Goal: Task Accomplishment & Management: Manage account settings

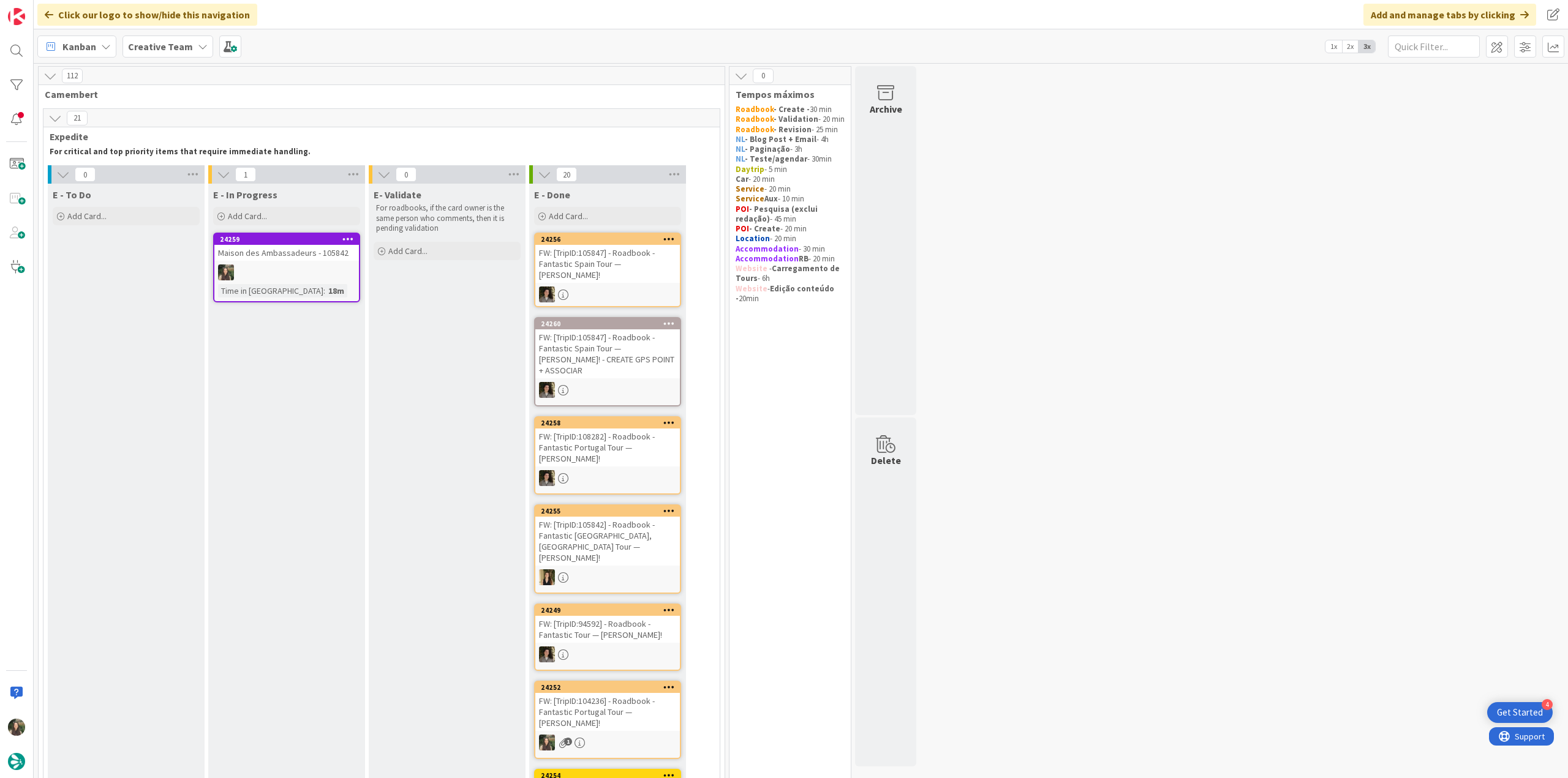
scroll to position [31, 0]
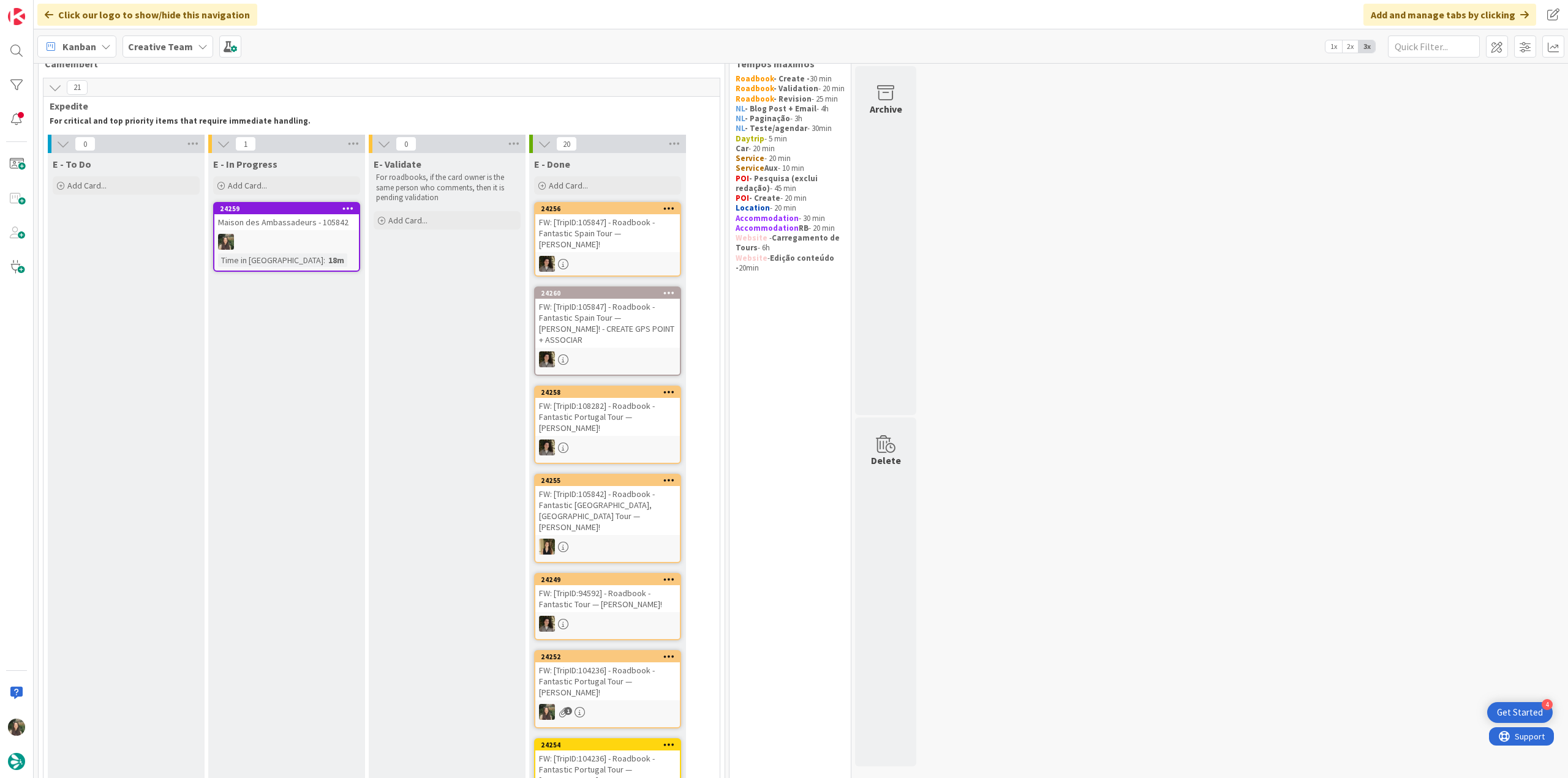
click at [324, 234] on div at bounding box center [286, 242] width 145 height 16
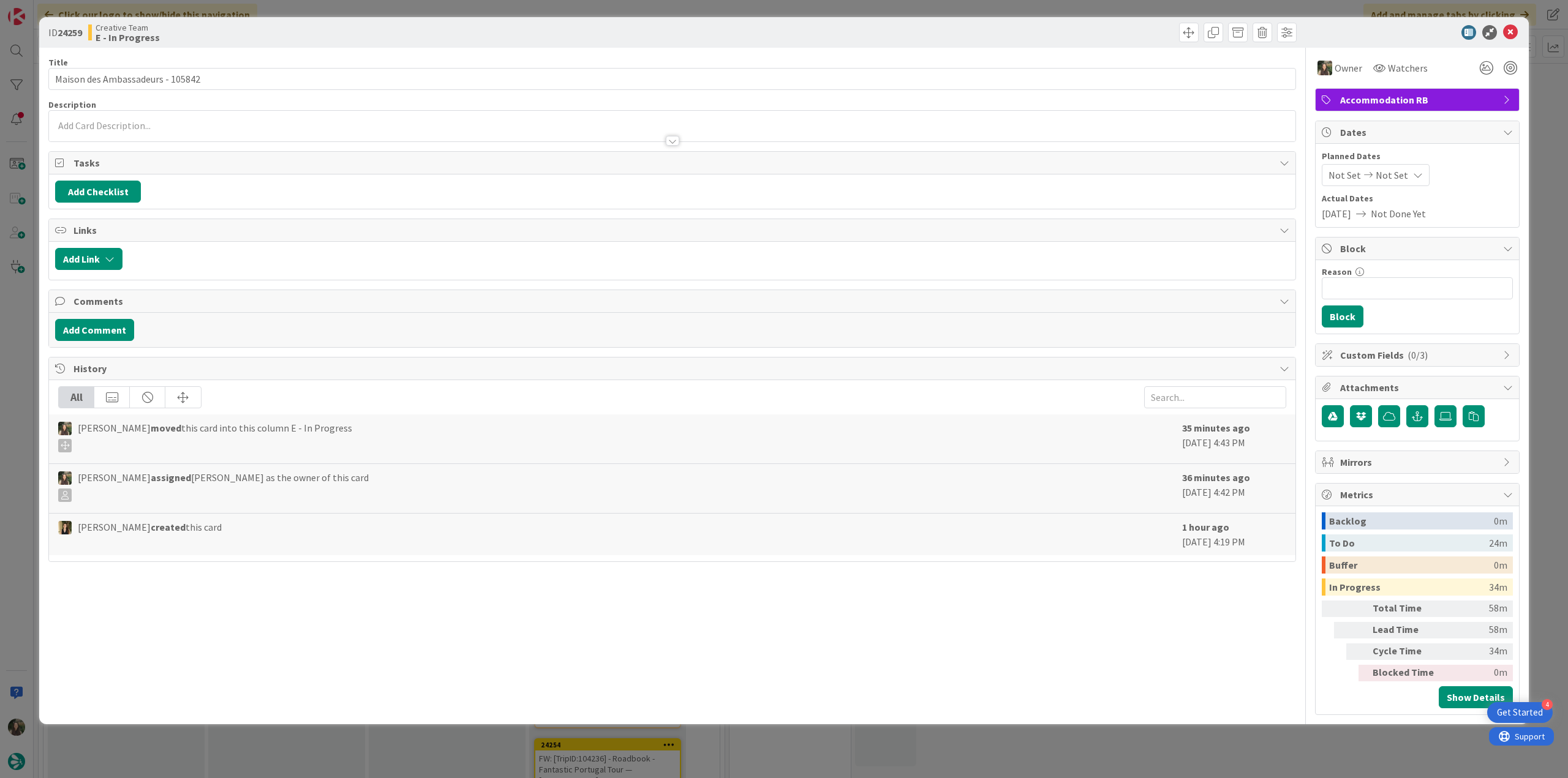
click at [1278, 750] on div "ID 24259 Creative Team E - In Progress Title 32 / 128 Maison des Ambassadeurs -…" at bounding box center [784, 389] width 1568 height 778
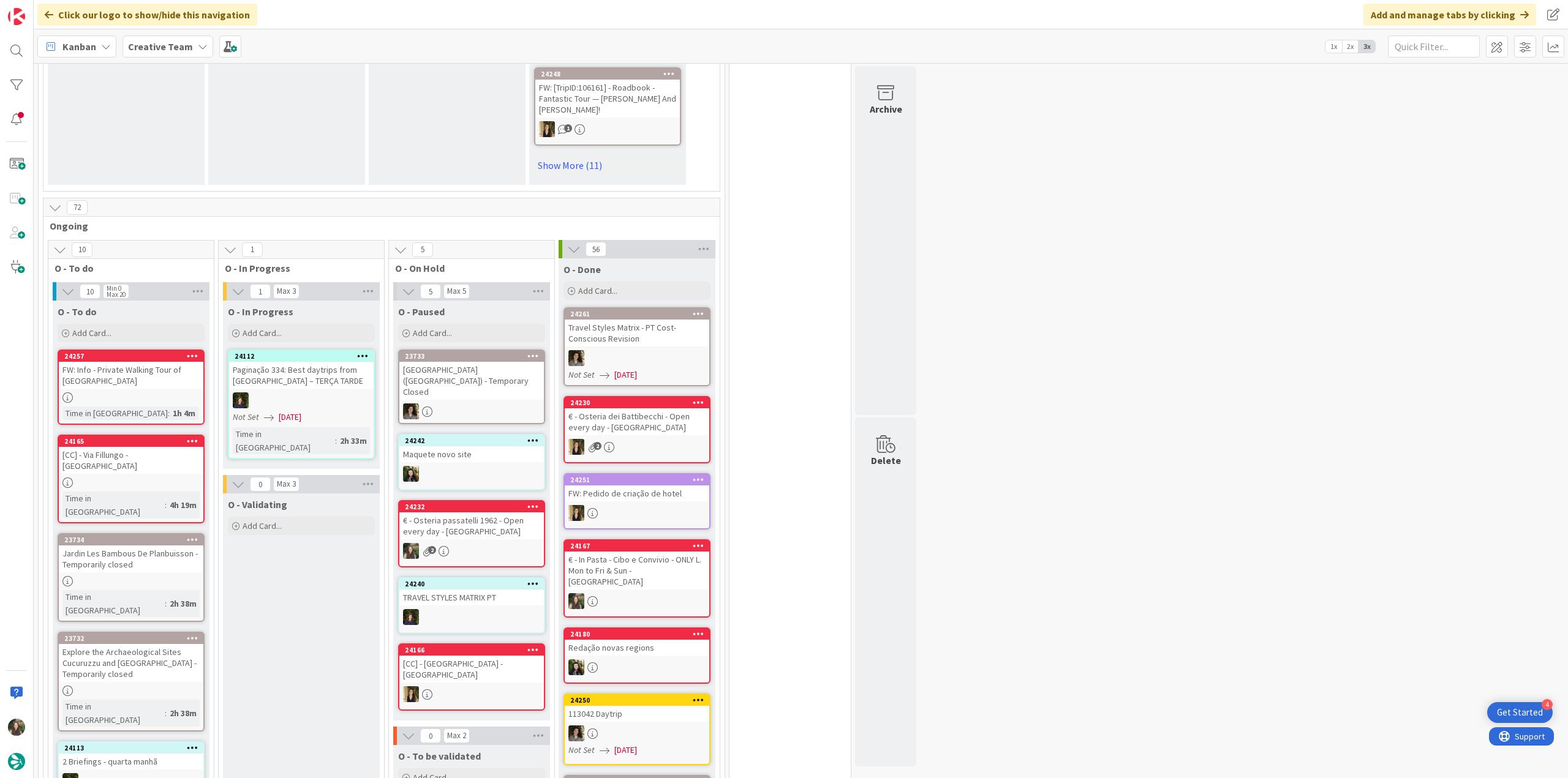
scroll to position [980, 0]
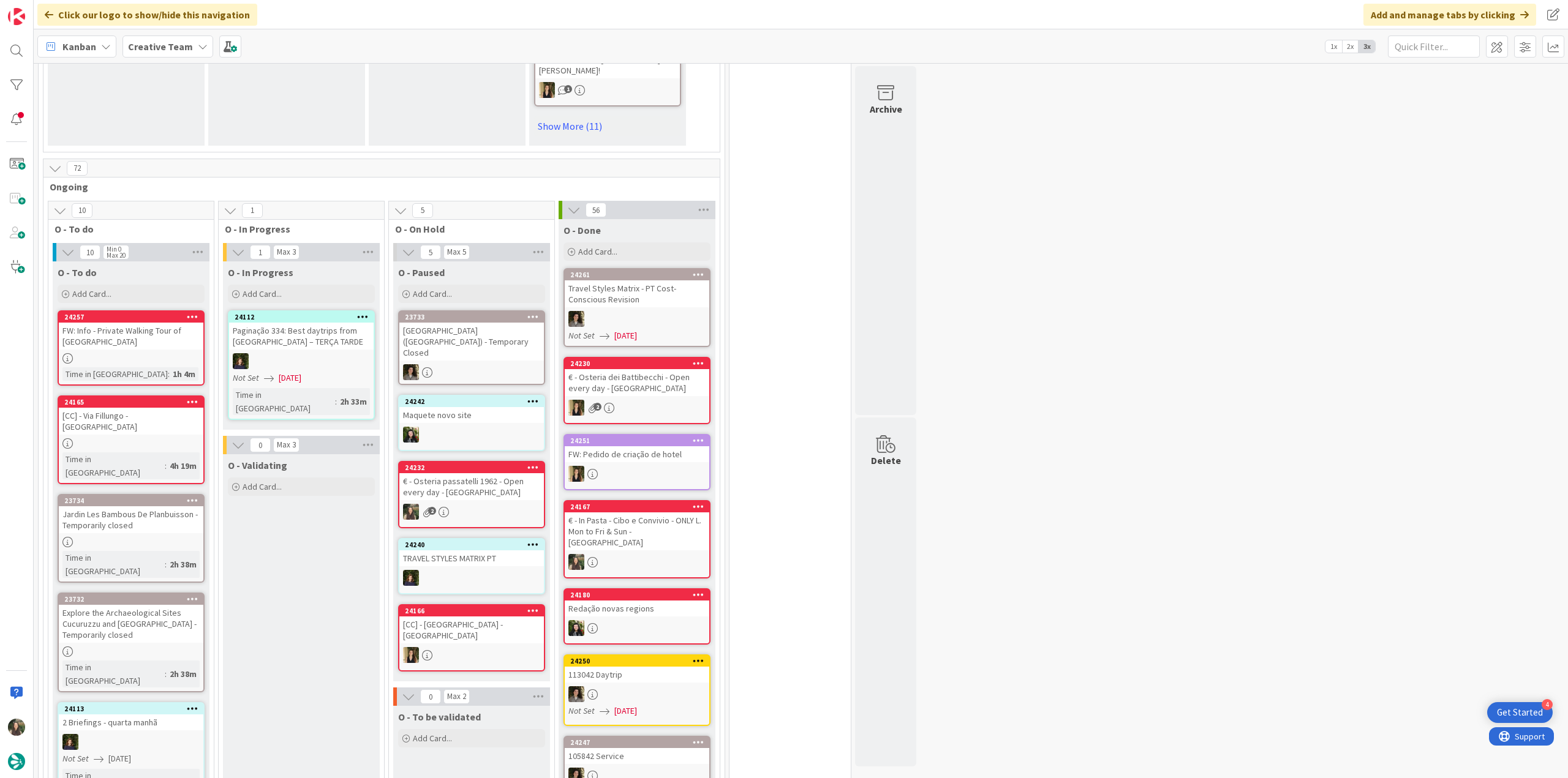
click at [174, 341] on div "24257 FW: Info - Private Walking Tour of Oxford Time in [GEOGRAPHIC_DATA] : 1h …" at bounding box center [131, 348] width 147 height 75
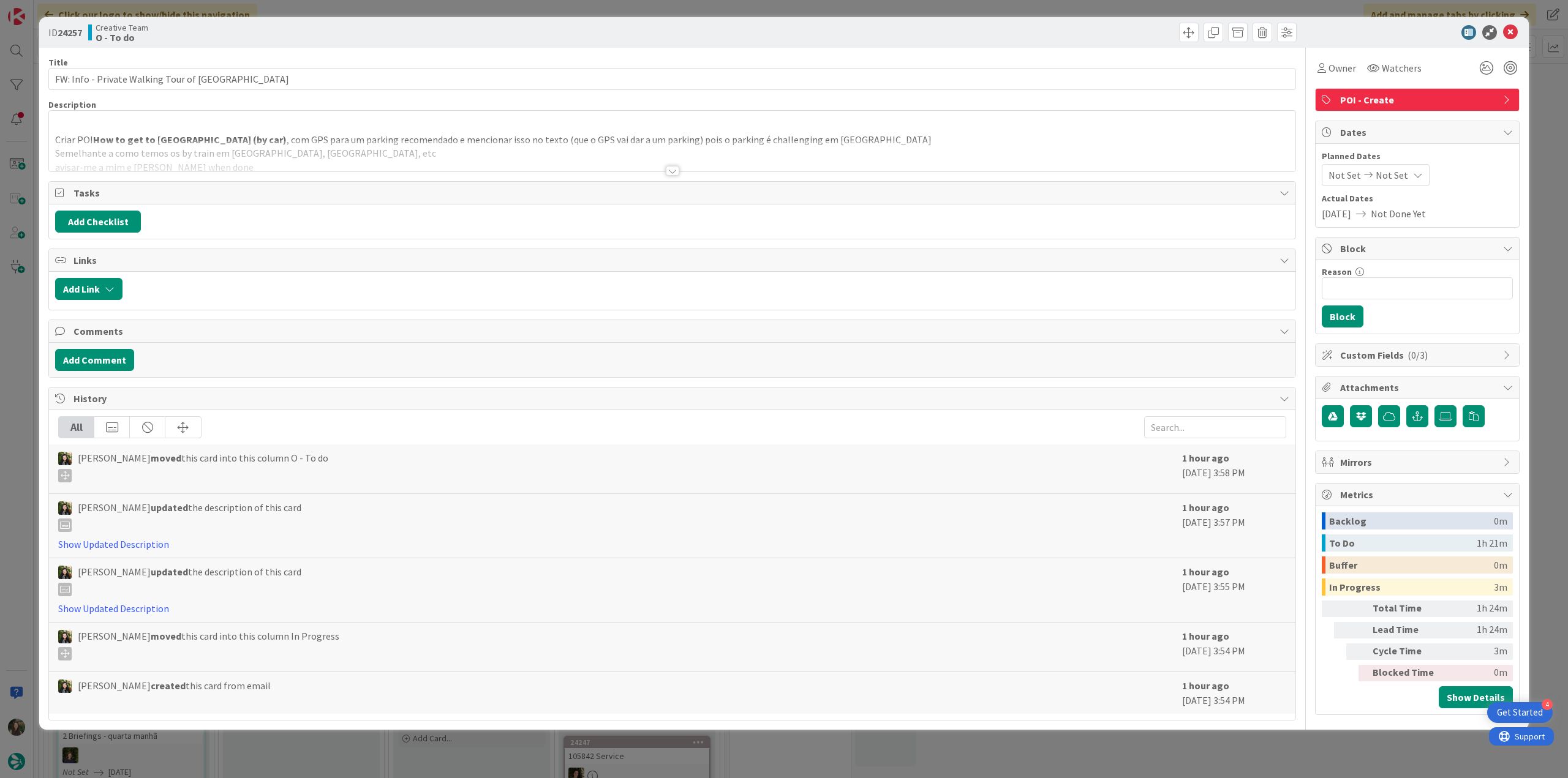
click at [346, 161] on div at bounding box center [672, 155] width 1247 height 31
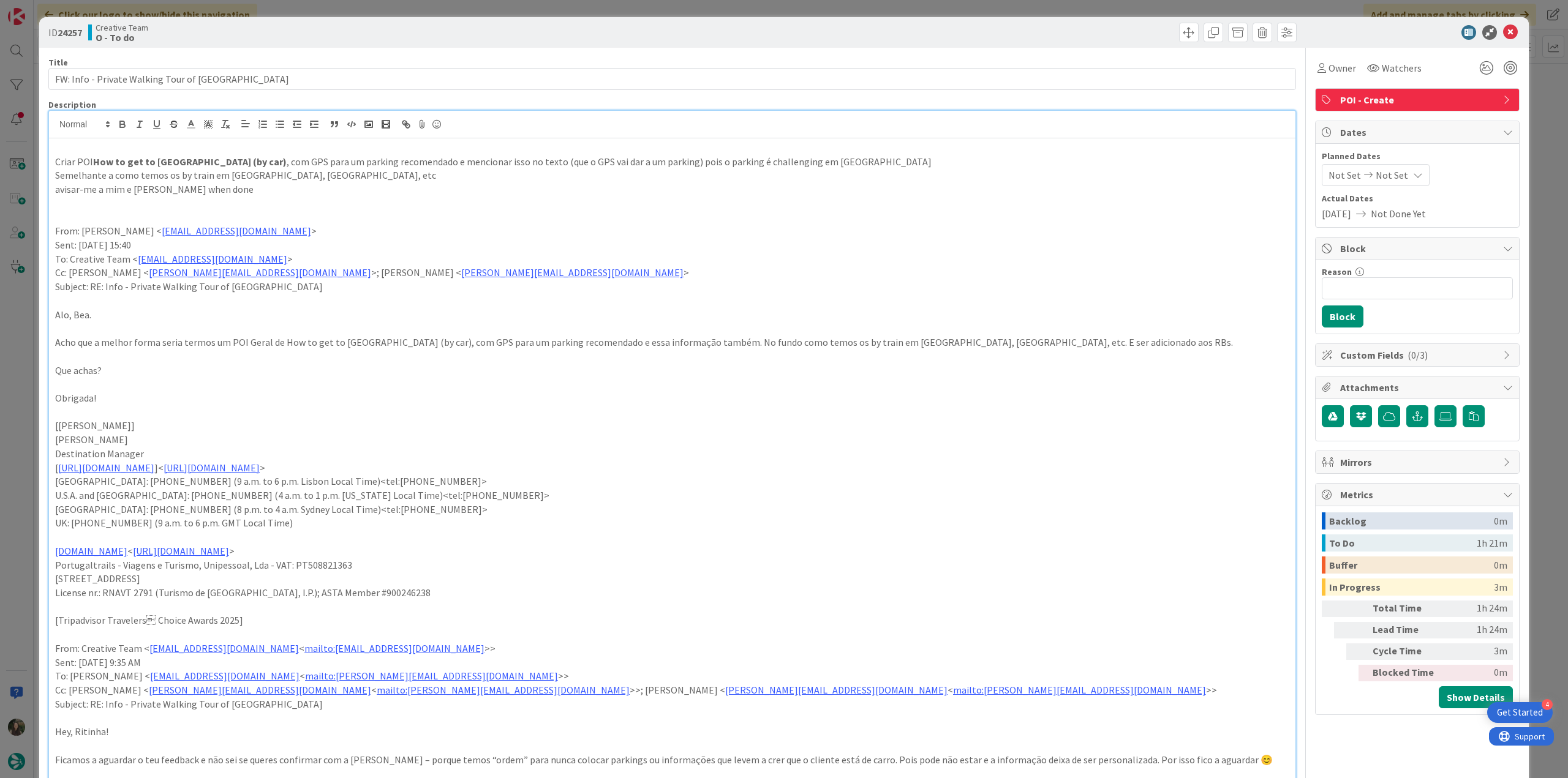
click at [25, 335] on div "ID 24257 Creative Team O - To do Title 41 / 128 FW: Info - Private Walking Tour…" at bounding box center [784, 389] width 1568 height 778
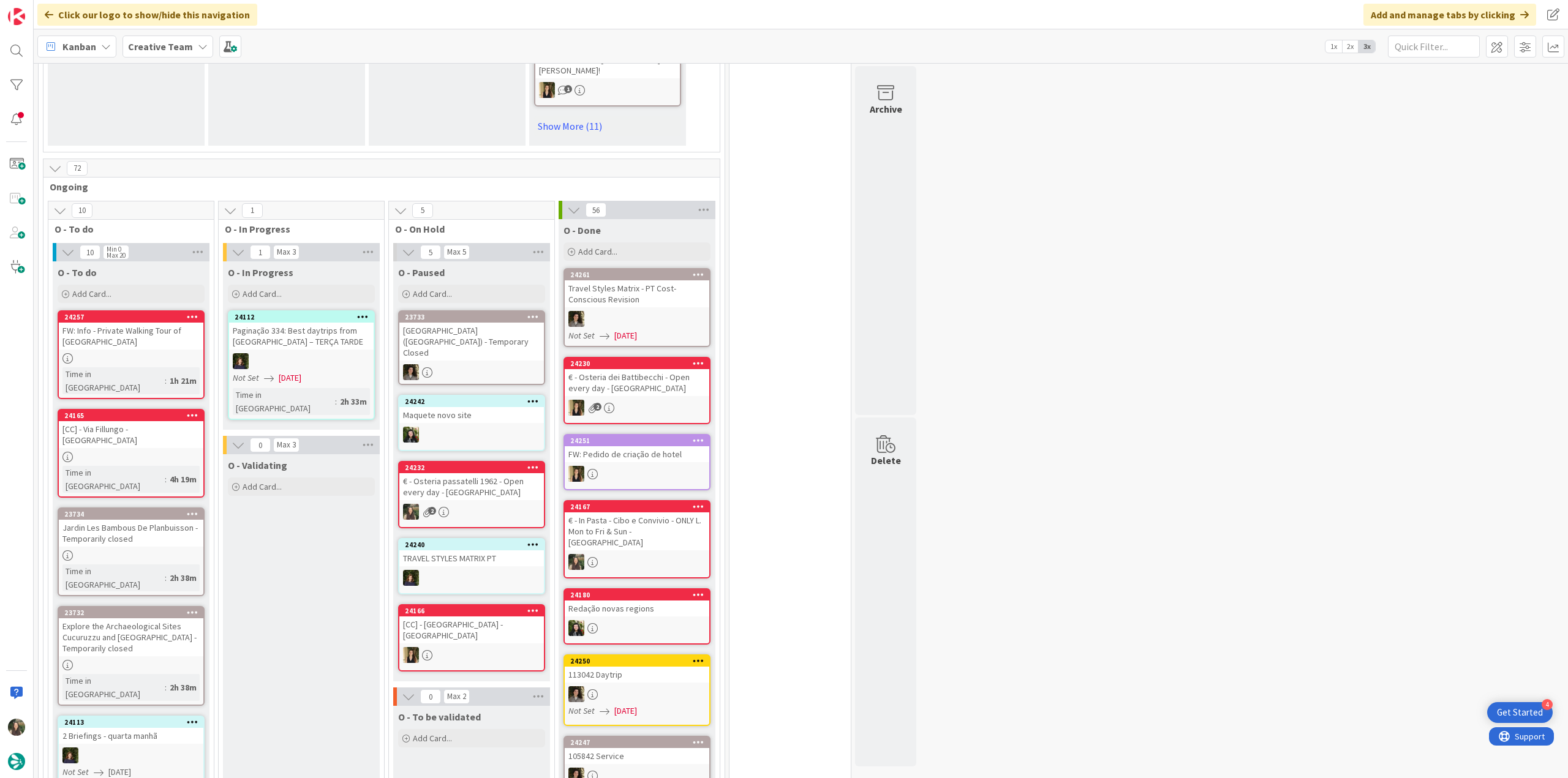
click at [137, 421] on div "[CC] - Via Fillungo - [GEOGRAPHIC_DATA]" at bounding box center [131, 435] width 145 height 27
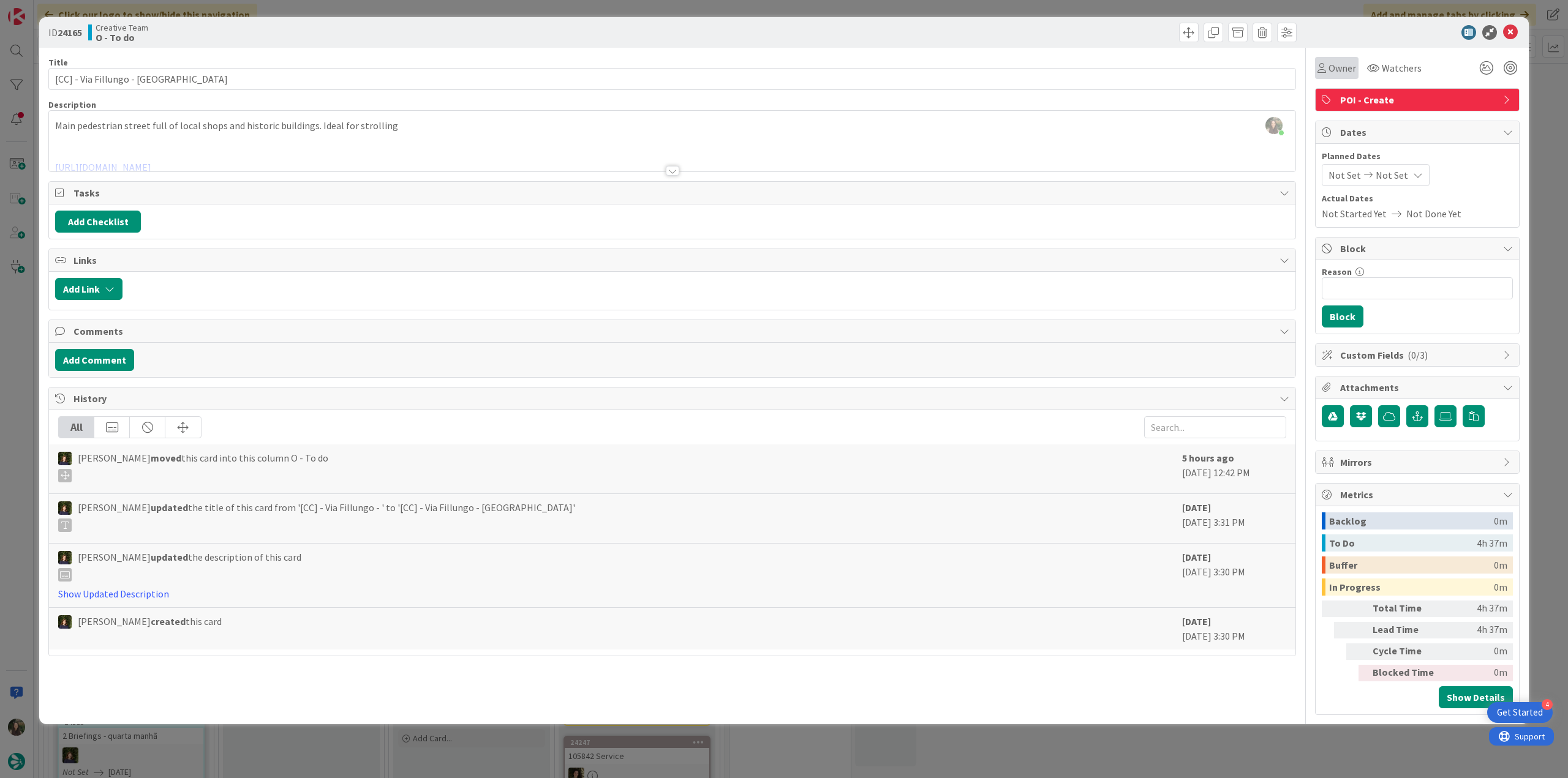
click at [1345, 76] on div "Owner" at bounding box center [1337, 68] width 44 height 22
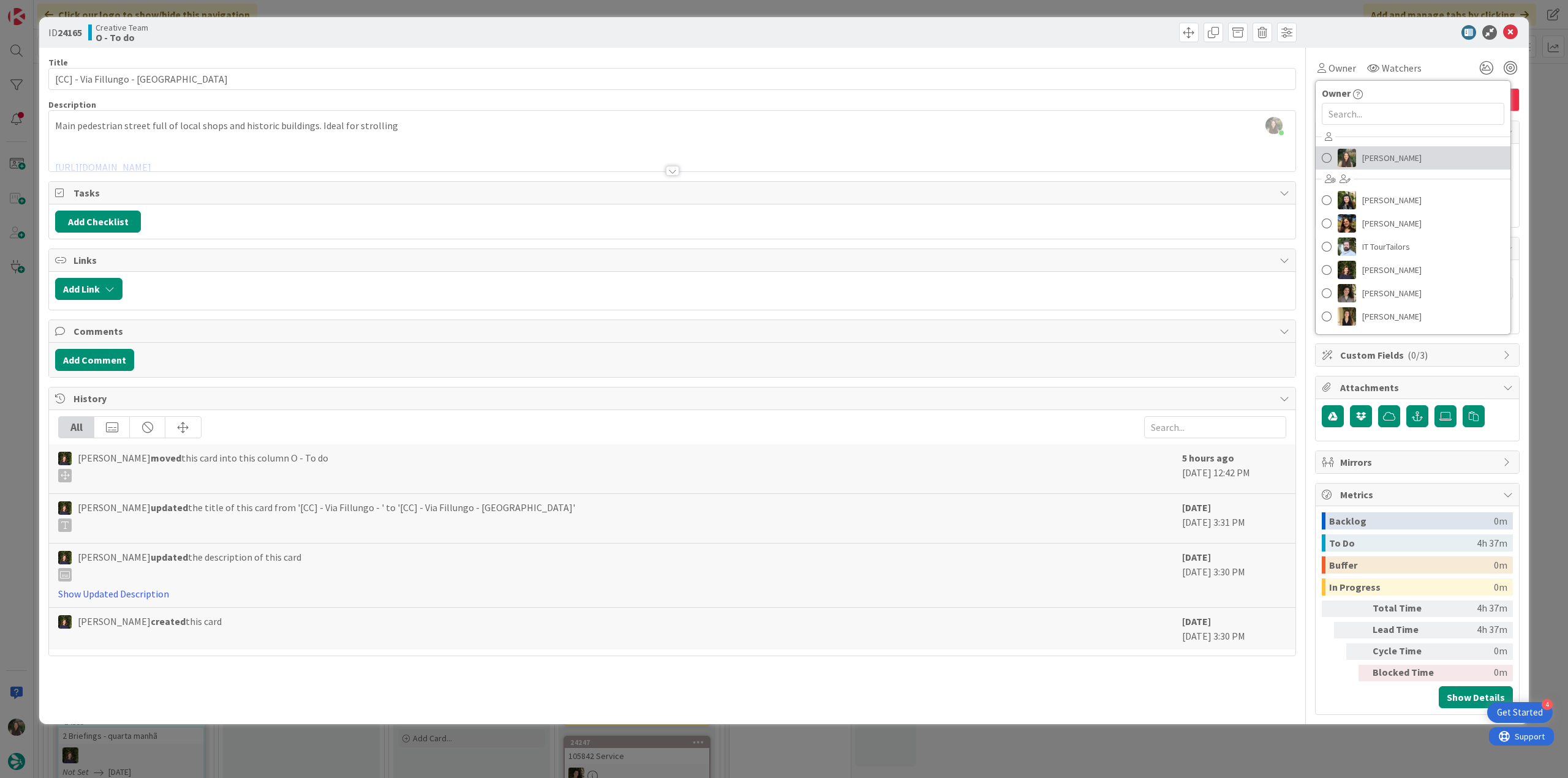
click at [1411, 161] on span "[PERSON_NAME]" at bounding box center [1392, 157] width 59 height 18
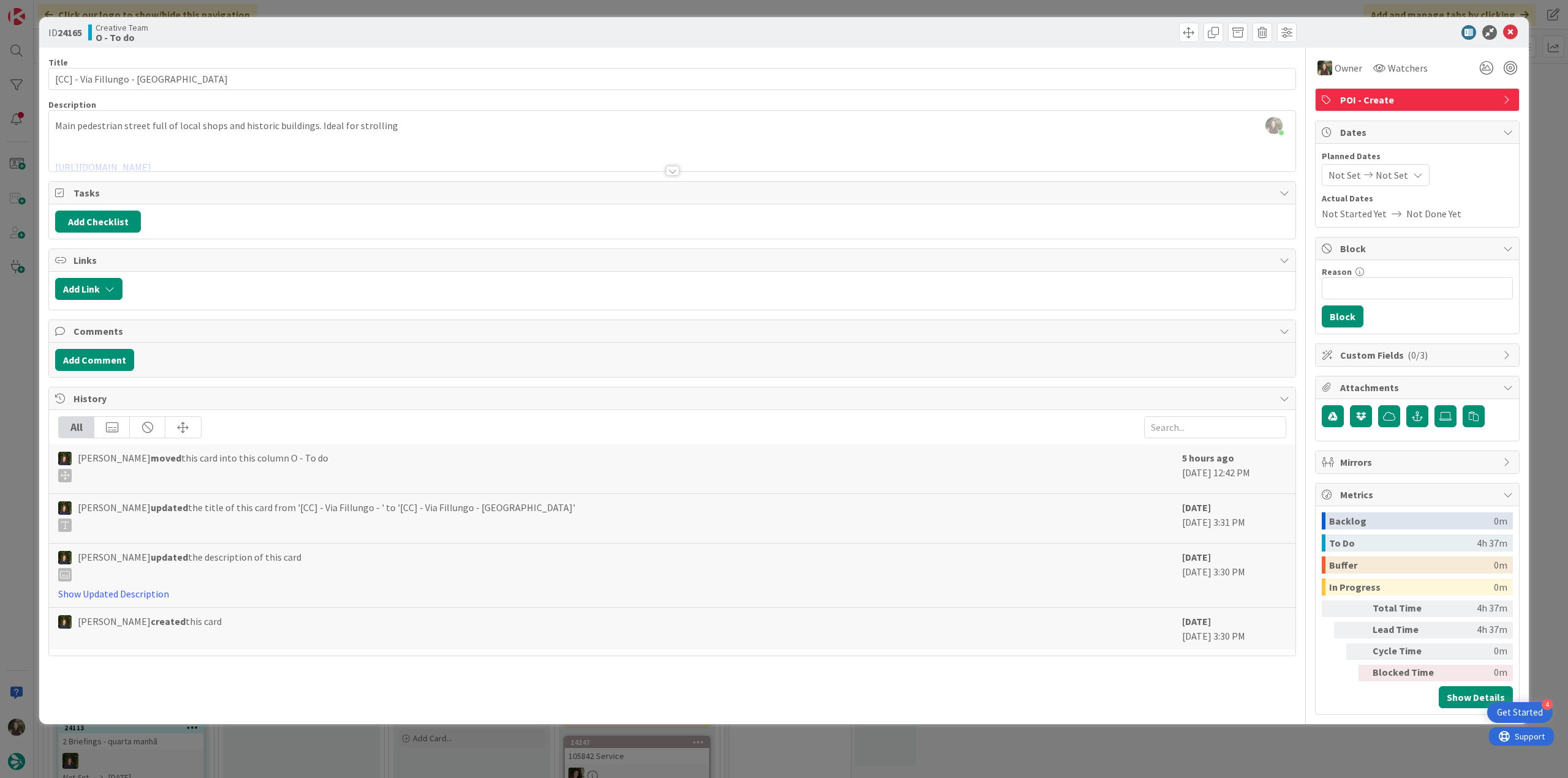
click at [1538, 89] on div "ID 24165 Creative Team O - To do Title 27 / 128 [CC] - Via Fillungo - [GEOGRAPH…" at bounding box center [784, 389] width 1568 height 778
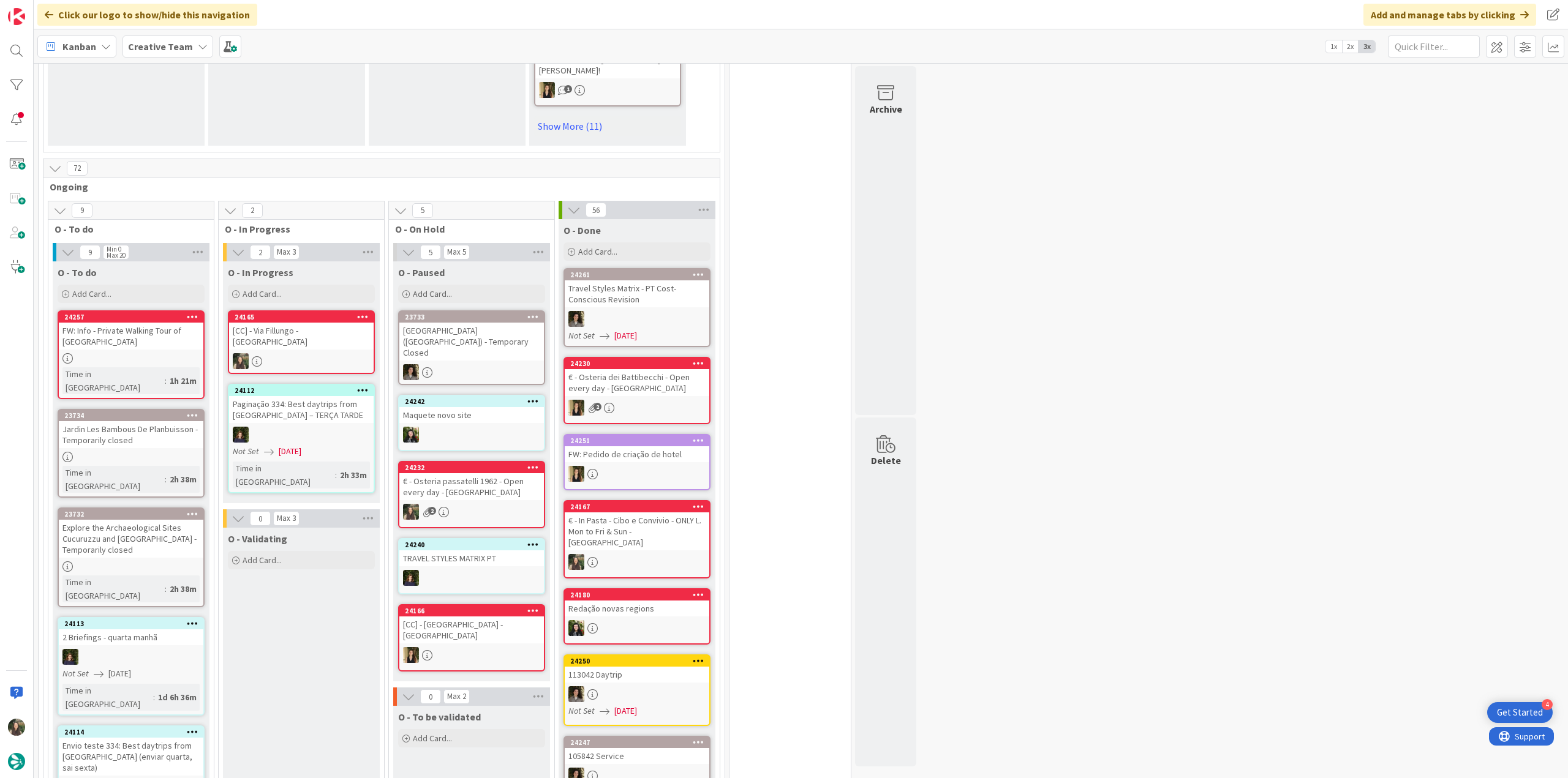
click at [281, 353] on div at bounding box center [301, 361] width 145 height 16
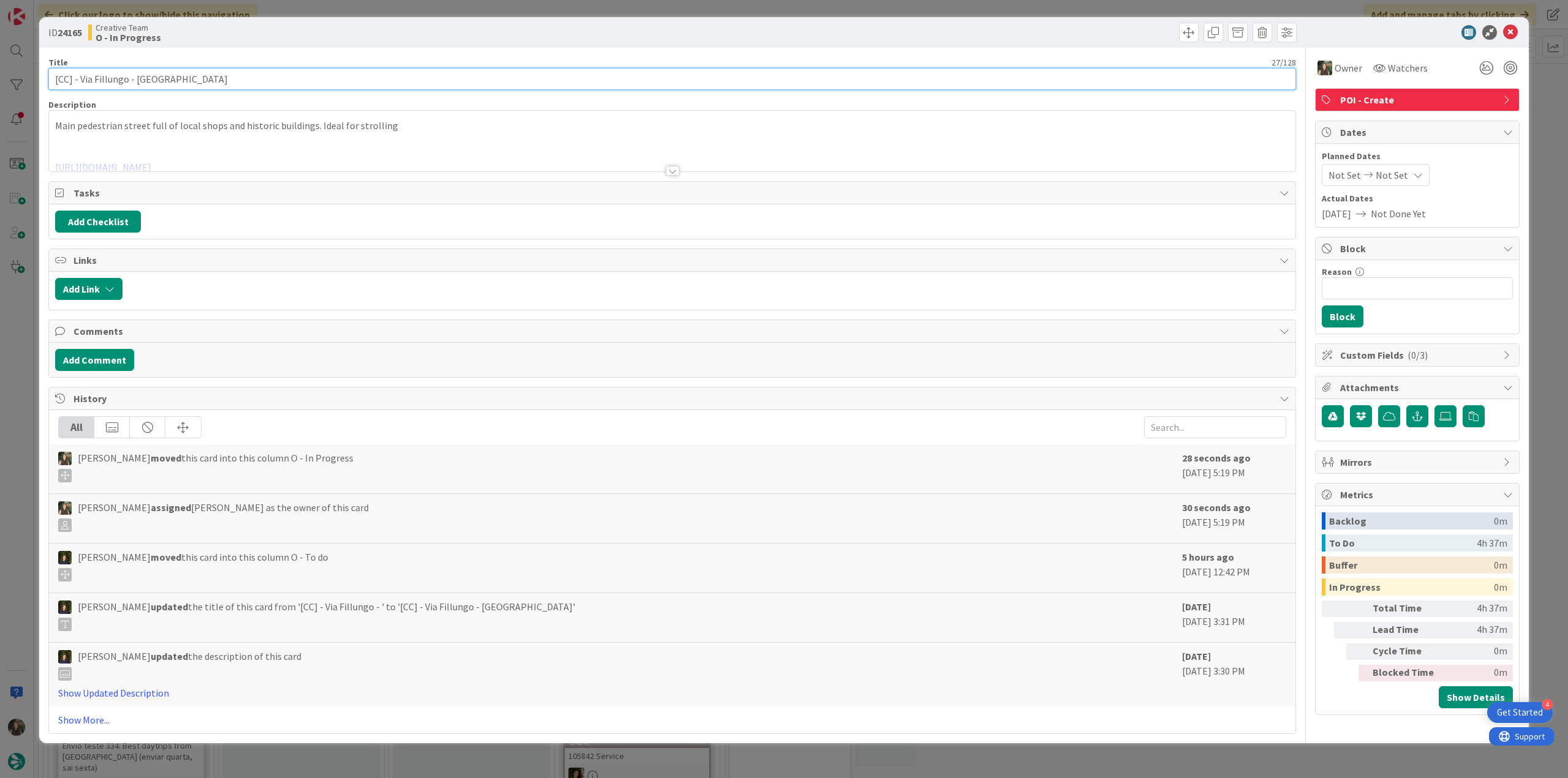
drag, startPoint x: 126, startPoint y: 80, endPoint x: -21, endPoint y: 398, distance: 350.3
click at [0, 398] on html "4 Get Started Click our logo to show/hide this navigation Add and manage tabs b…" at bounding box center [784, 389] width 1568 height 778
click at [381, 134] on div "[PERSON_NAME] just joined Main pedestrian street full of local shops and histor…" at bounding box center [672, 141] width 1247 height 61
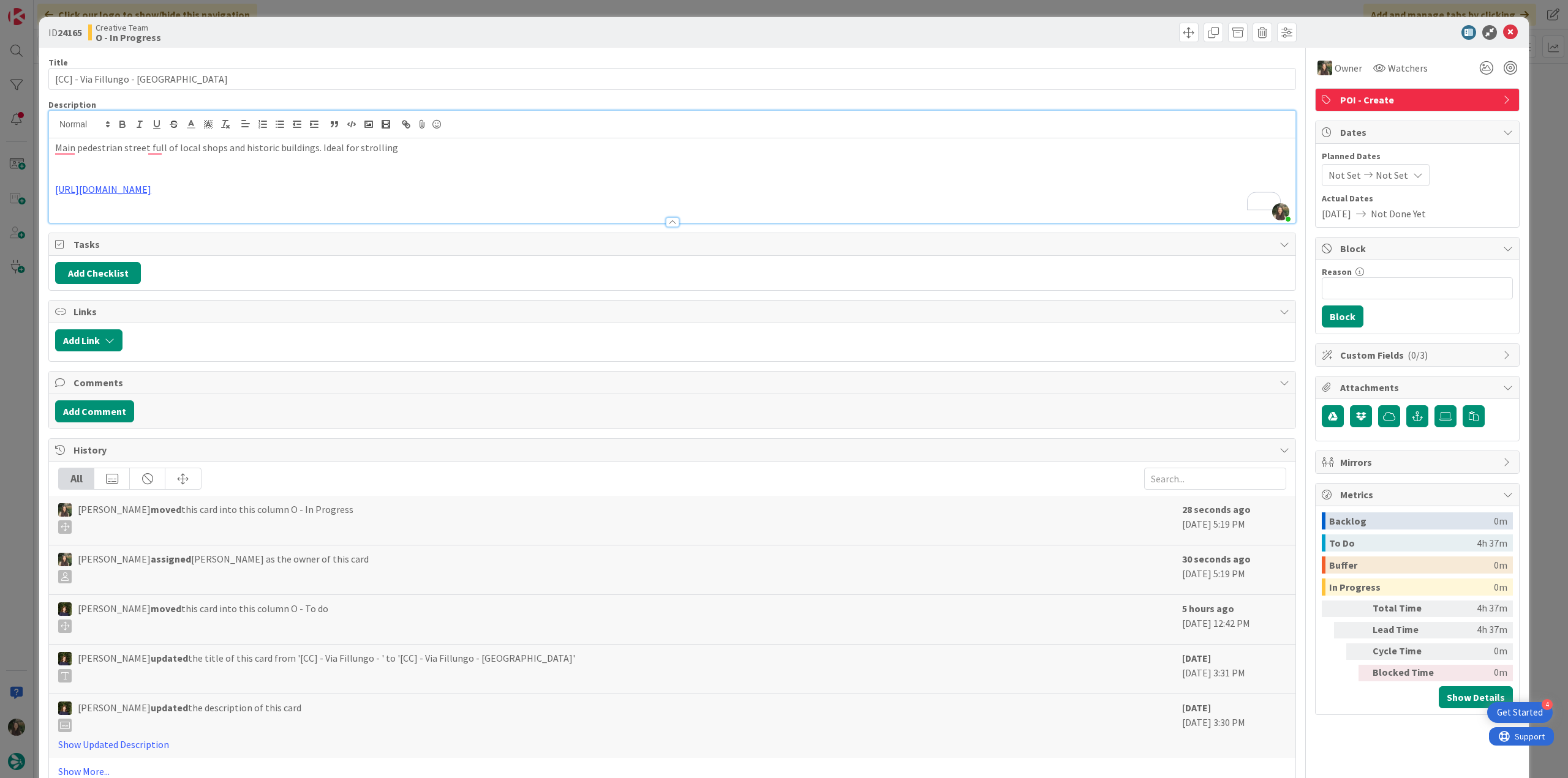
click at [31, 349] on div "ID 24165 Creative Team O - In Progress Title 27 / 128 [CC] - Via Fillungo - [GE…" at bounding box center [784, 389] width 1568 height 778
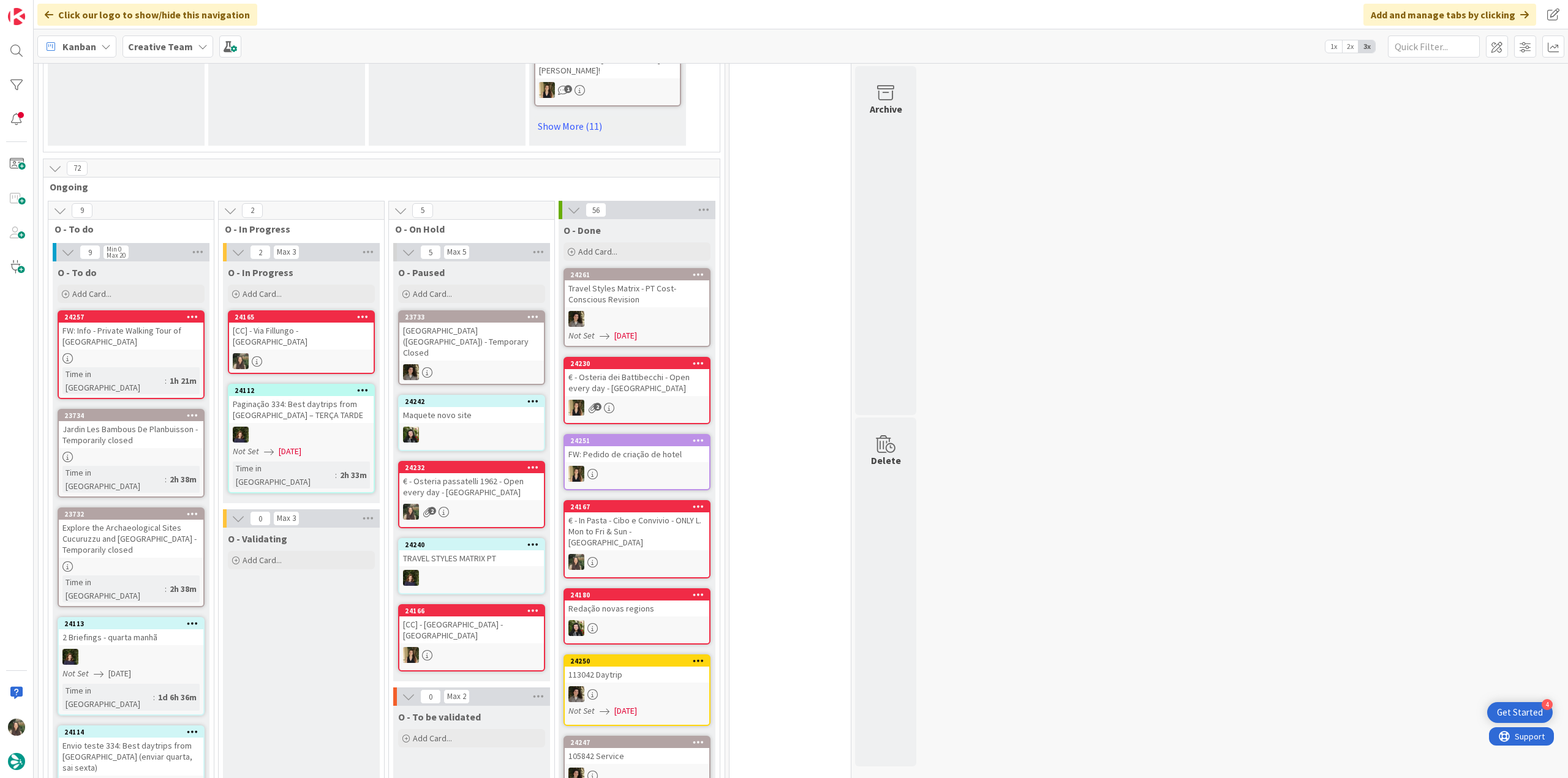
click at [254, 353] on div at bounding box center [301, 361] width 145 height 16
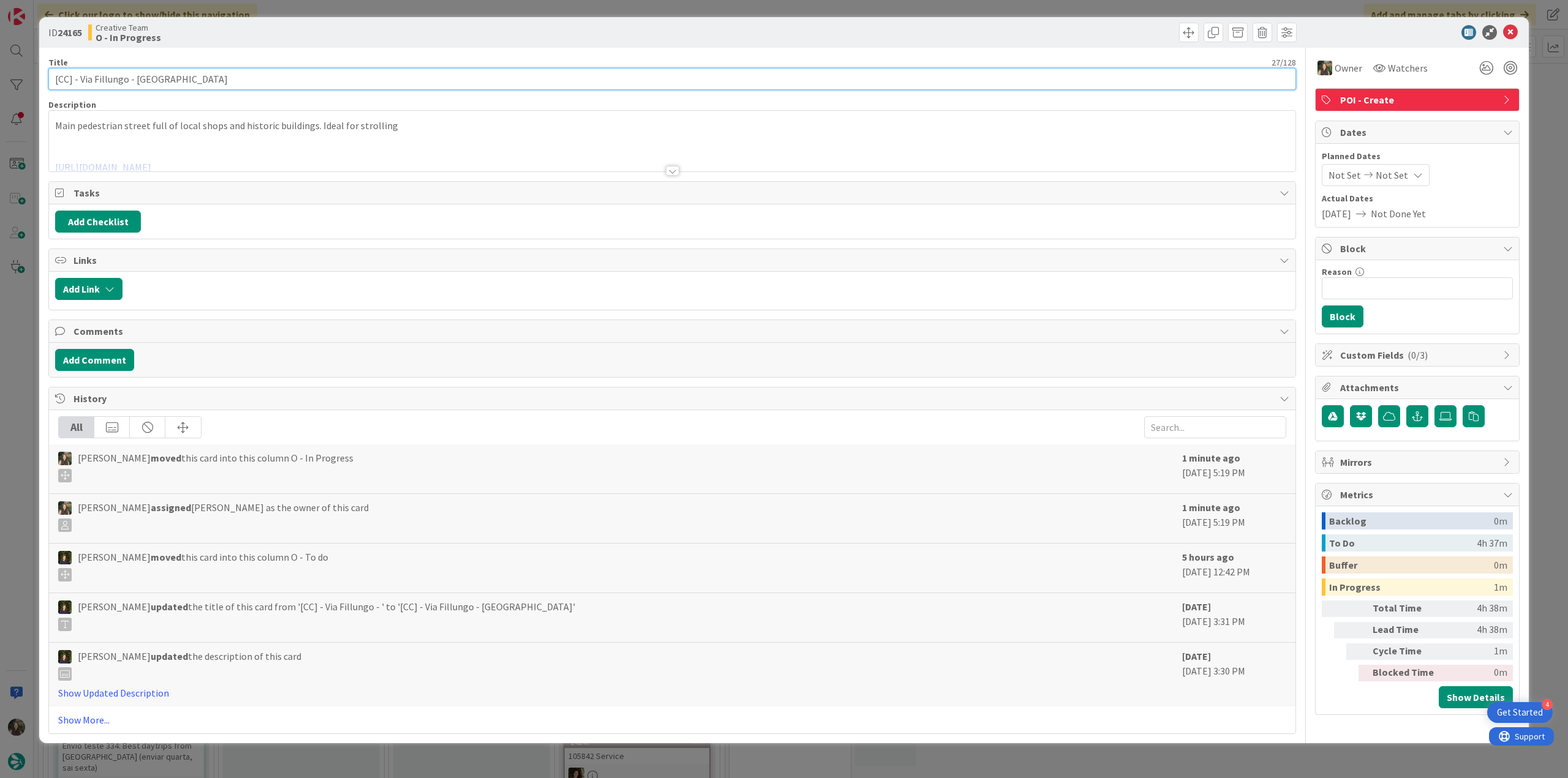
drag, startPoint x: 126, startPoint y: 74, endPoint x: 17, endPoint y: 74, distance: 109.0
click at [17, 74] on div "ID 24165 Creative Team O - In Progress Title 27 / 128 [CC] - Via Fillungo - [GE…" at bounding box center [784, 389] width 1568 height 778
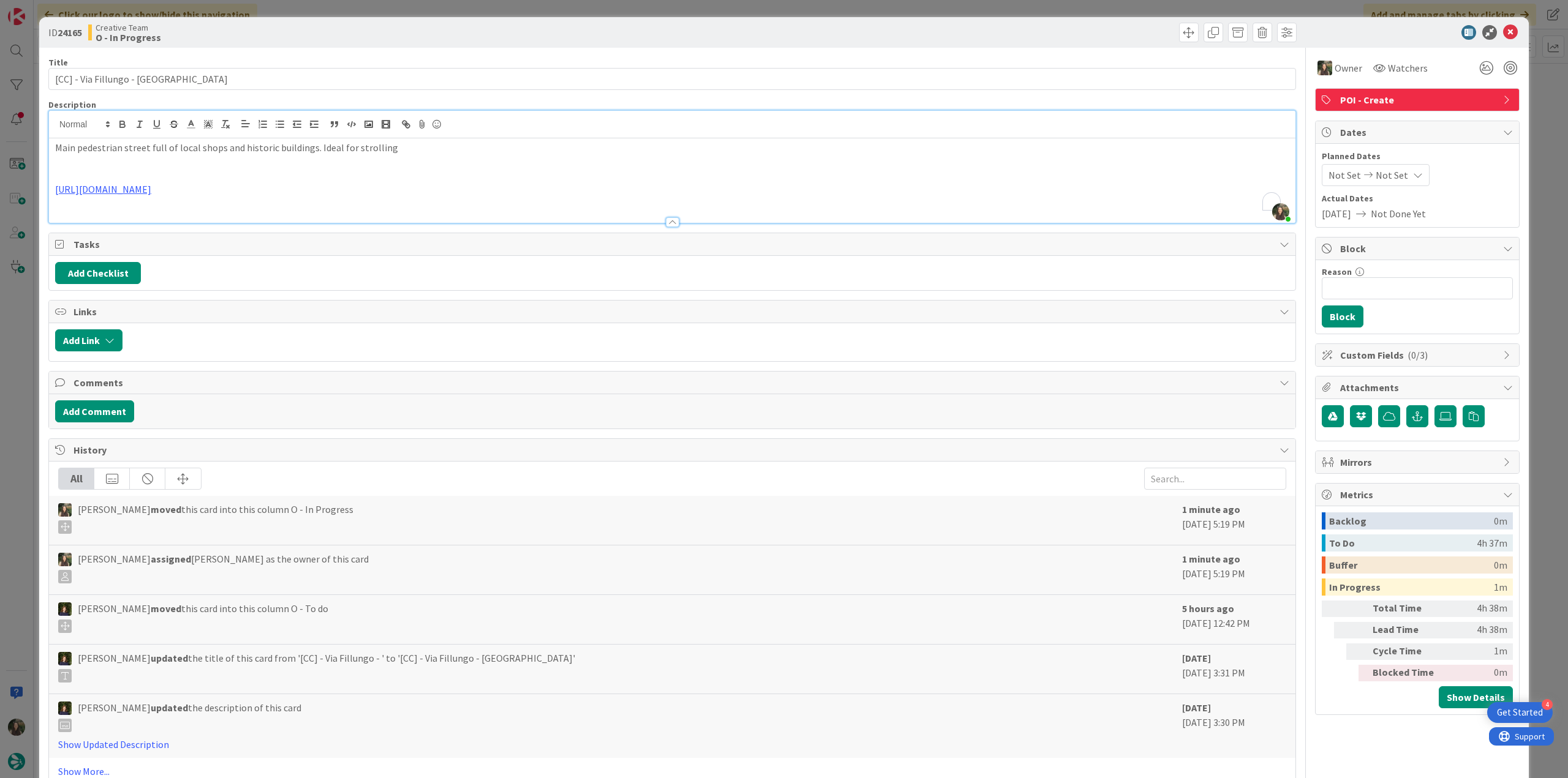
click at [331, 137] on div "[PERSON_NAME] just joined Main pedestrian street full of local shops and histor…" at bounding box center [672, 167] width 1247 height 112
click at [12, 470] on div "ID 24165 Creative Team O - In Progress Title 27 / 128 [CC] - Via Fillungo - [GE…" at bounding box center [784, 389] width 1568 height 778
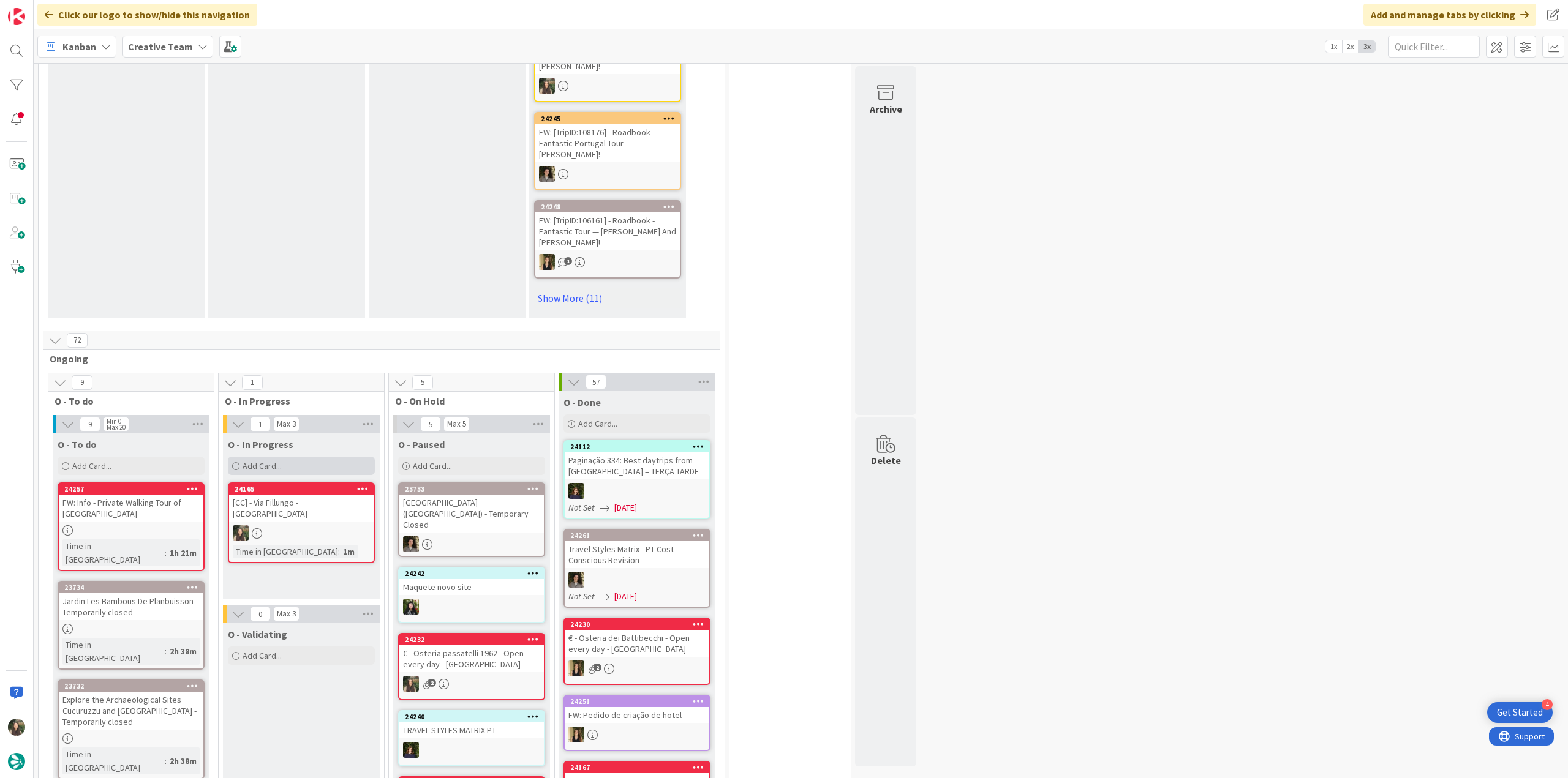
scroll to position [919, 0]
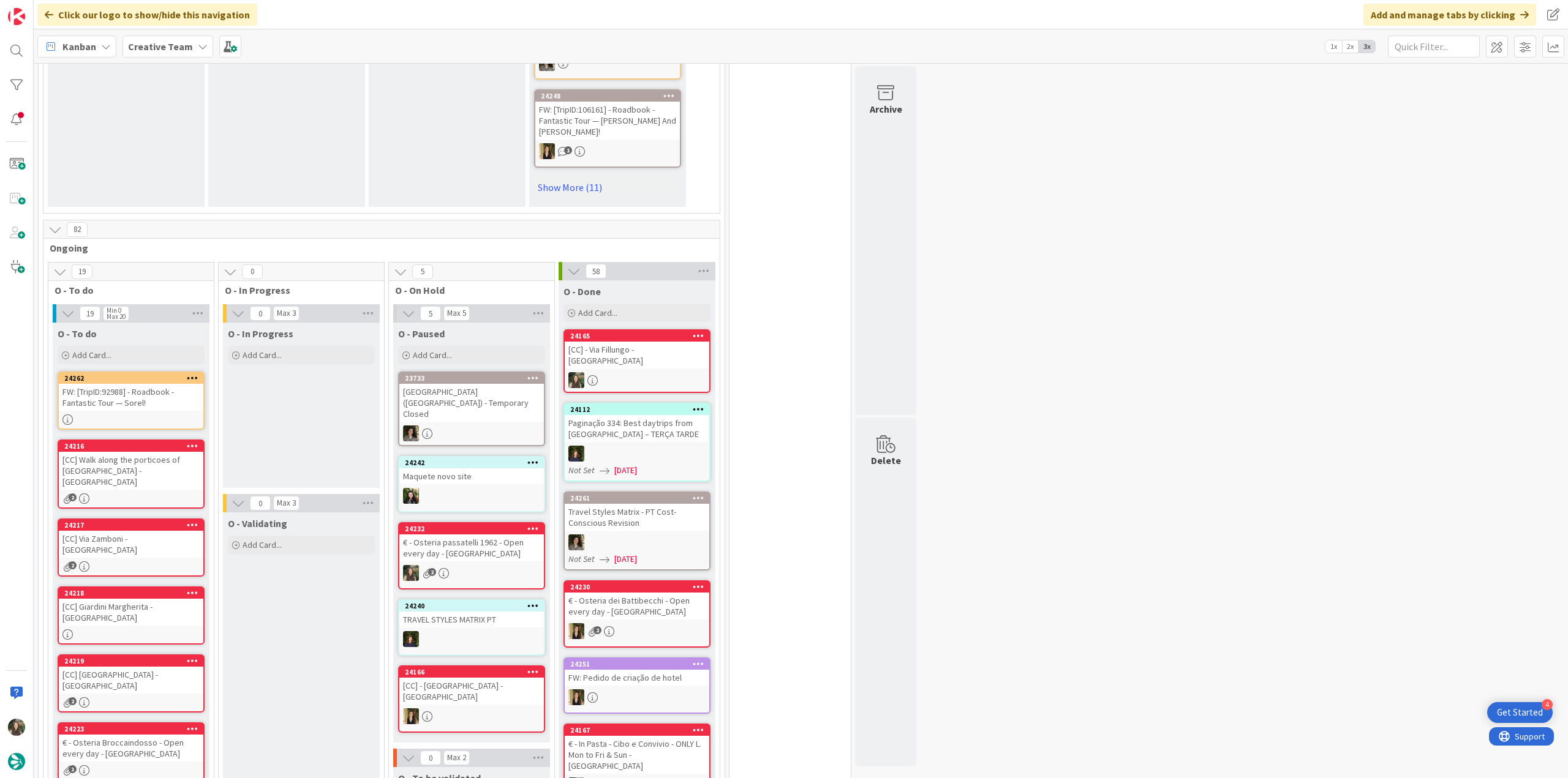
click at [627, 342] on div "[CC] - Via Fillungo - [GEOGRAPHIC_DATA]" at bounding box center [637, 355] width 145 height 27
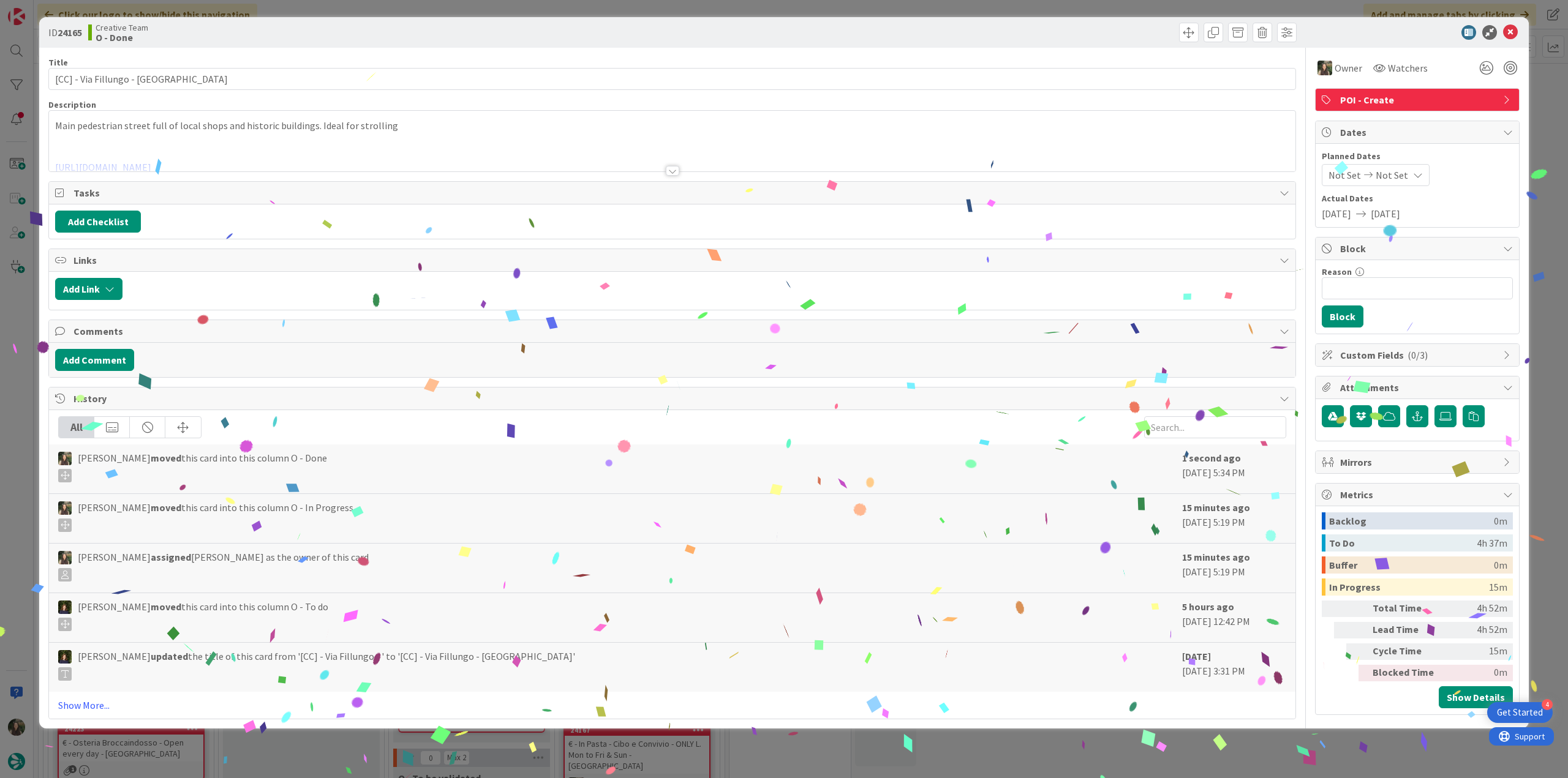
click at [1246, 749] on div "ID 24165 Creative Team O - Done Title 27 / 128 [CC] - Via Fillungo - [GEOGRAPHI…" at bounding box center [784, 389] width 1568 height 778
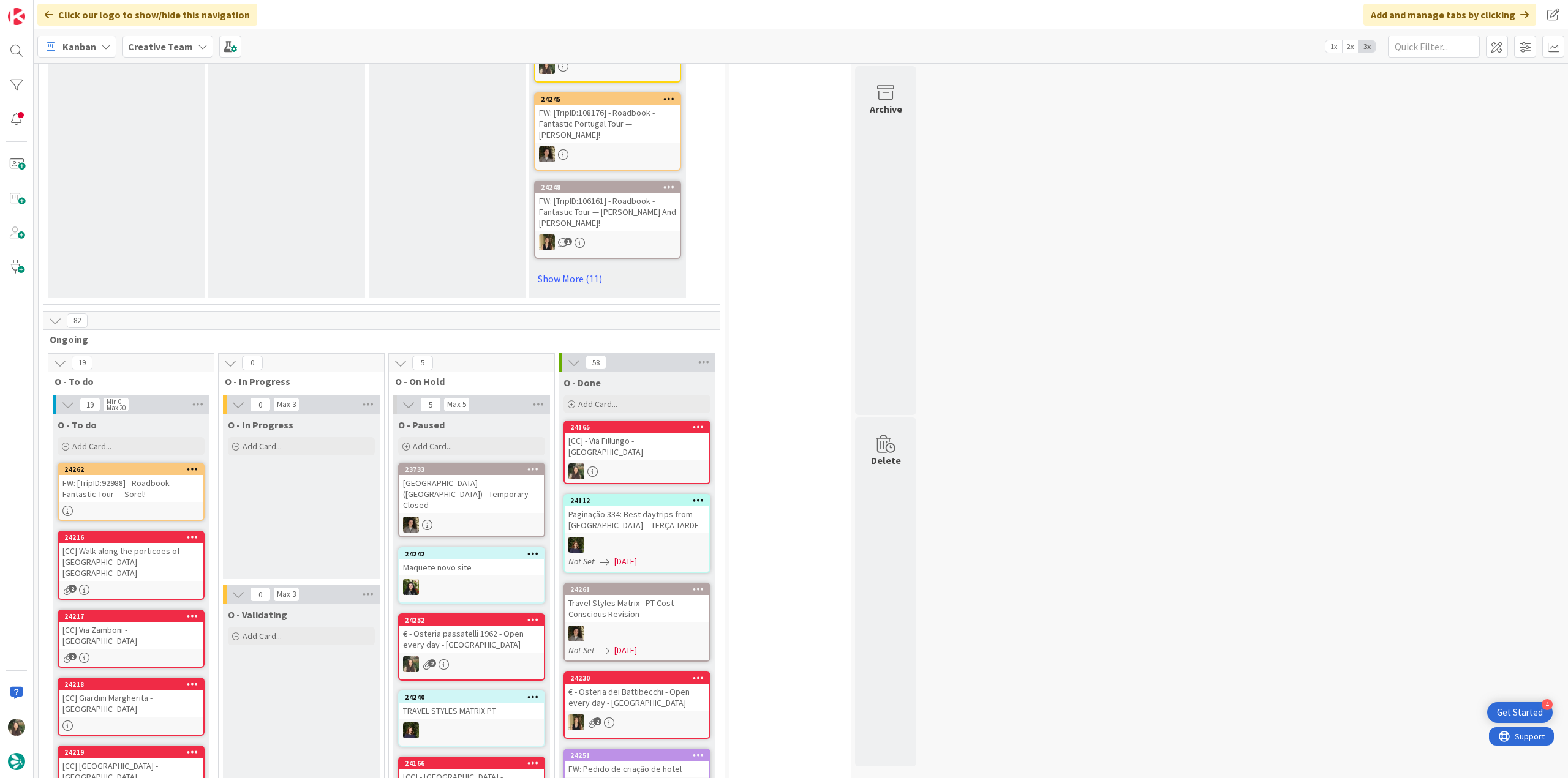
scroll to position [980, 0]
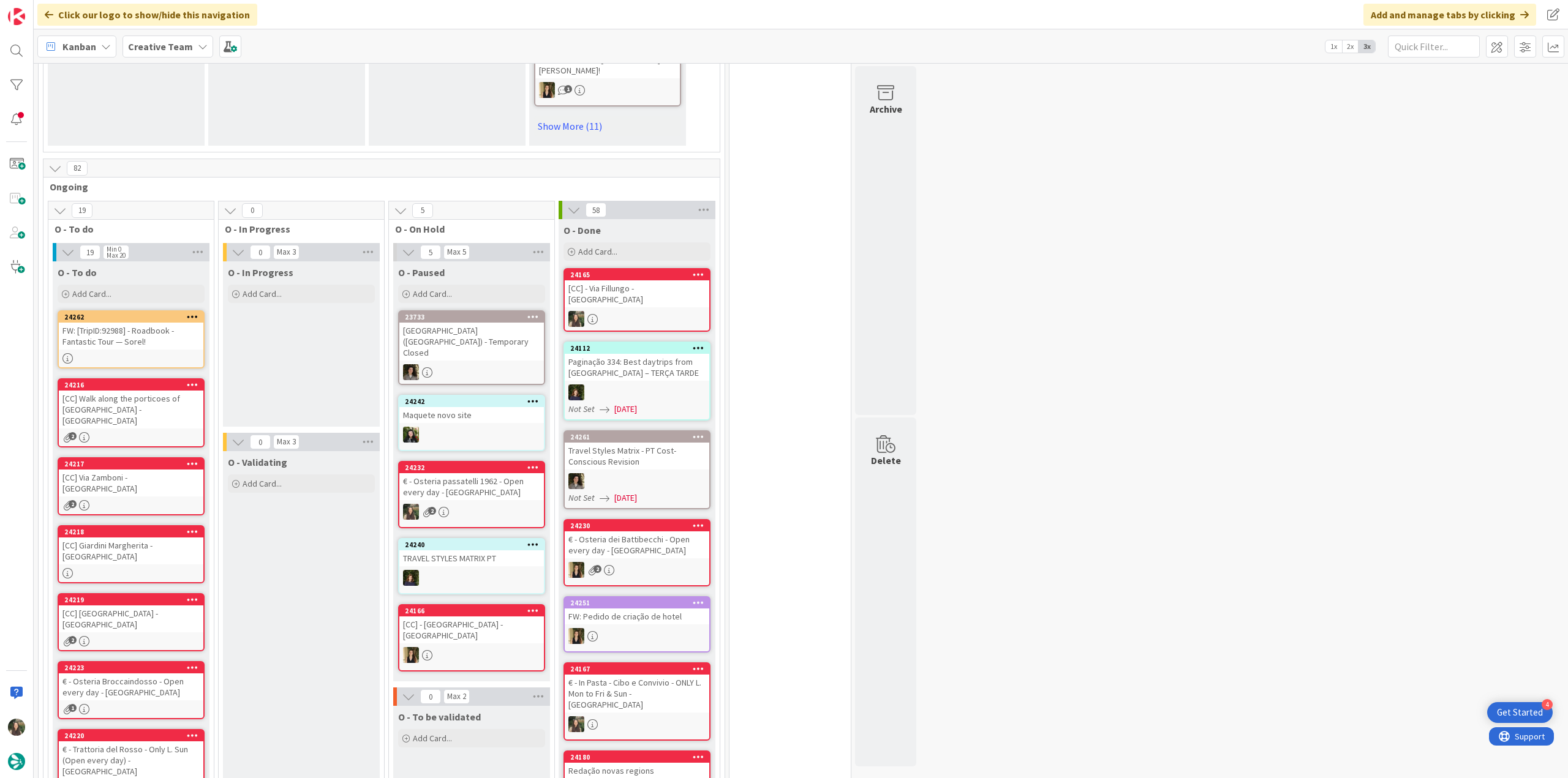
click at [189, 329] on div "24262 FW: [TripID:92988] - Roadbook - Fantastic Tour — Sorel!" at bounding box center [131, 340] width 147 height 59
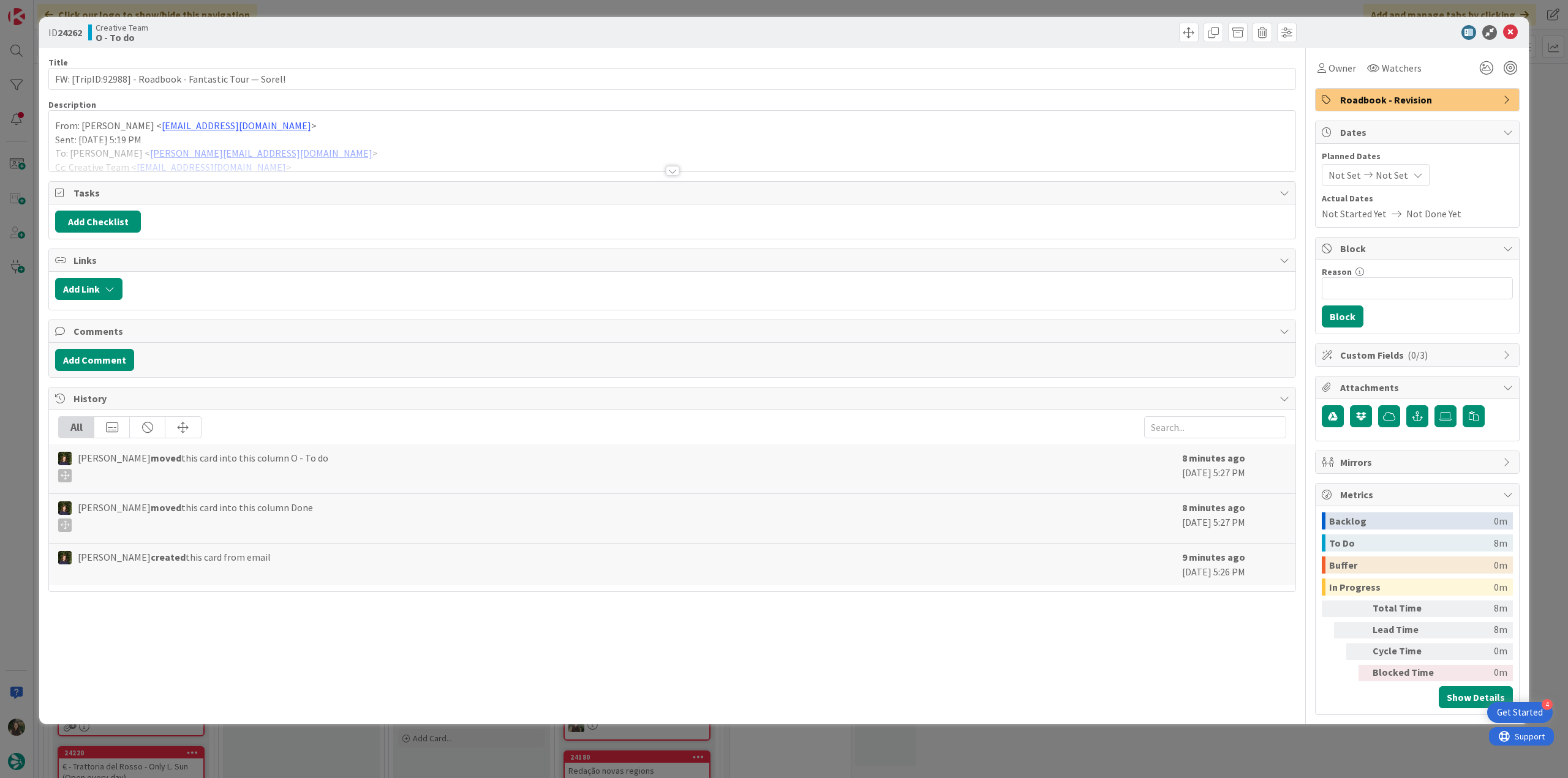
click at [376, 145] on div at bounding box center [672, 155] width 1247 height 31
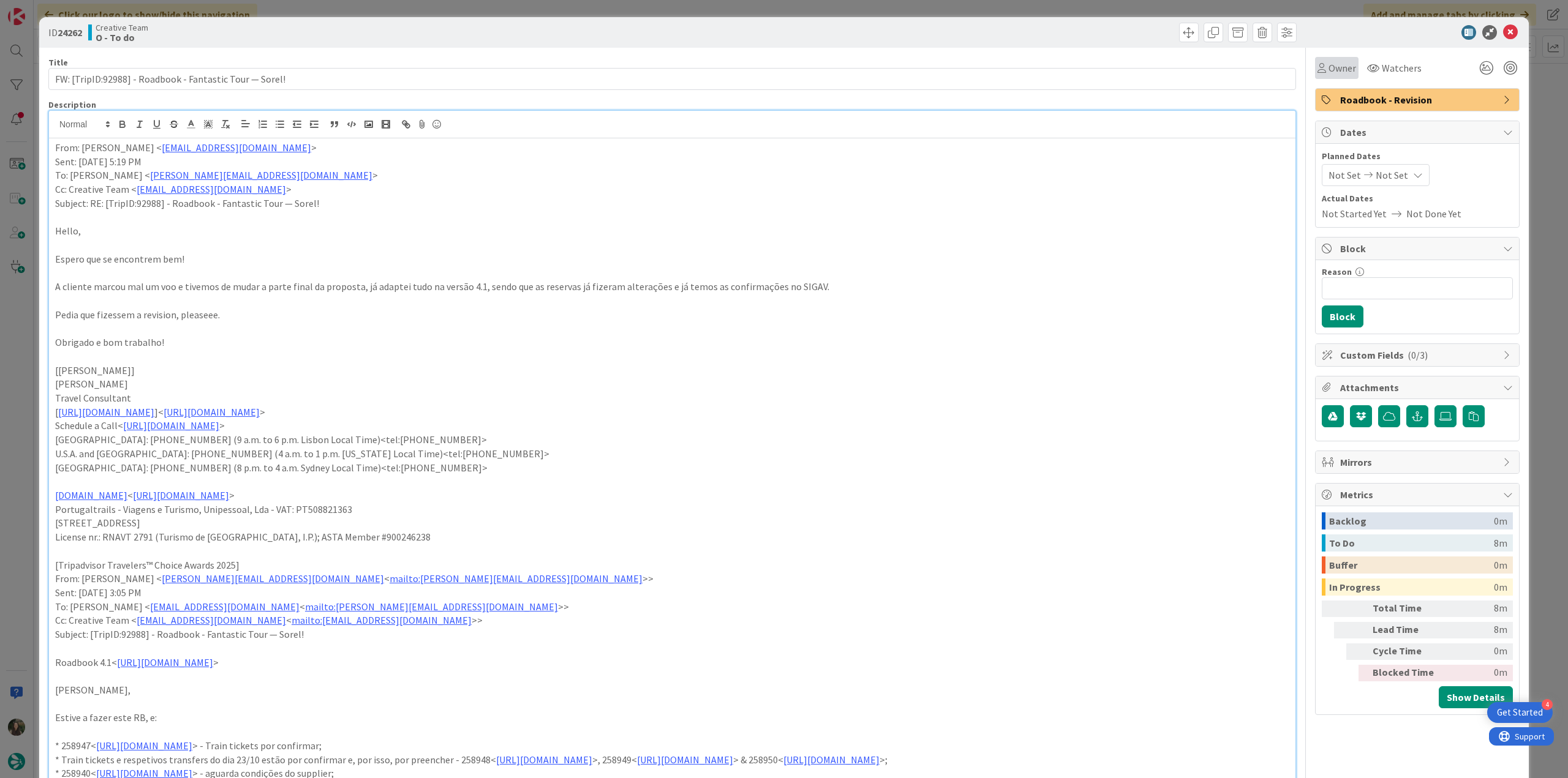
click at [1318, 74] on div "Owner" at bounding box center [1337, 68] width 39 height 15
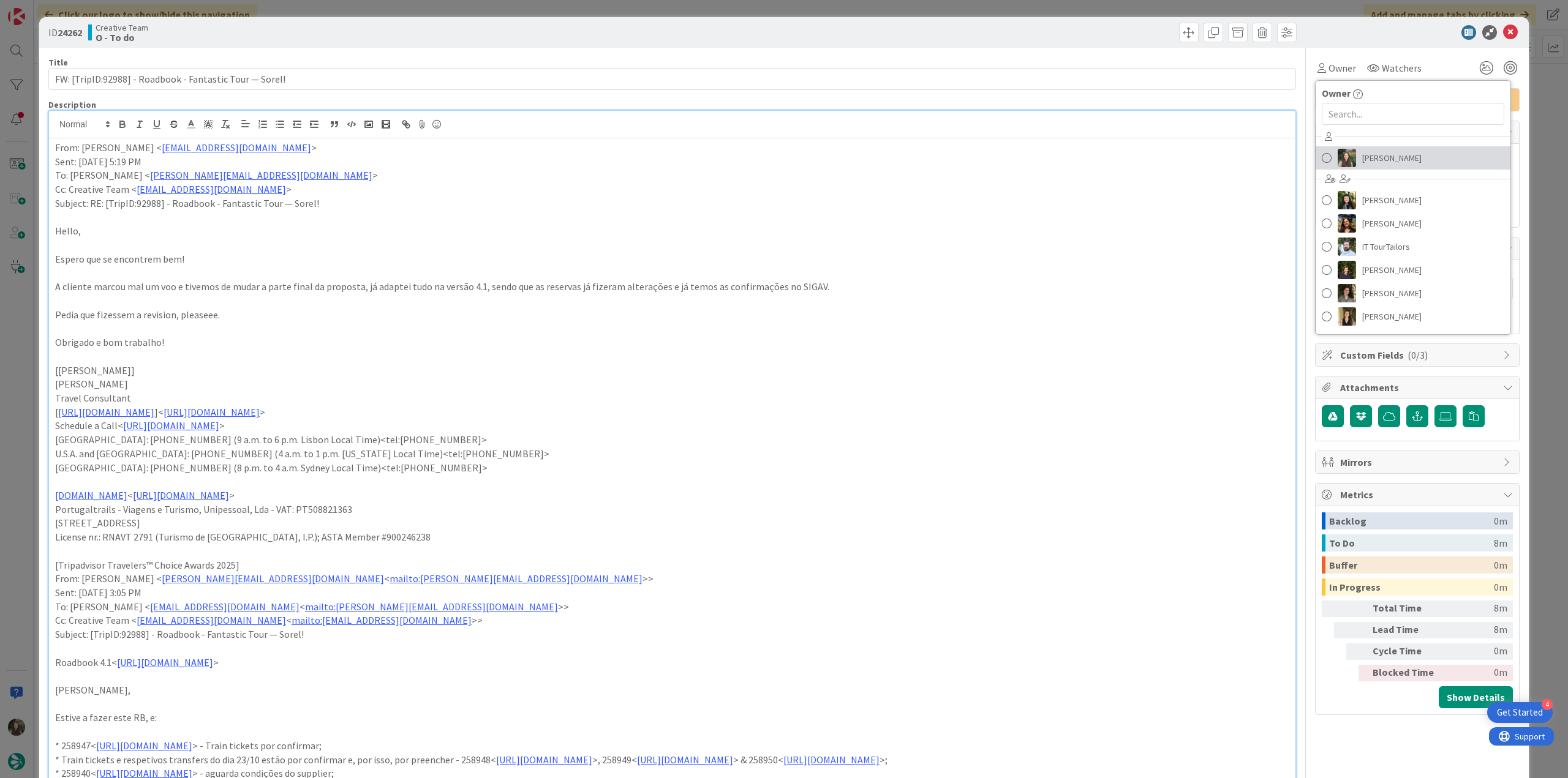
click at [1373, 158] on span "[PERSON_NAME]" at bounding box center [1392, 157] width 59 height 18
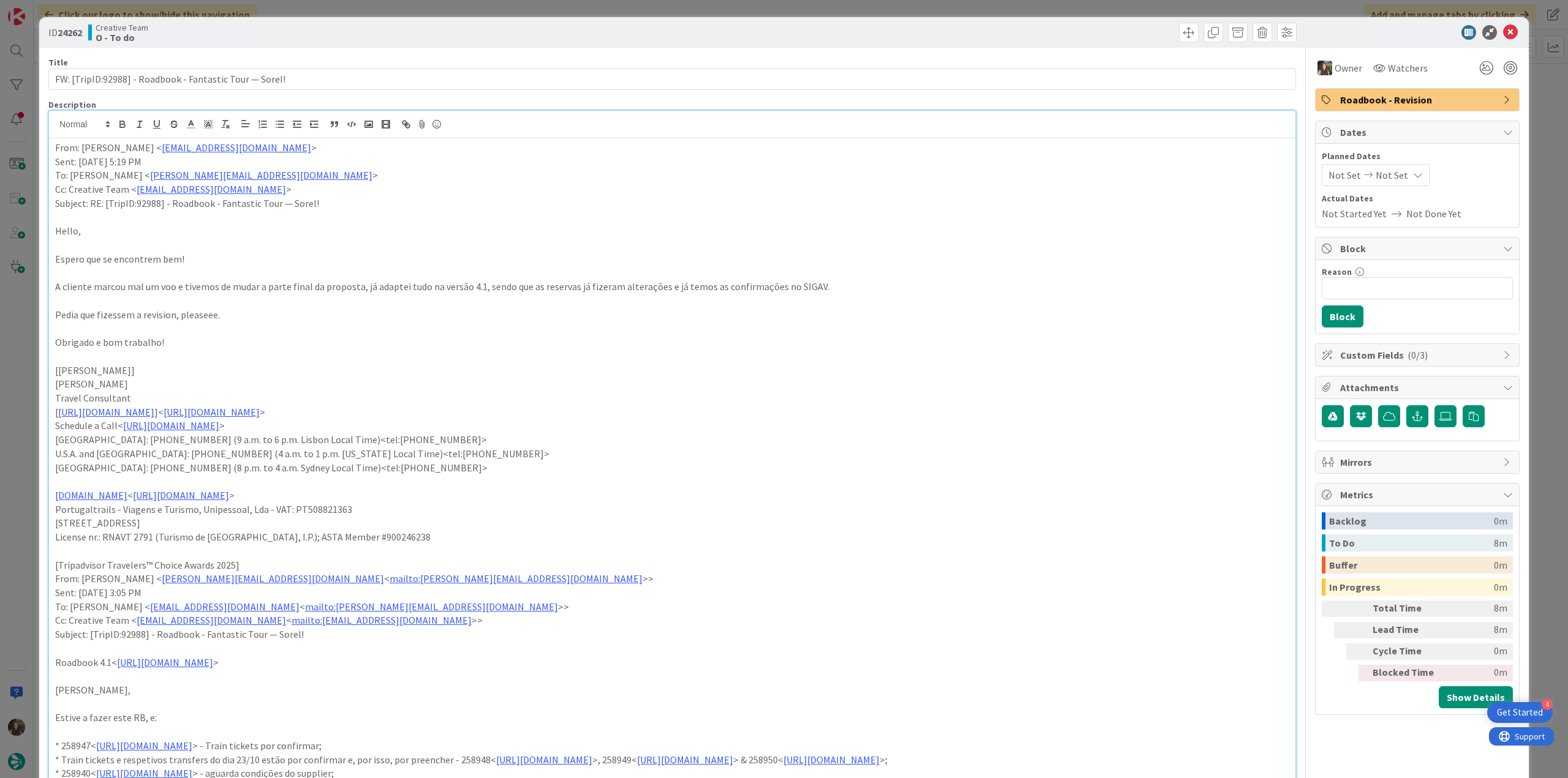
click at [1547, 112] on div "ID 24262 Creative Team O - To do Title 55 / 128 FW: [TripID:92988] - Roadbook -…" at bounding box center [784, 389] width 1568 height 778
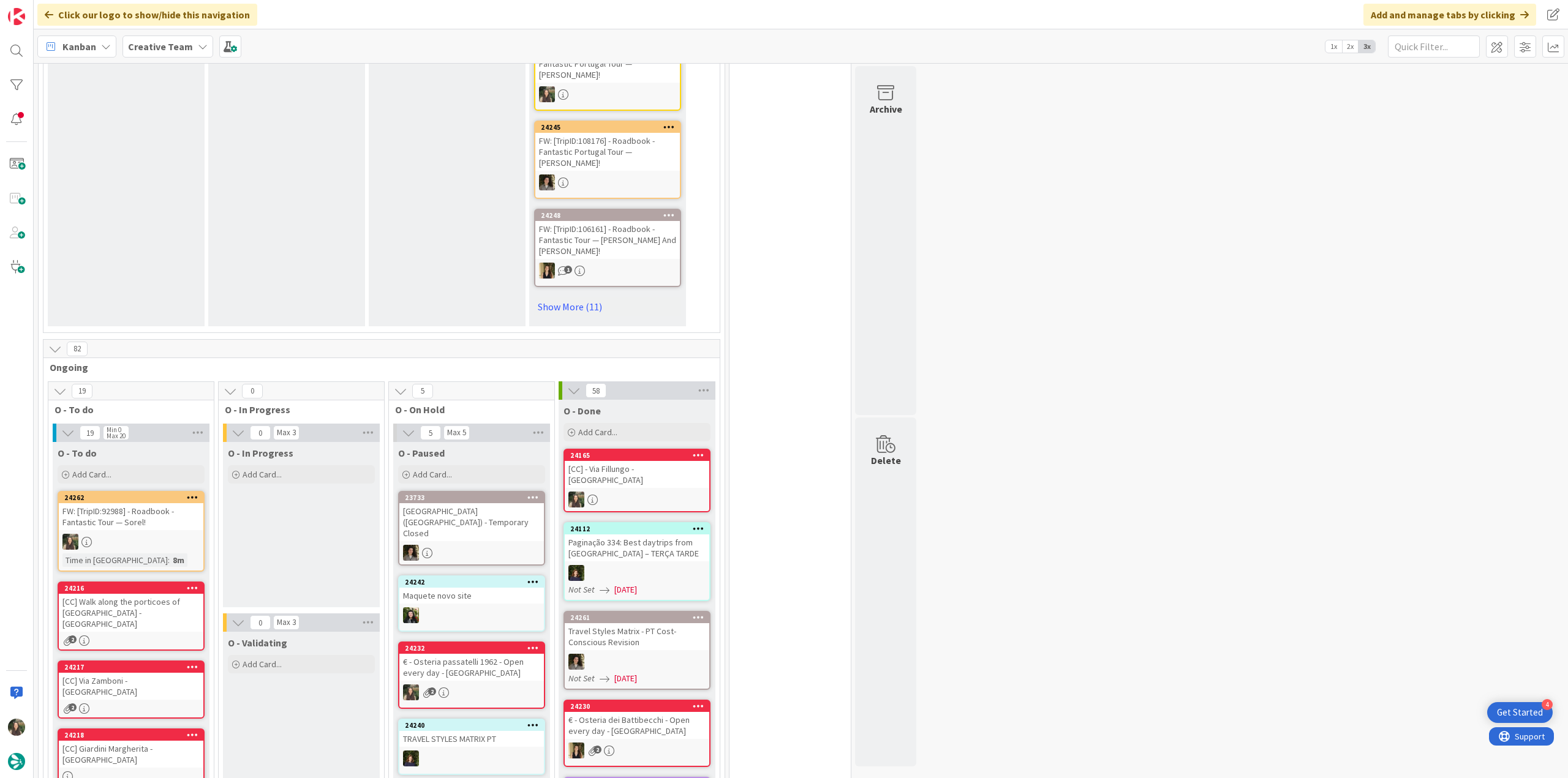
scroll to position [857, 0]
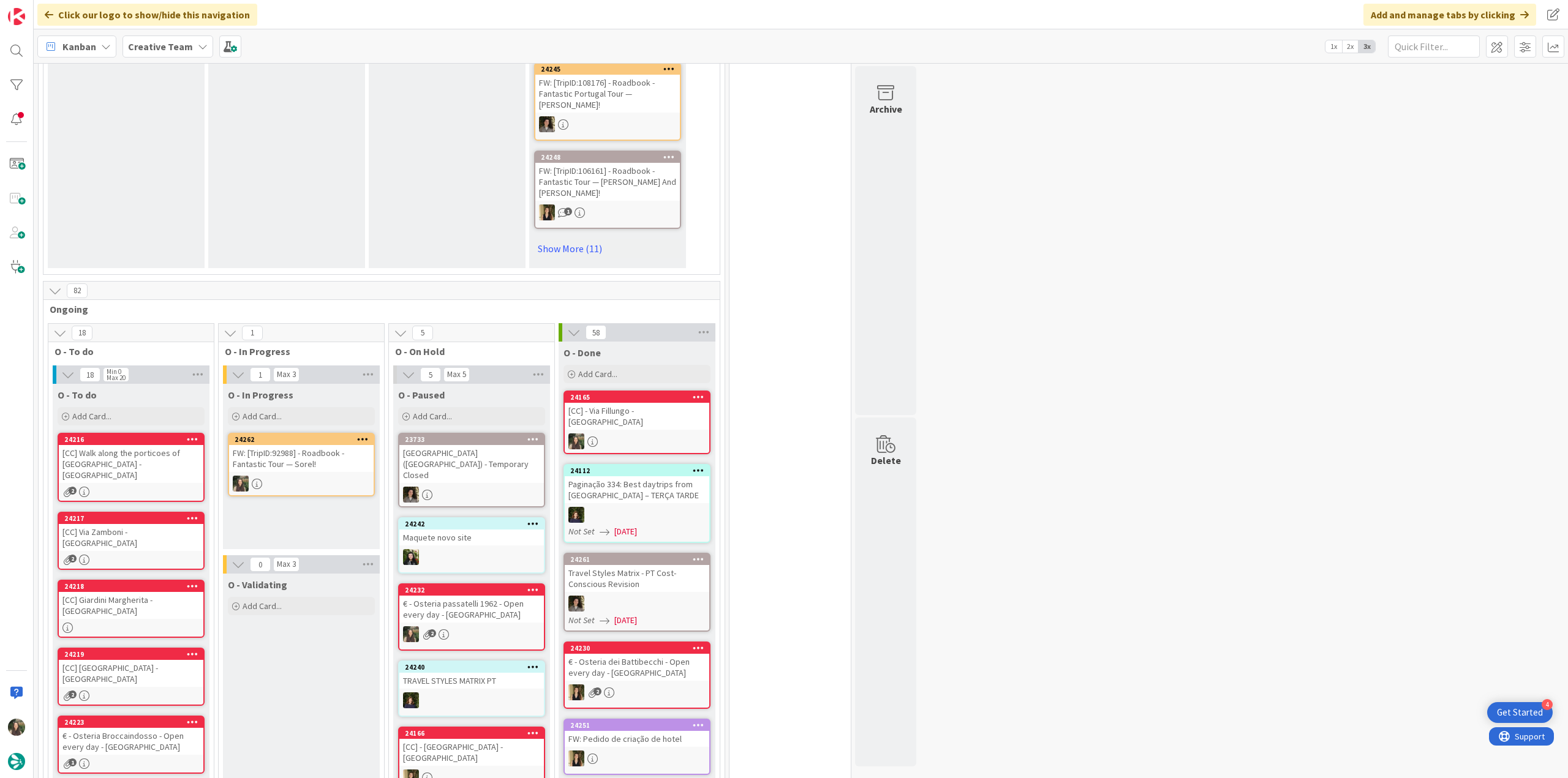
click at [305, 448] on div "FW: [TripID:92988] - Roadbook - Fantastic Tour — Sorel!" at bounding box center [301, 459] width 145 height 27
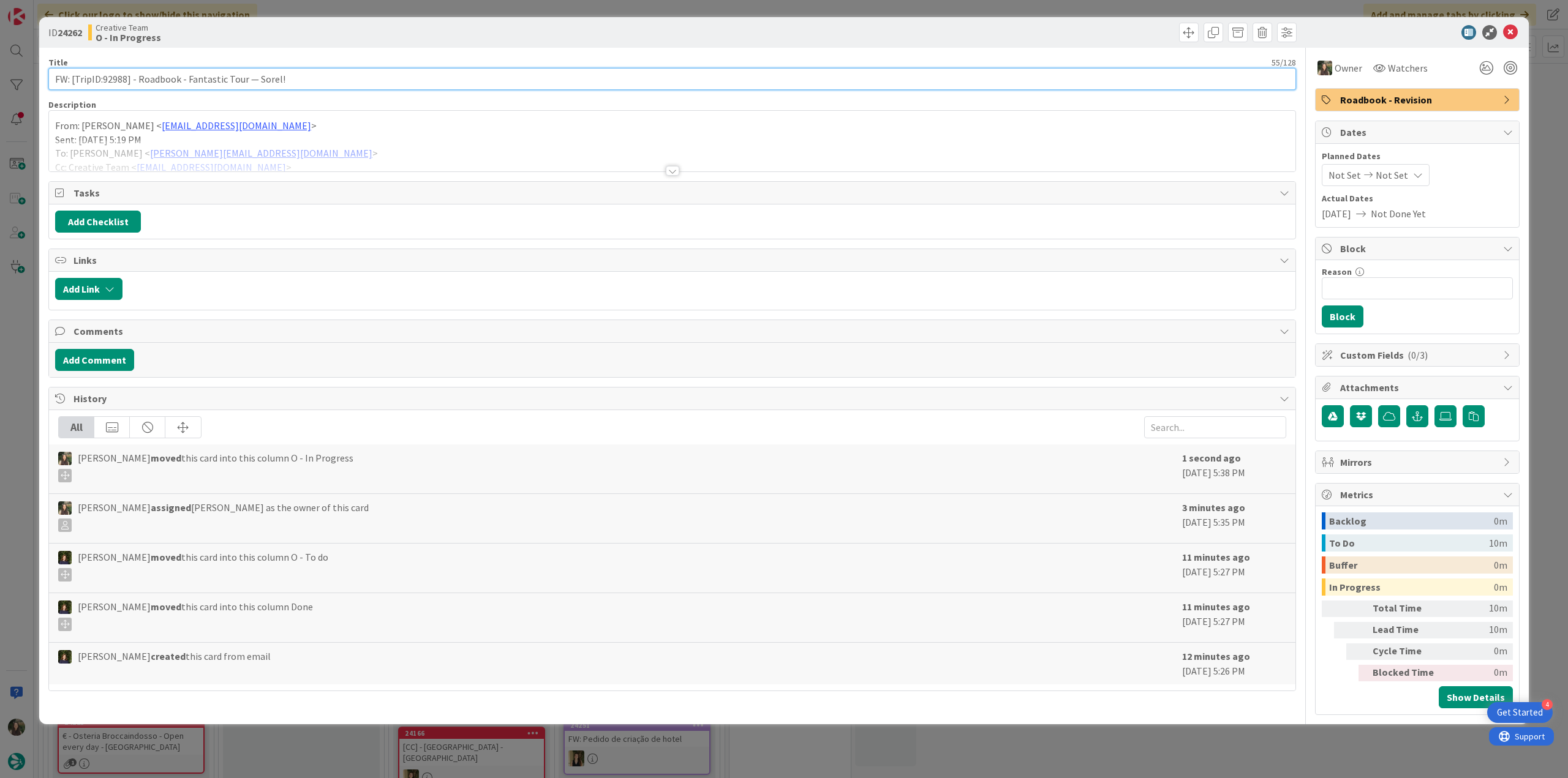
click at [116, 83] on input "FW: [TripID:92988] - Roadbook - Fantastic Tour — Sorel!" at bounding box center [672, 79] width 1248 height 22
click at [365, 142] on div at bounding box center [672, 155] width 1247 height 31
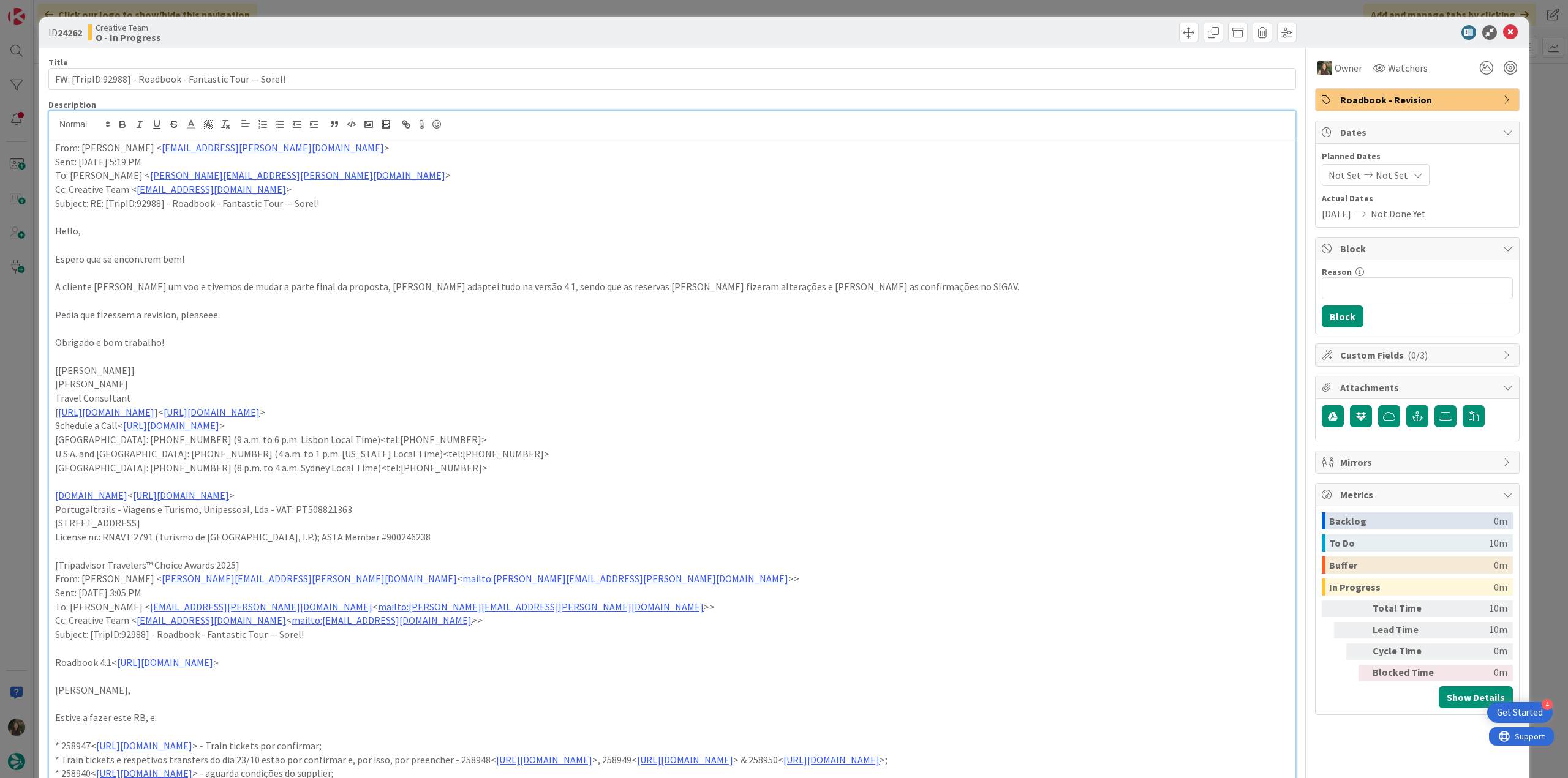
scroll to position [857, 0]
click at [18, 347] on div "ID 24262 Creative Team O - In Progress Title 55 / 128 FW: [TripID:92988] - Road…" at bounding box center [784, 389] width 1568 height 778
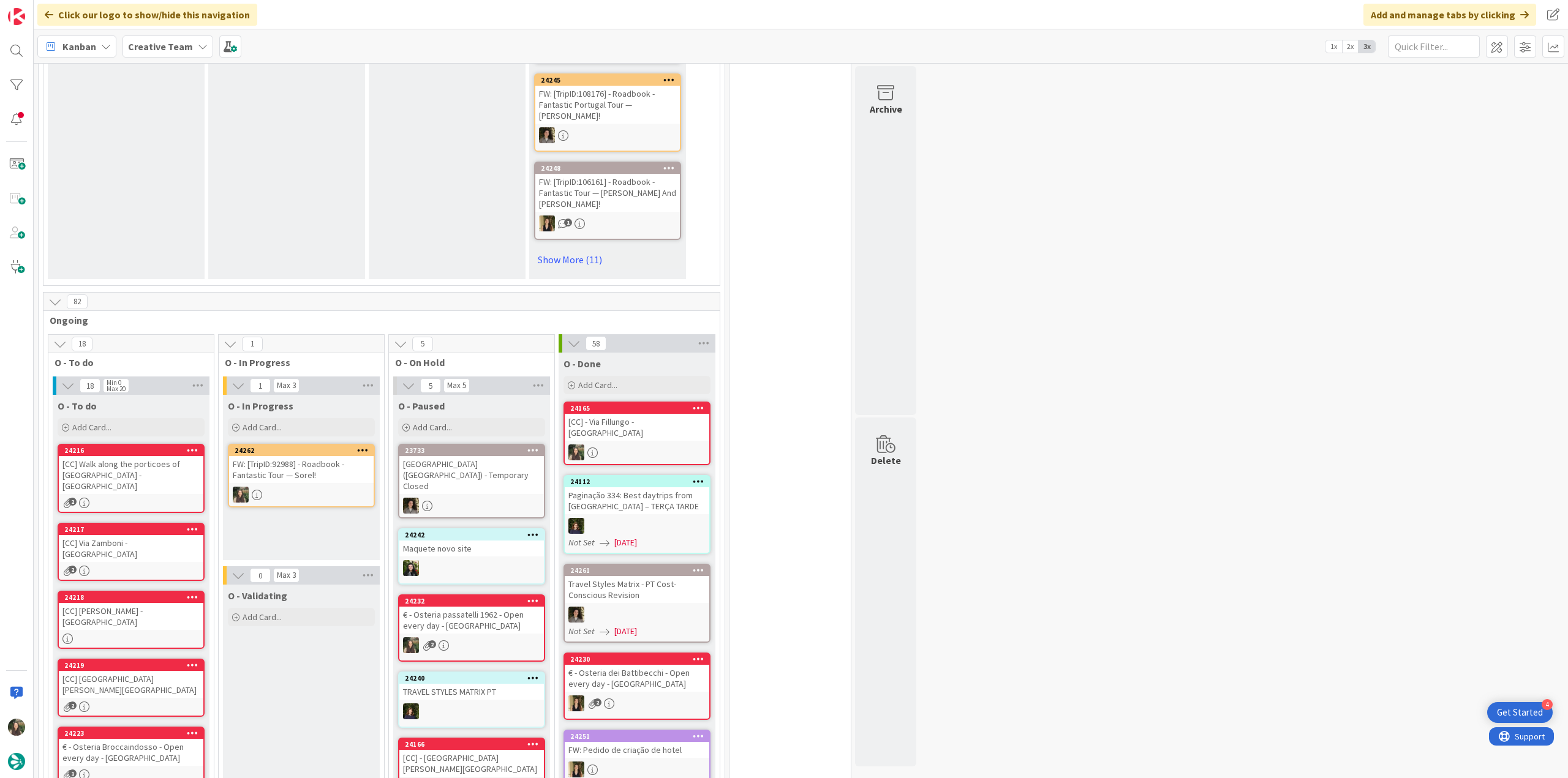
click at [342, 452] on div "24262 FW: [TripID:92988] - Roadbook - Fantastic Tour — Sorel!" at bounding box center [301, 475] width 147 height 64
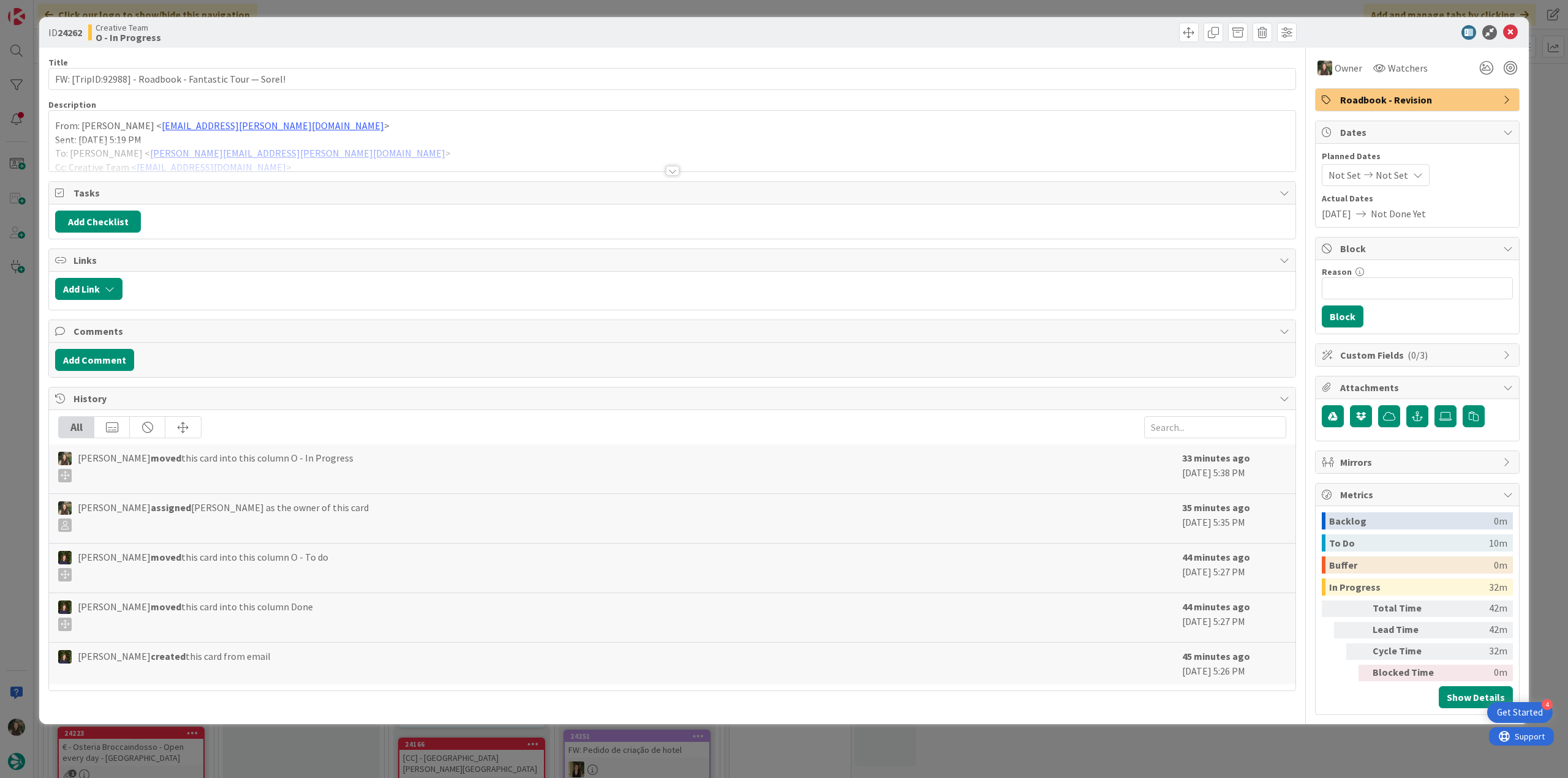
click at [1422, 96] on span "Roadbook - Revision" at bounding box center [1418, 100] width 157 height 15
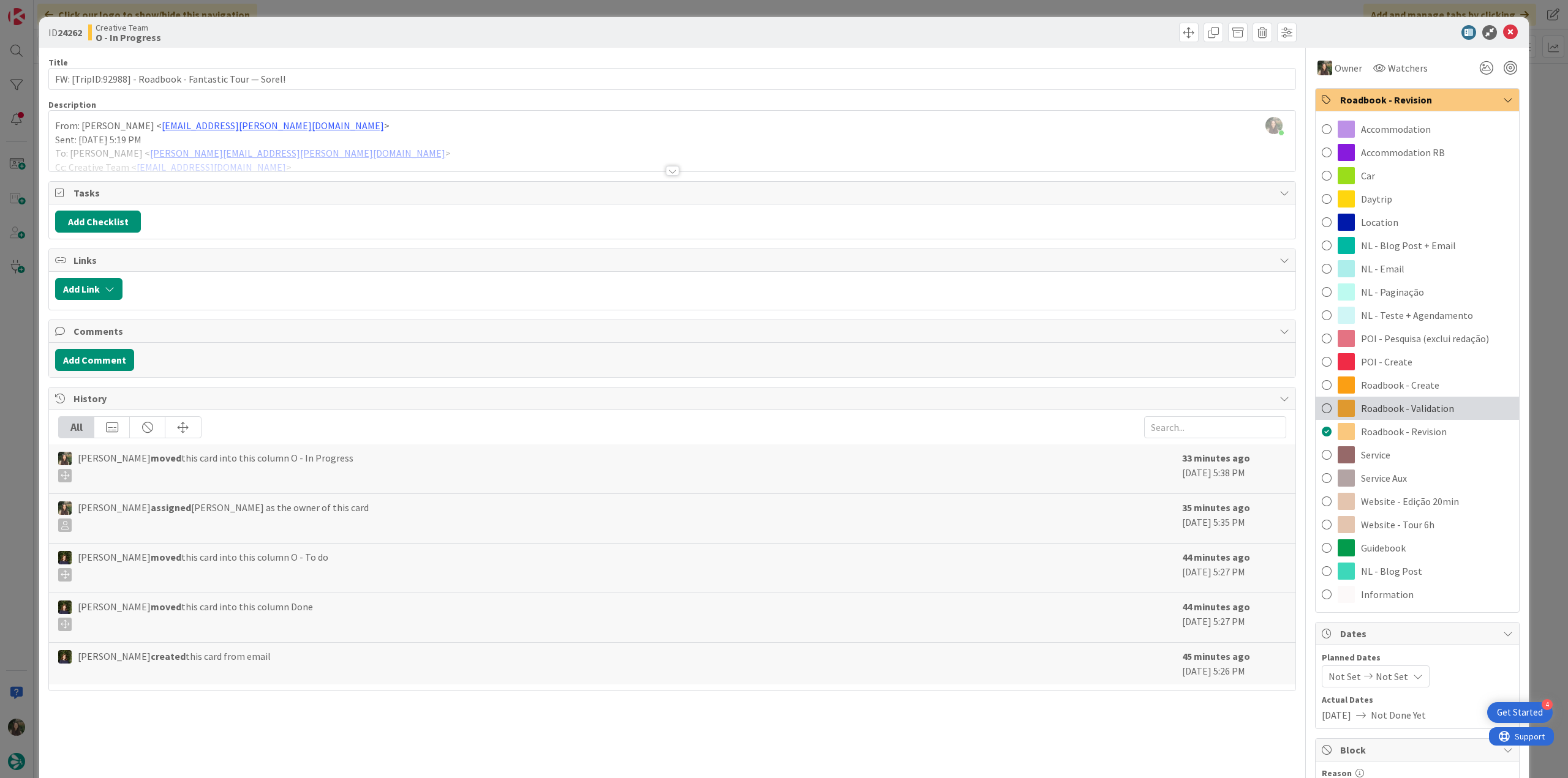
click at [1411, 411] on span "Roadbook - Validation" at bounding box center [1408, 408] width 93 height 15
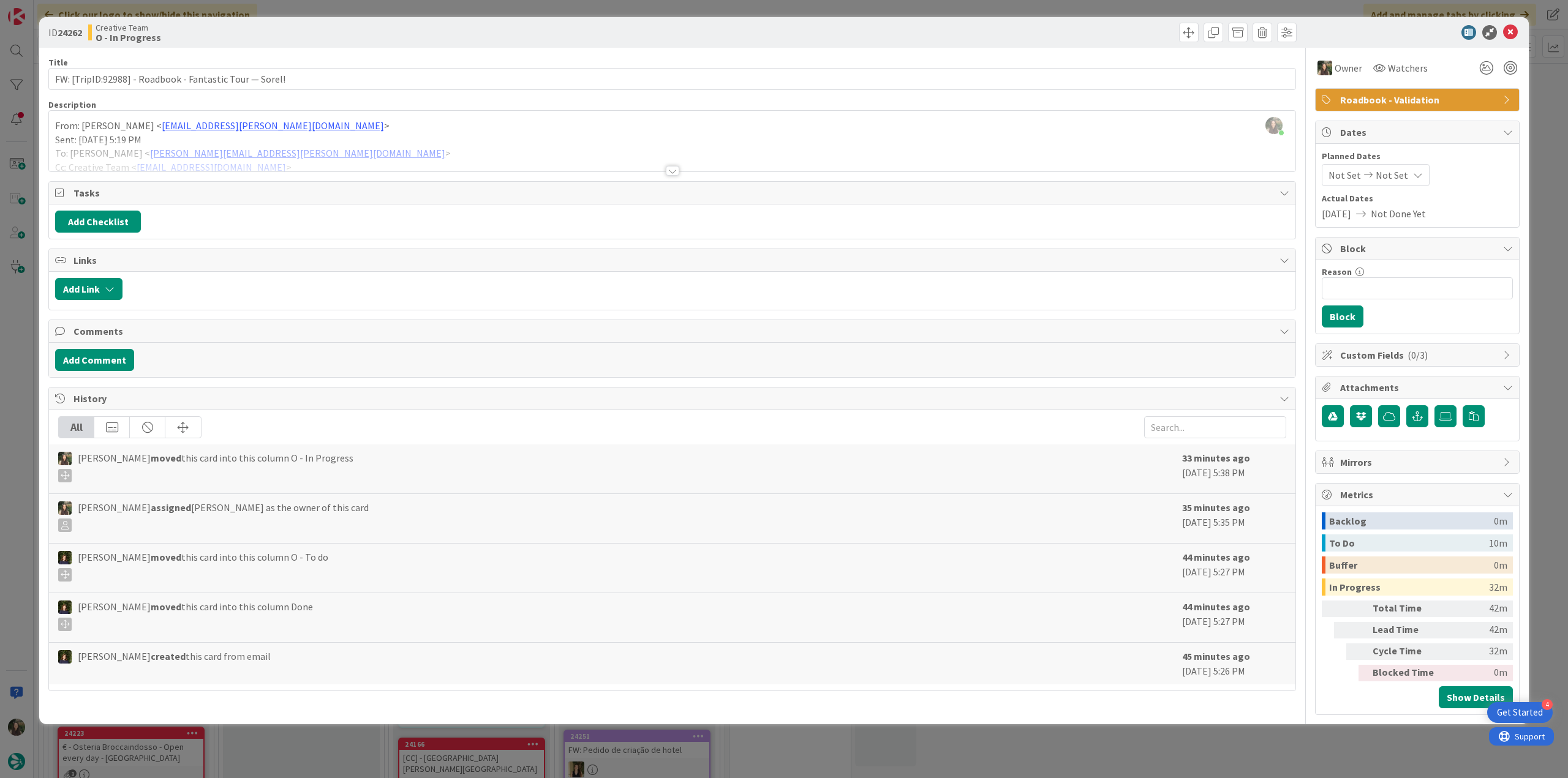
drag, startPoint x: 1367, startPoint y: 101, endPoint x: 1367, endPoint y: 110, distance: 9.0
click at [1367, 101] on span "Roadbook - Validation" at bounding box center [1418, 100] width 157 height 15
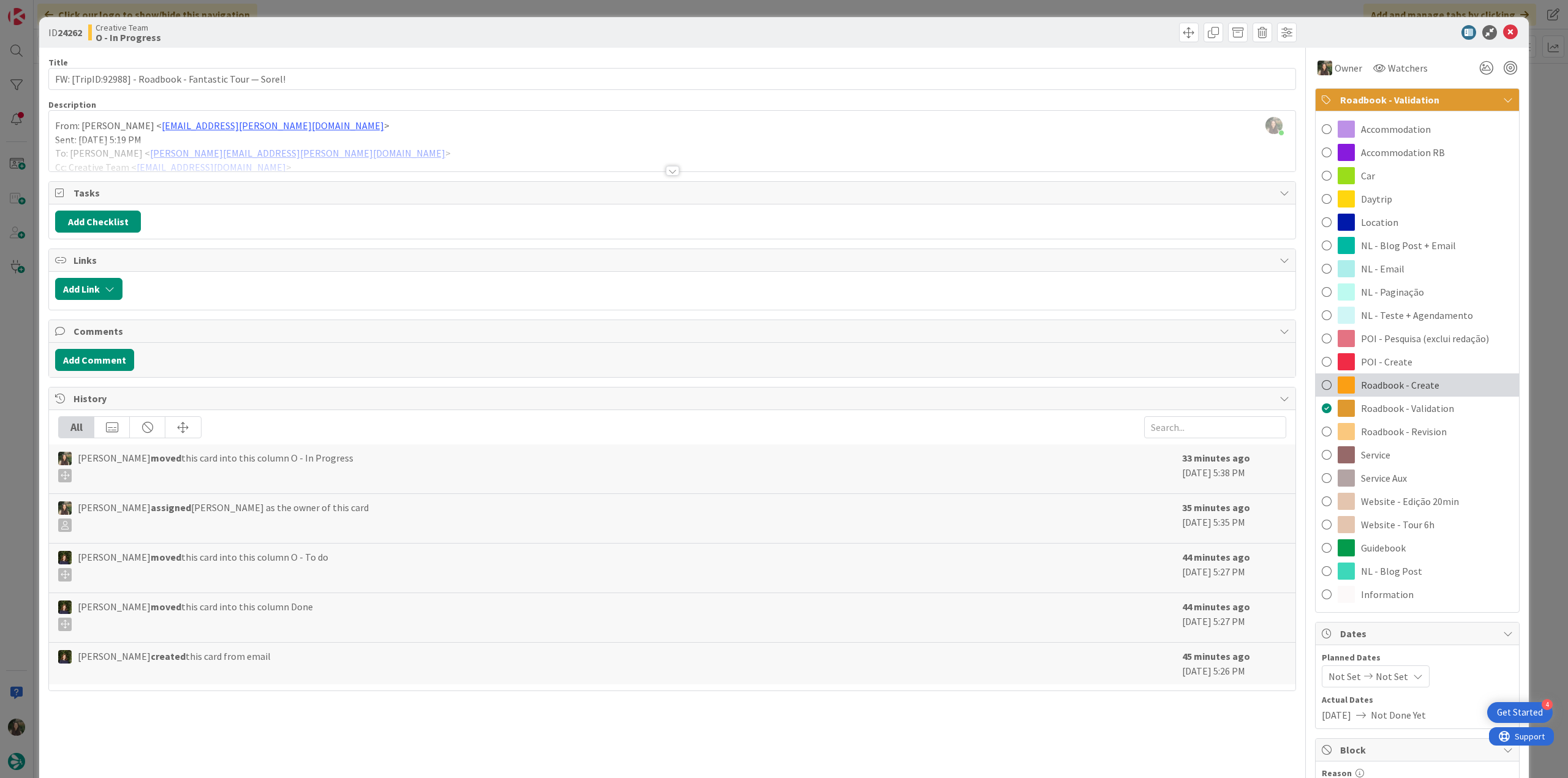
click at [1397, 381] on span "Roadbook - Create" at bounding box center [1400, 385] width 78 height 15
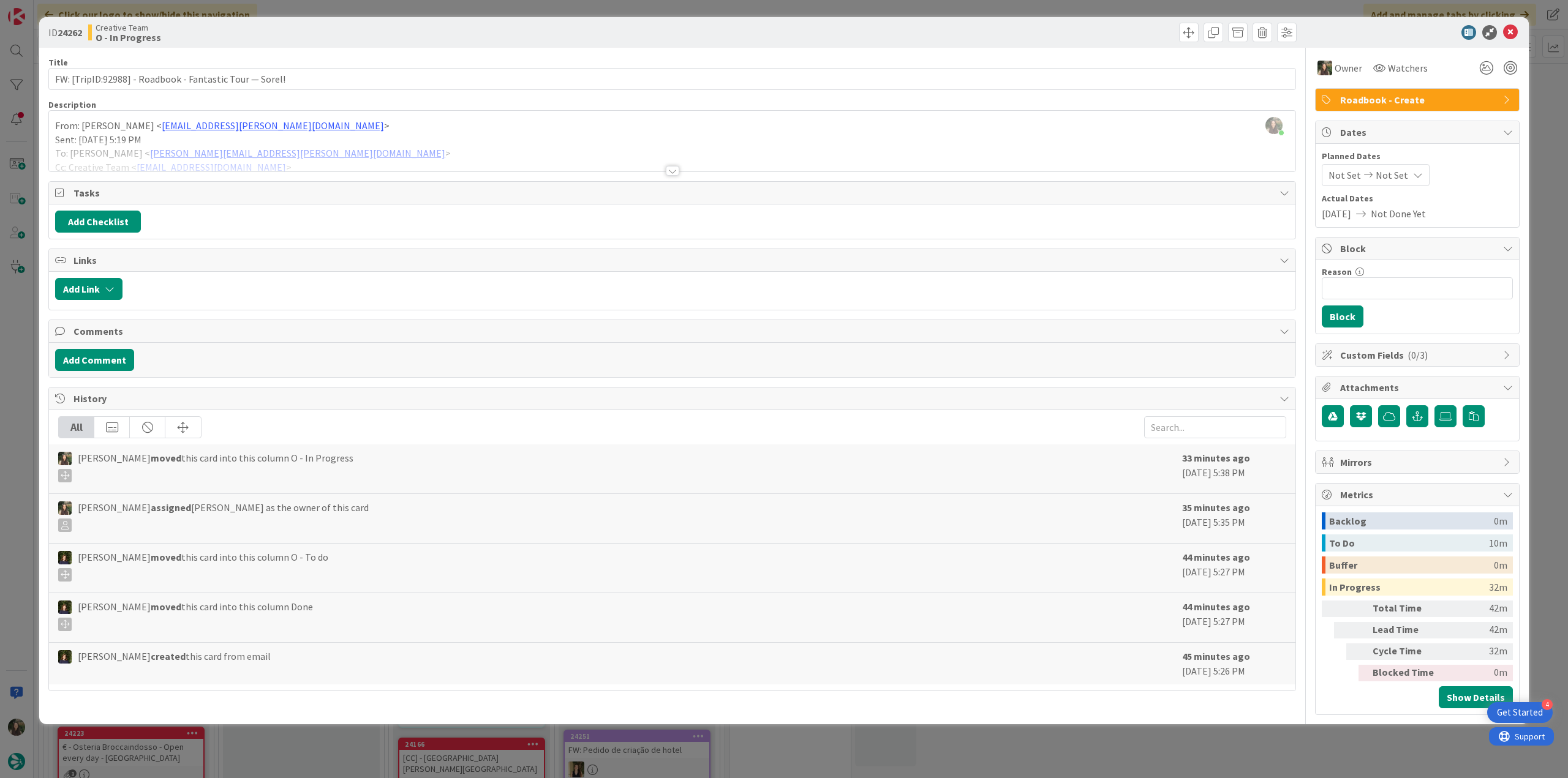
click at [1544, 180] on div "ID 24262 Creative Team O - In Progress Title 55 / 128 FW: [TripID:92988] - Road…" at bounding box center [784, 389] width 1568 height 778
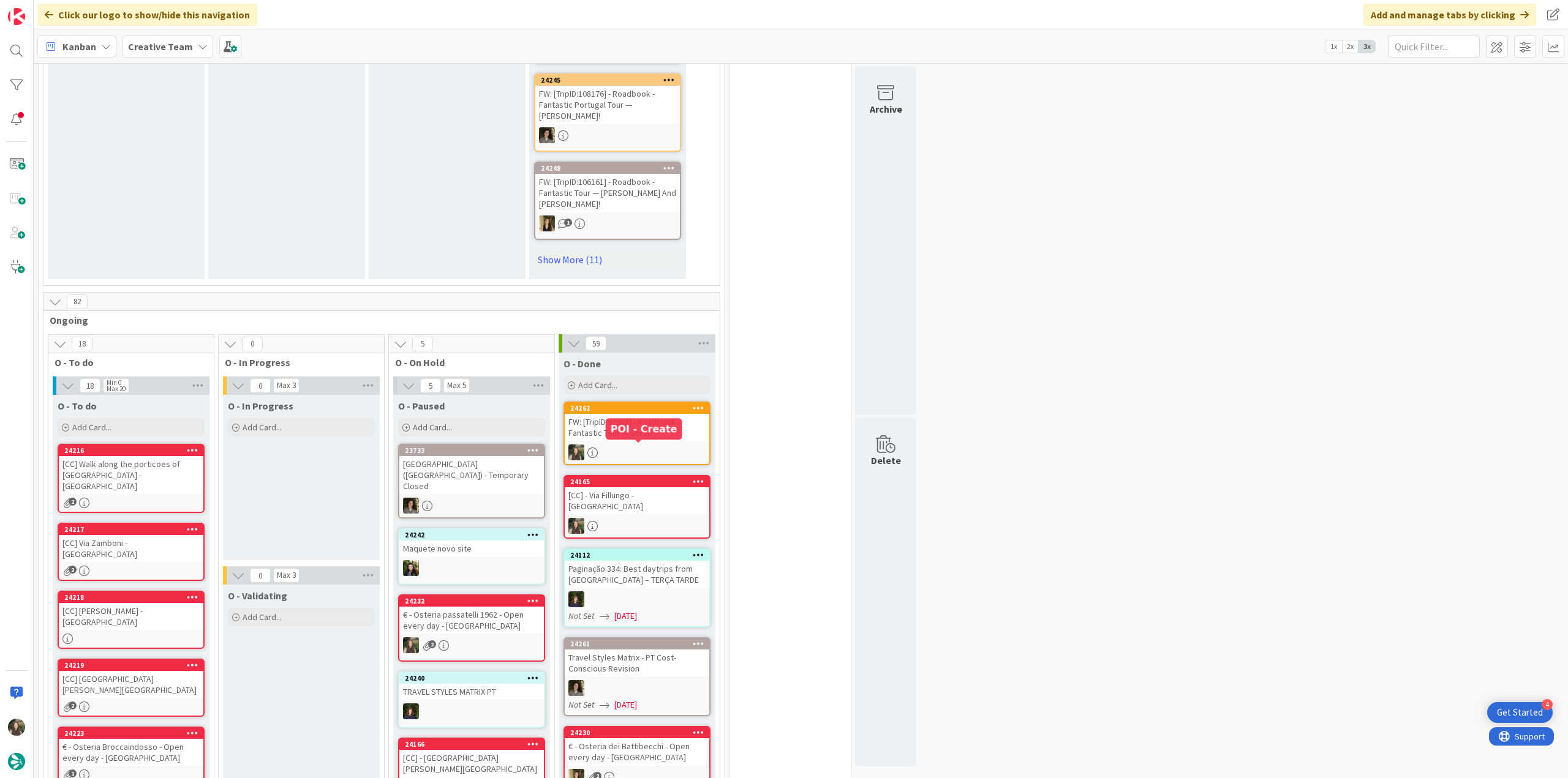
click at [627, 414] on div "FW: [TripID:92988] - Roadbook - Fantastic Tour — Sorel!" at bounding box center [637, 428] width 145 height 27
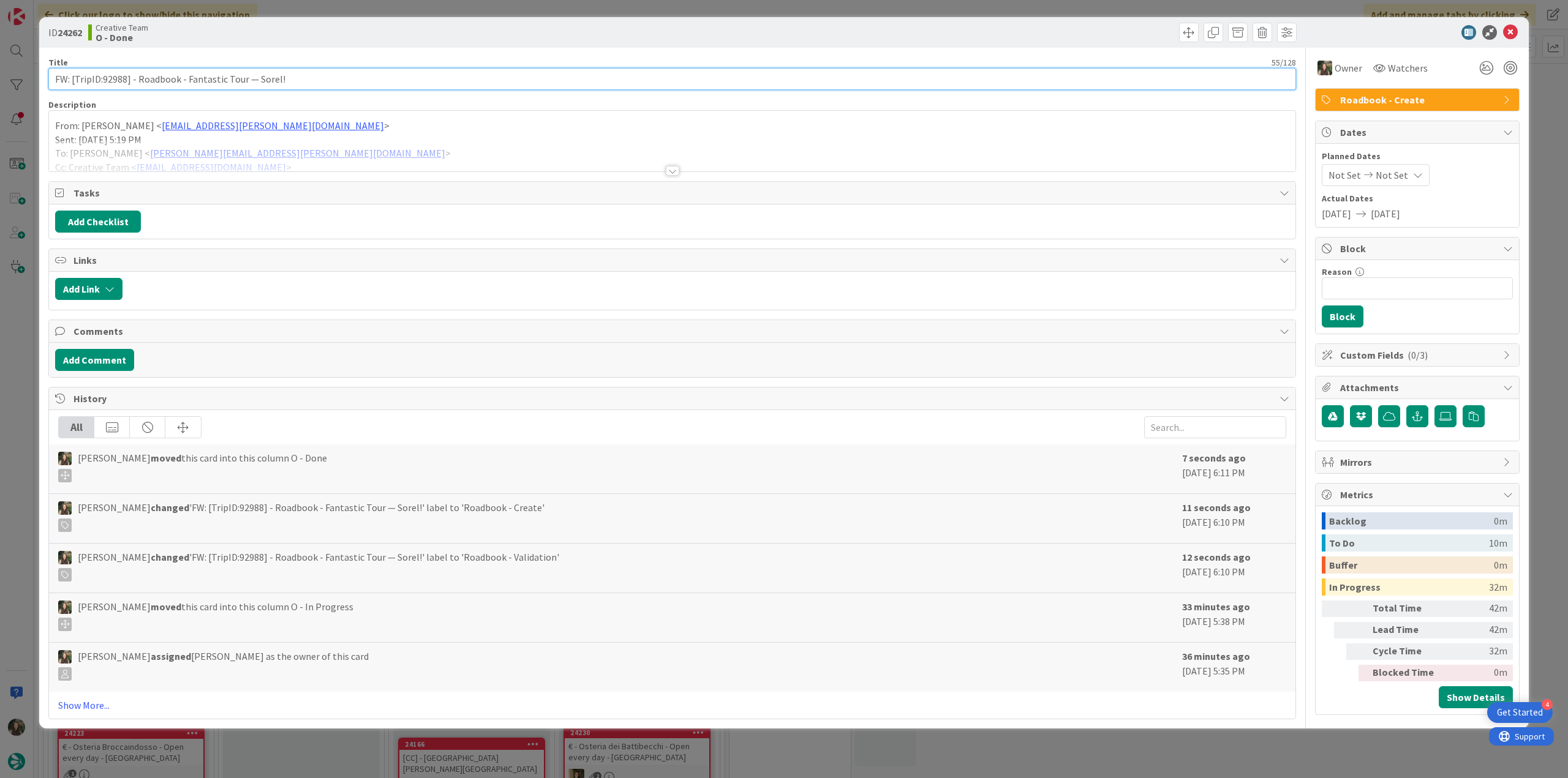
drag, startPoint x: 290, startPoint y: 77, endPoint x: 34, endPoint y: 82, distance: 256.0
click at [34, 82] on div "ID 24262 Creative Team O - Done Title 55 / 128 FW: [TripID:92988] - Roadbook - …" at bounding box center [784, 389] width 1568 height 778
click at [24, 366] on div "ID 24262 Creative Team O - Done Title 55 / 128 FW: [TripID:92988] - Roadbook - …" at bounding box center [784, 389] width 1568 height 778
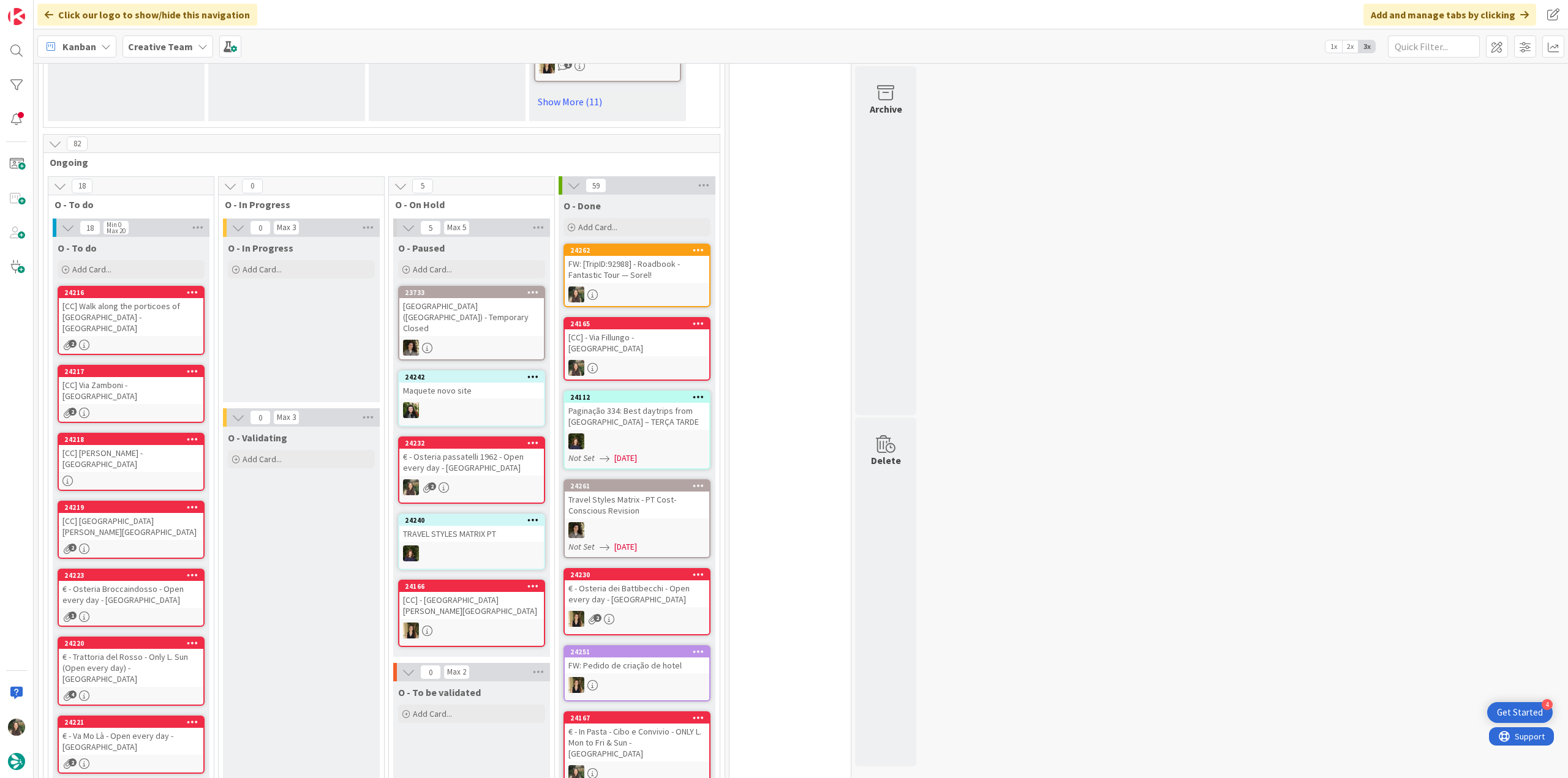
scroll to position [1041, 0]
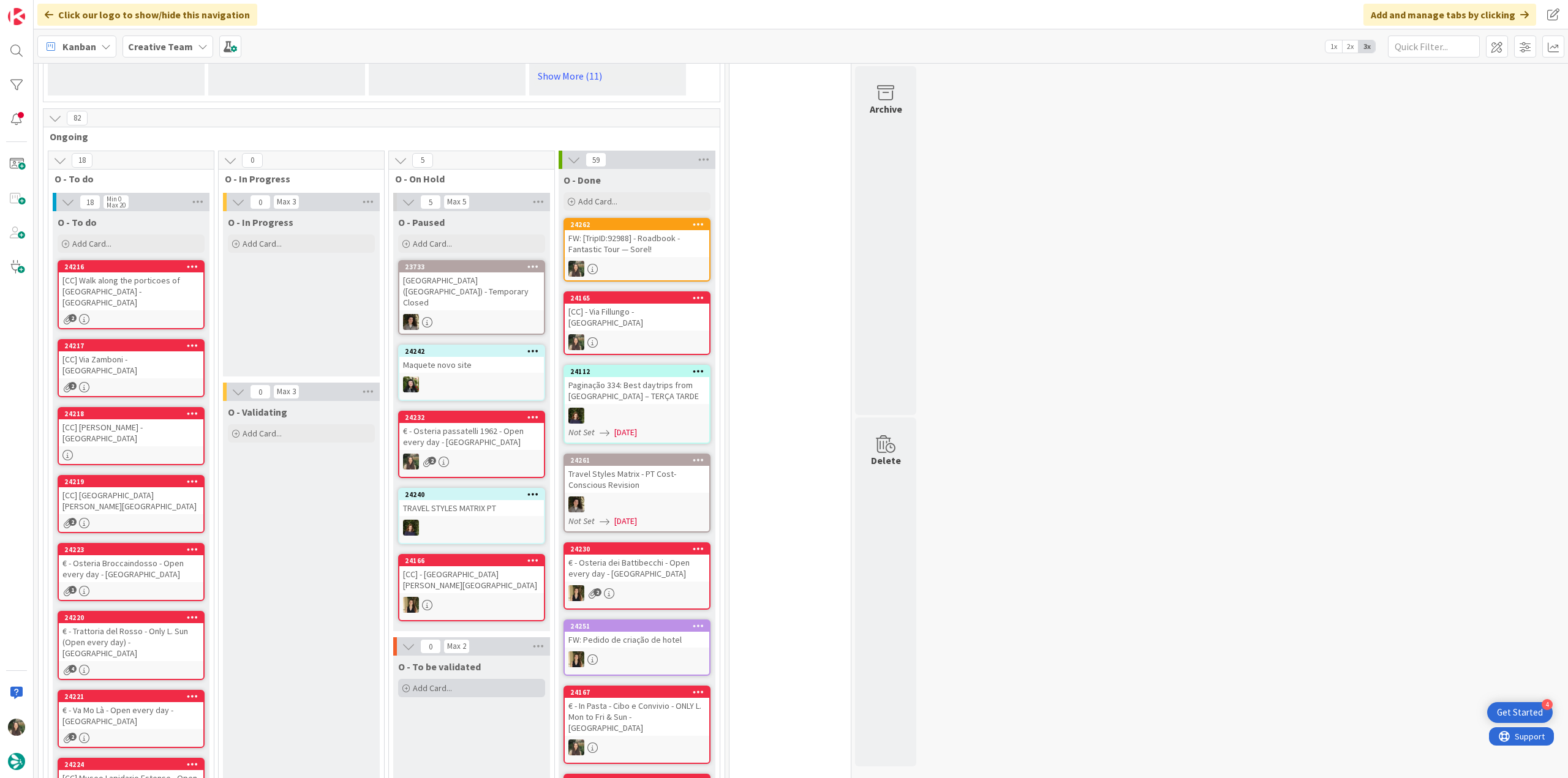
click at [425, 682] on span "Add Card..." at bounding box center [433, 688] width 40 height 11
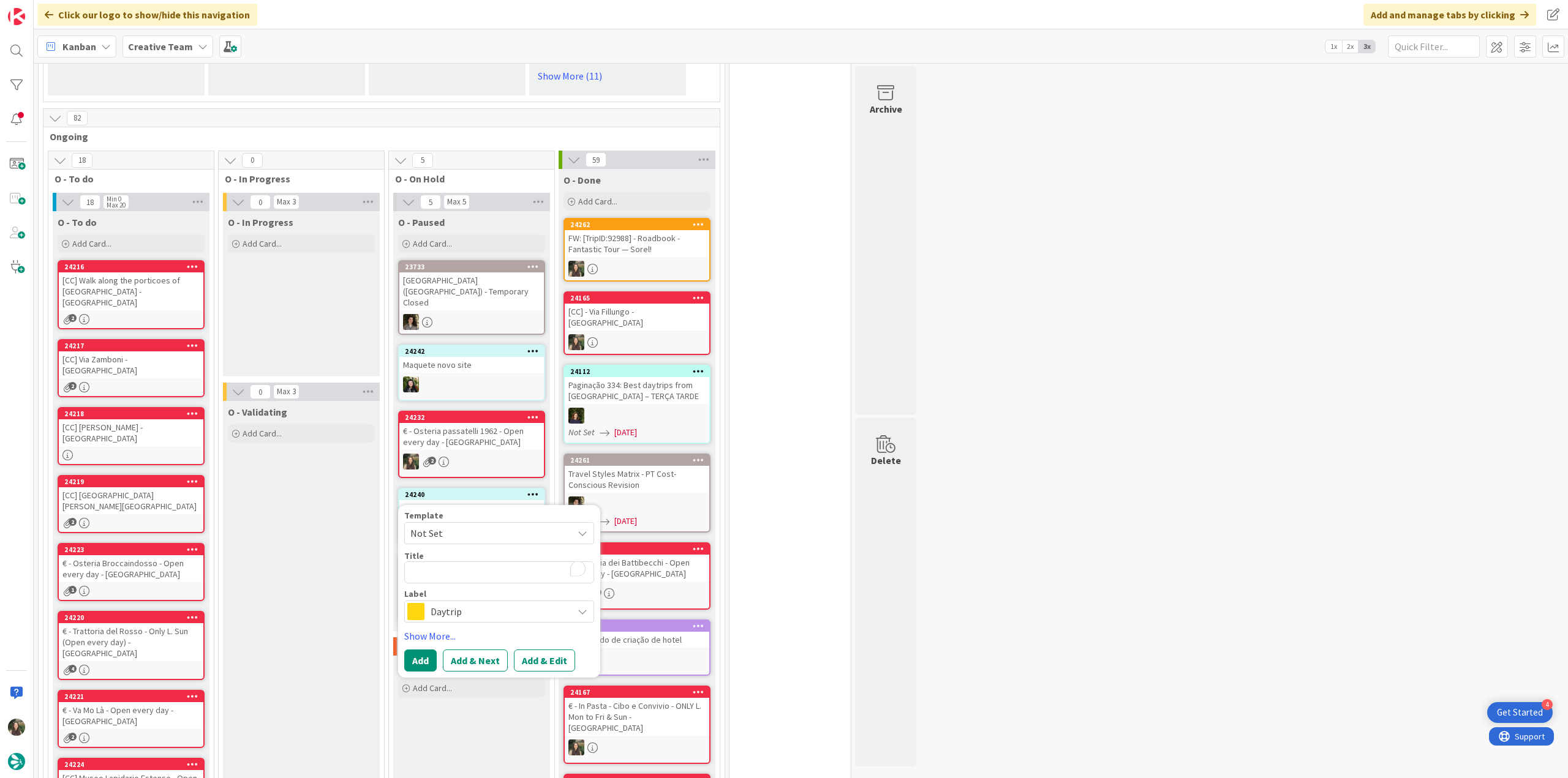
type textarea "x"
type textarea "FW: [TripID:92988] - Roadbook - Fantastic Tour — Sorel!"
click at [486, 603] on span "Daytrip" at bounding box center [498, 612] width 136 height 17
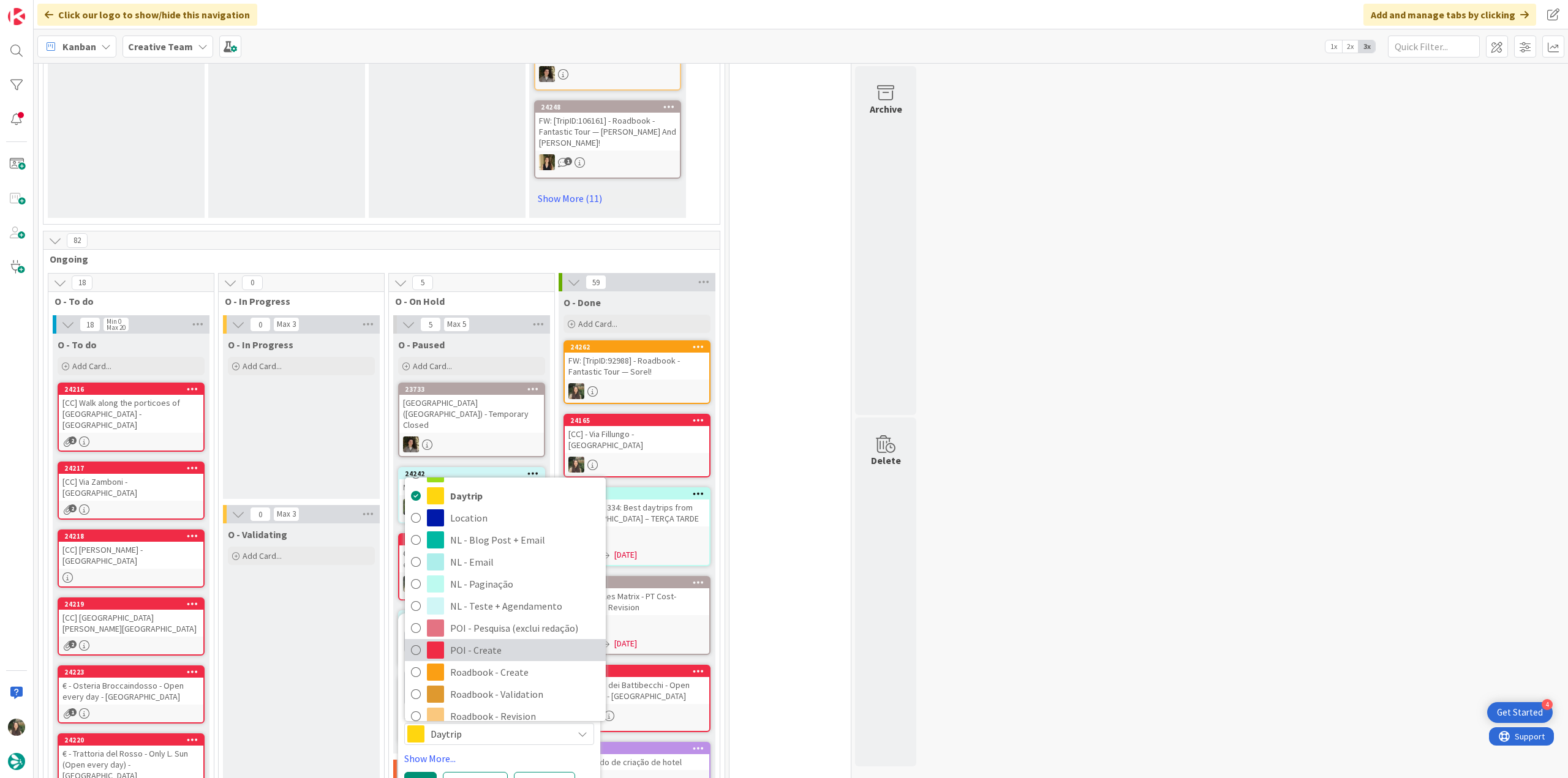
scroll to position [123, 0]
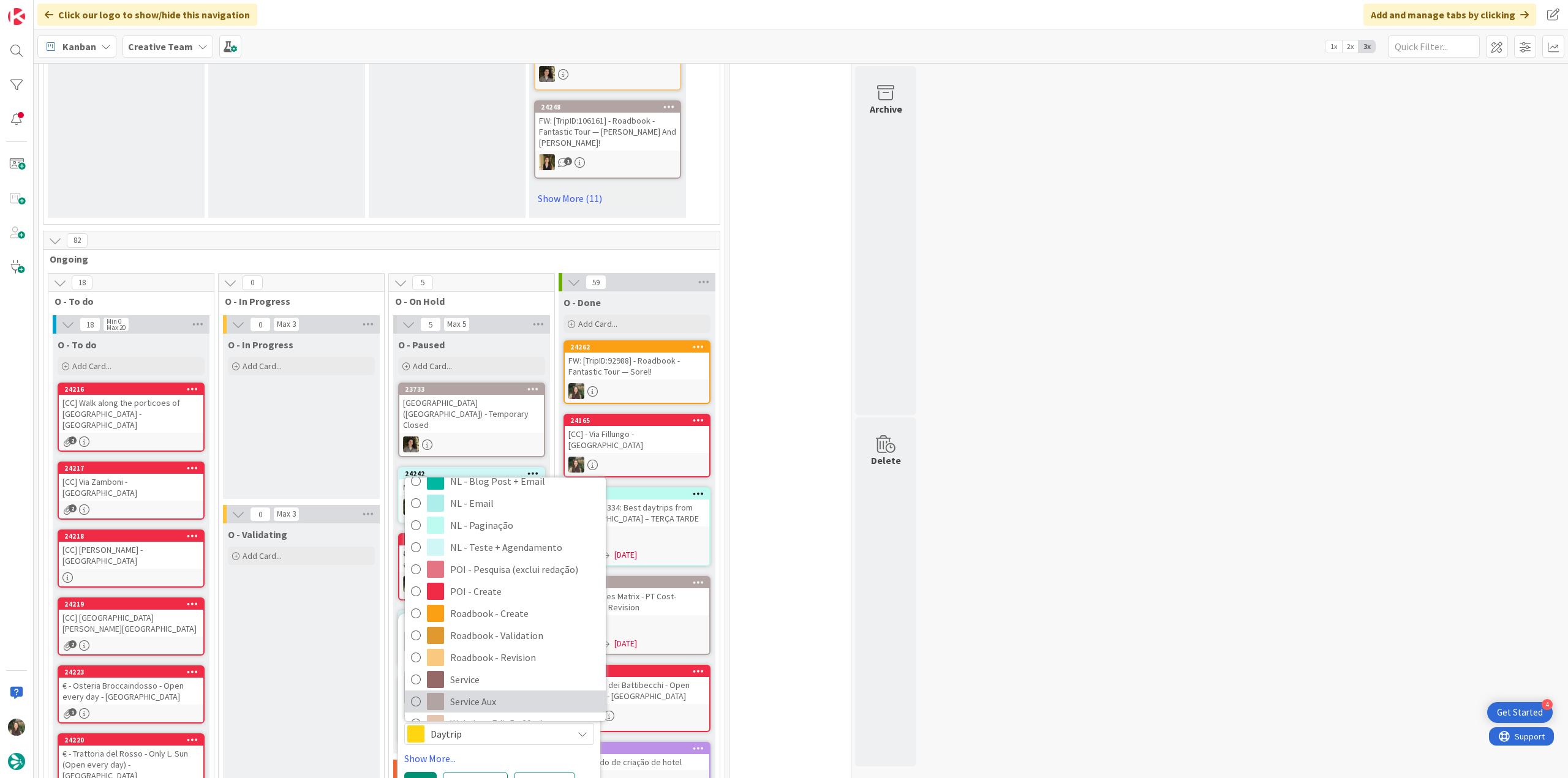
click at [483, 693] on span "Service Aux" at bounding box center [525, 701] width 150 height 18
type textarea "x"
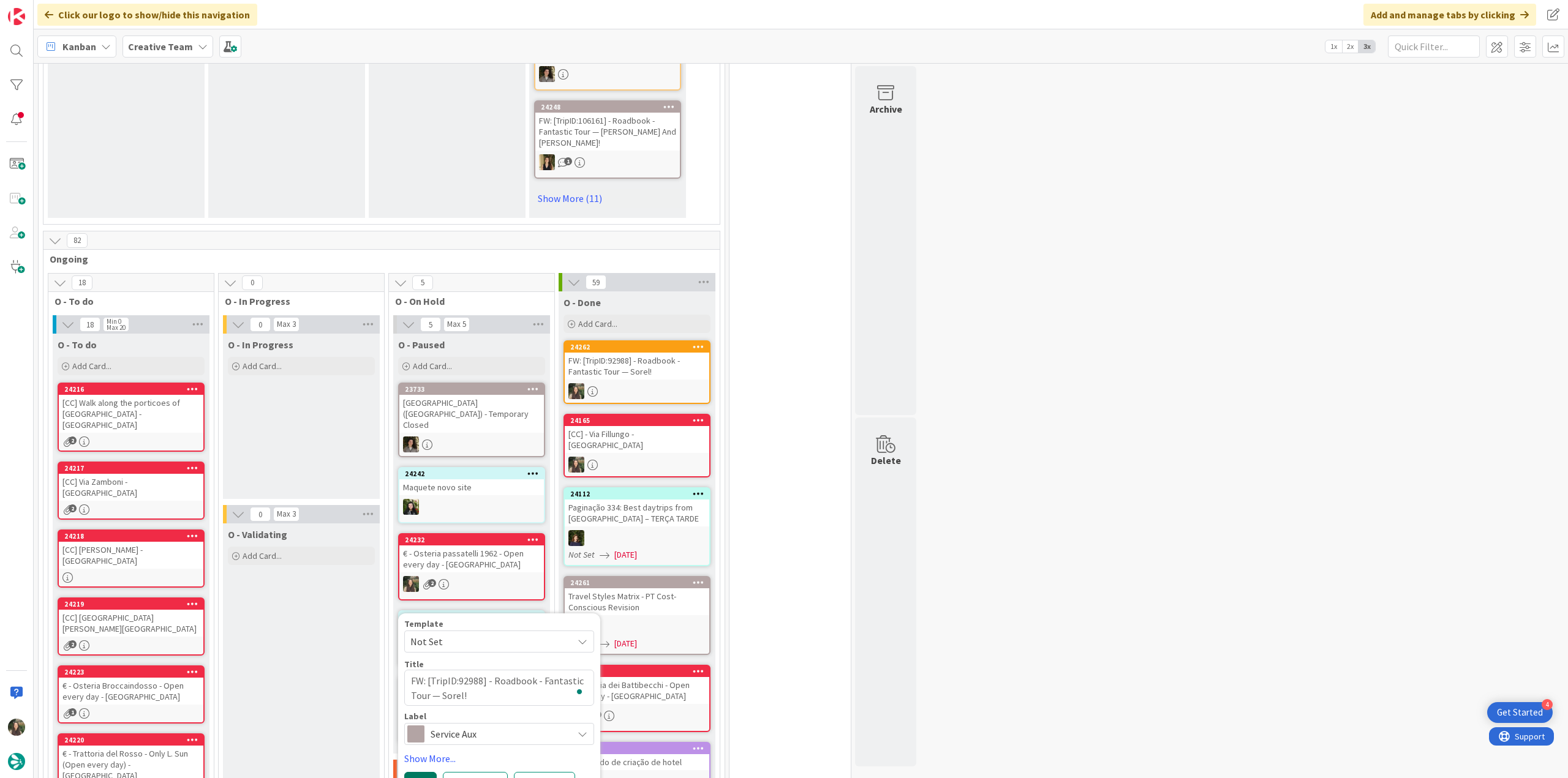
click at [426, 772] on button "Add" at bounding box center [420, 784] width 32 height 22
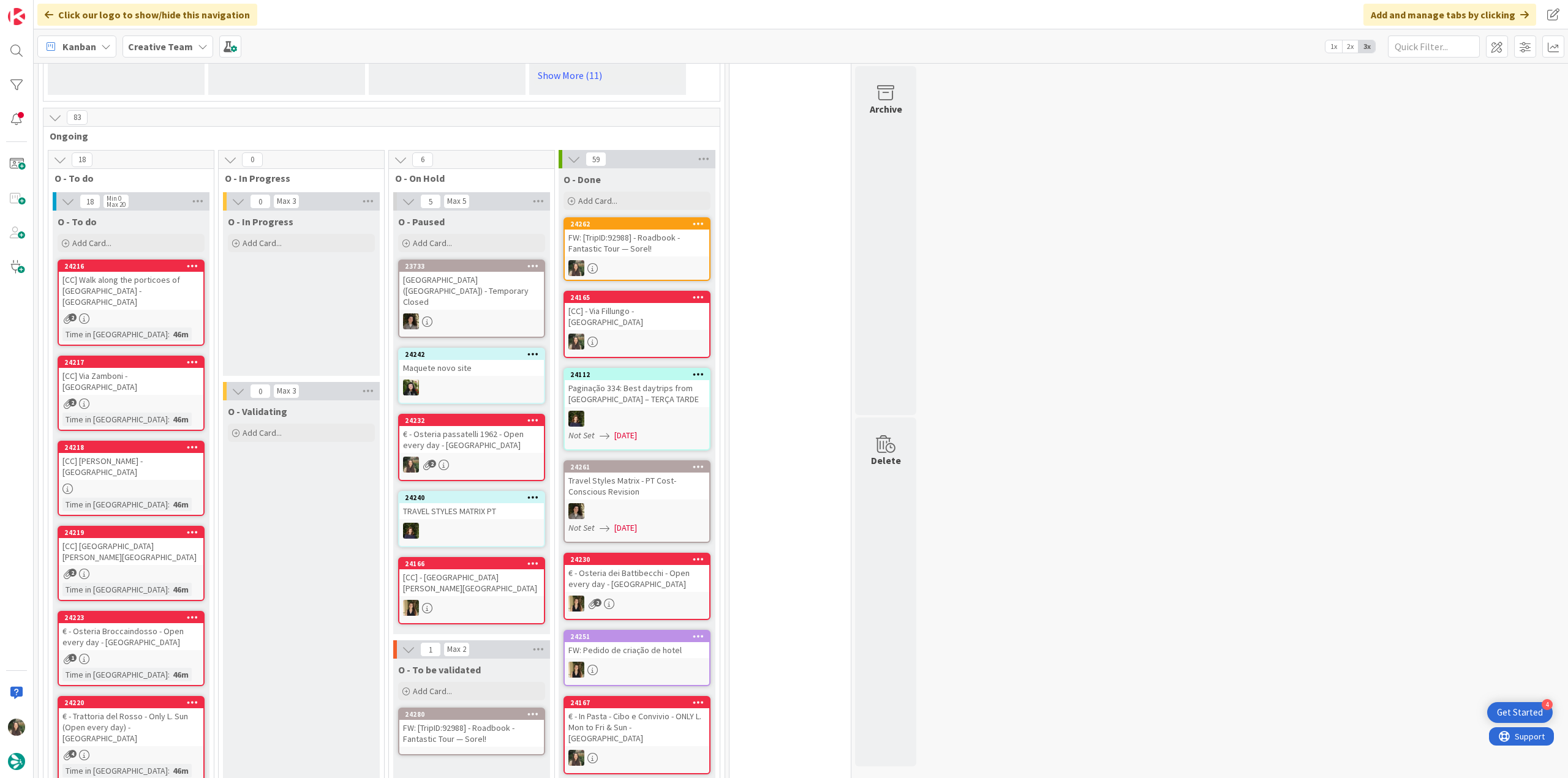
scroll to position [1102, 0]
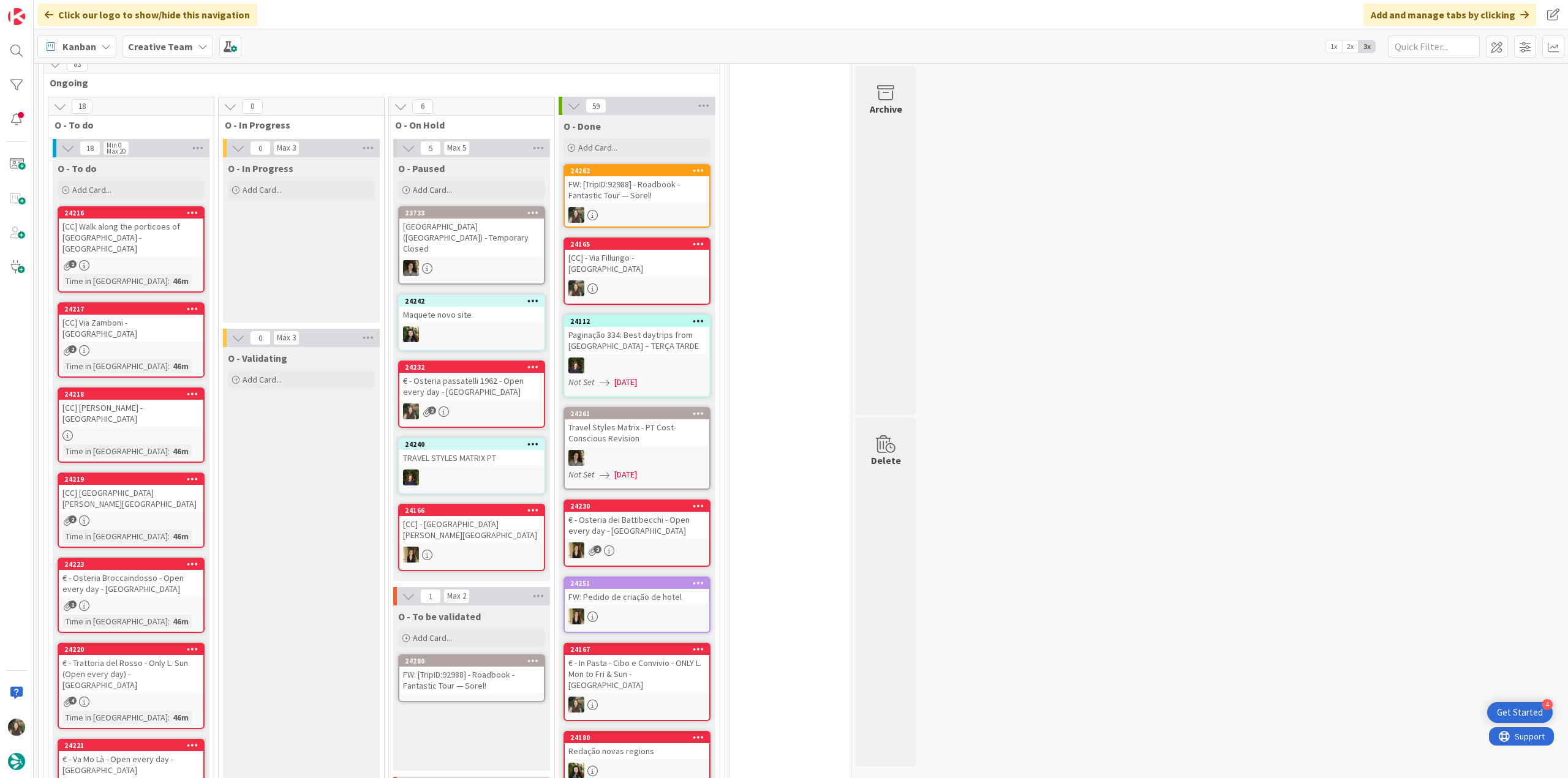
click at [468, 667] on div "FW: [TripID:92988] - Roadbook - Fantastic Tour — Sorel!" at bounding box center [472, 680] width 145 height 27
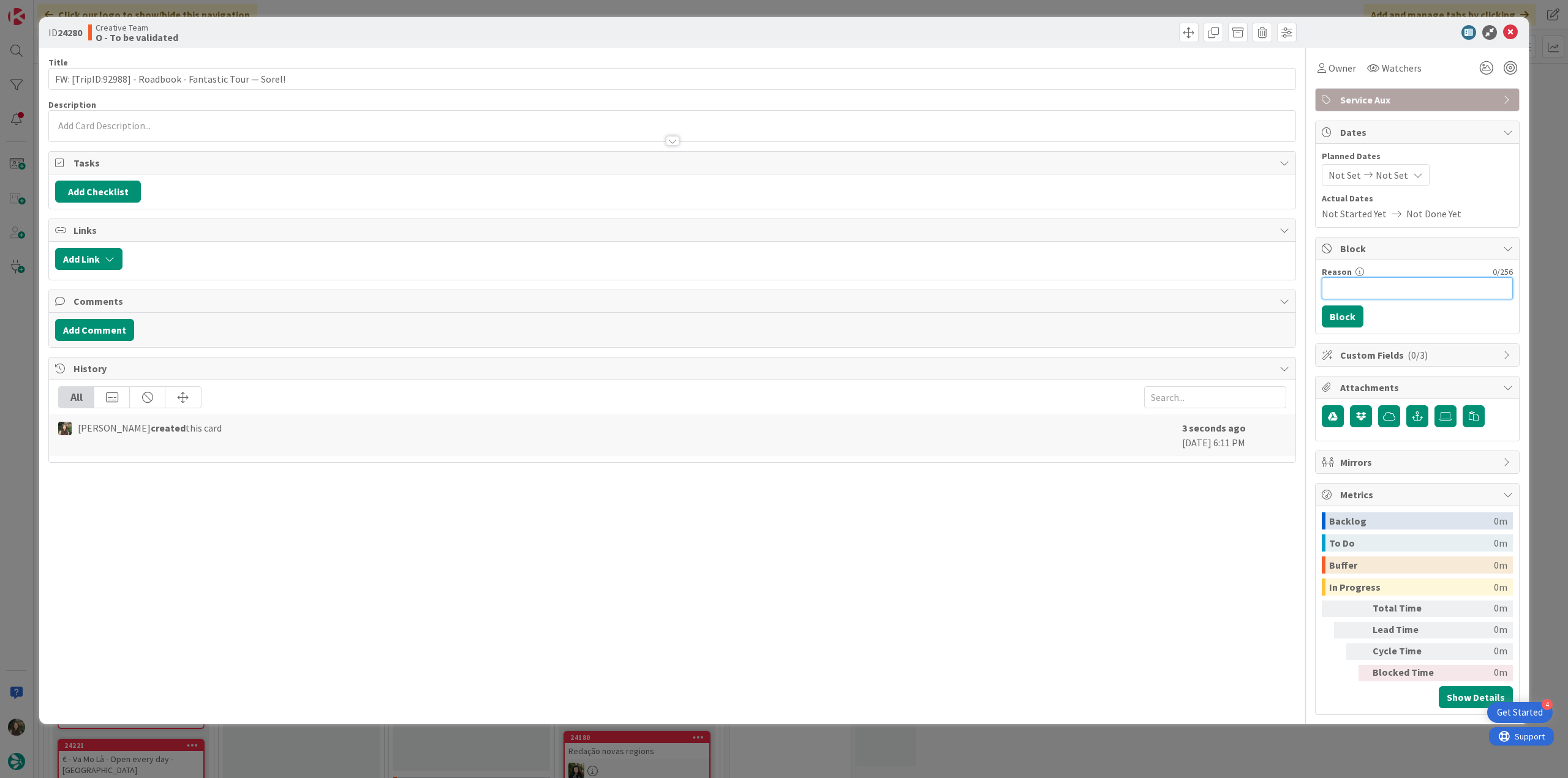
click at [1376, 284] on input "Reason" at bounding box center [1418, 289] width 191 height 22
drag, startPoint x: 1408, startPoint y: 282, endPoint x: 1354, endPoint y: 286, distance: 54.1
click at [1354, 286] on input "Falta criar serviço" at bounding box center [1418, 289] width 191 height 22
type input "Falta conf. proc"
click at [1340, 319] on button "Block" at bounding box center [1343, 316] width 42 height 22
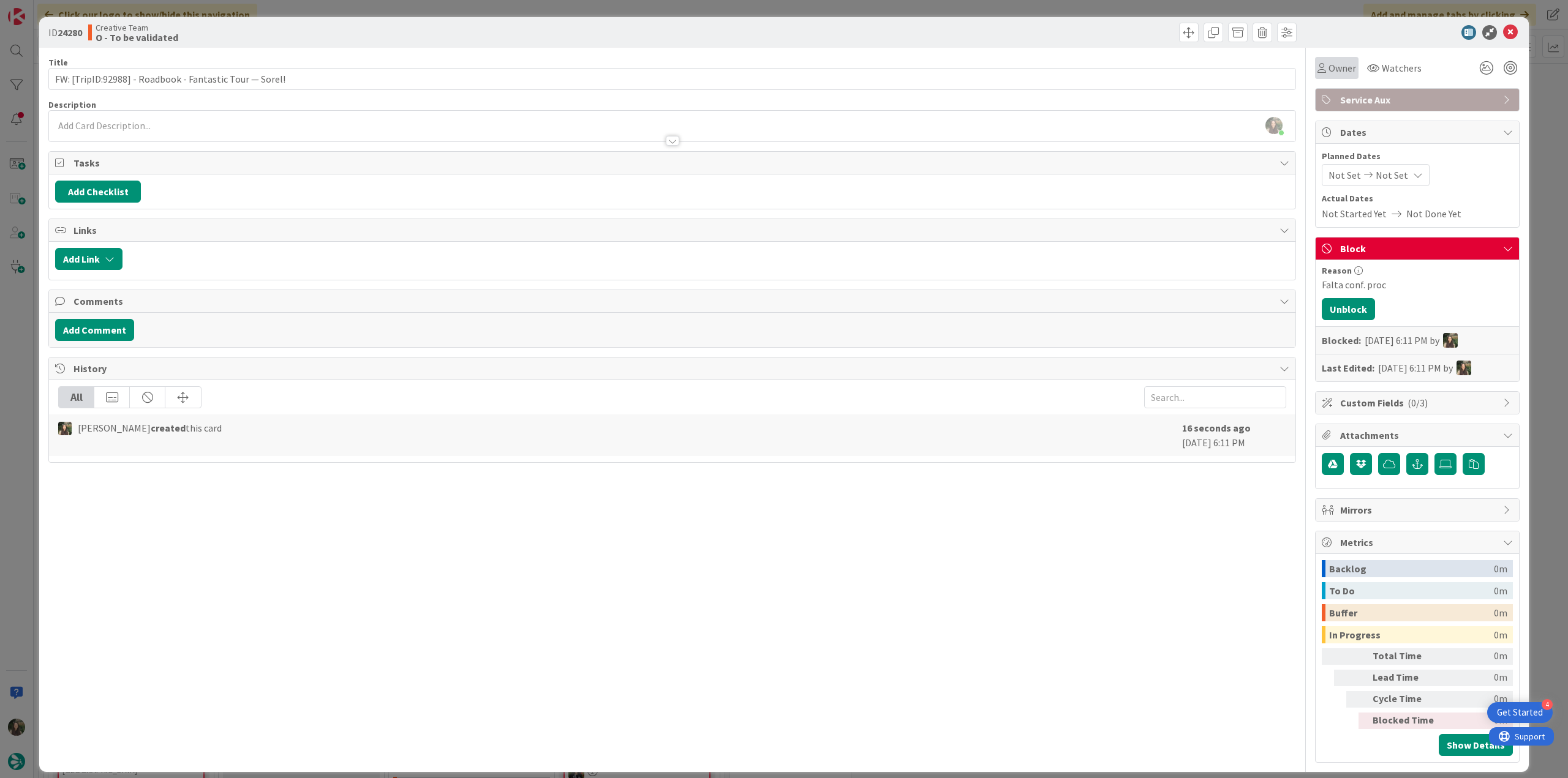
click at [1337, 64] on span "Owner" at bounding box center [1343, 68] width 28 height 15
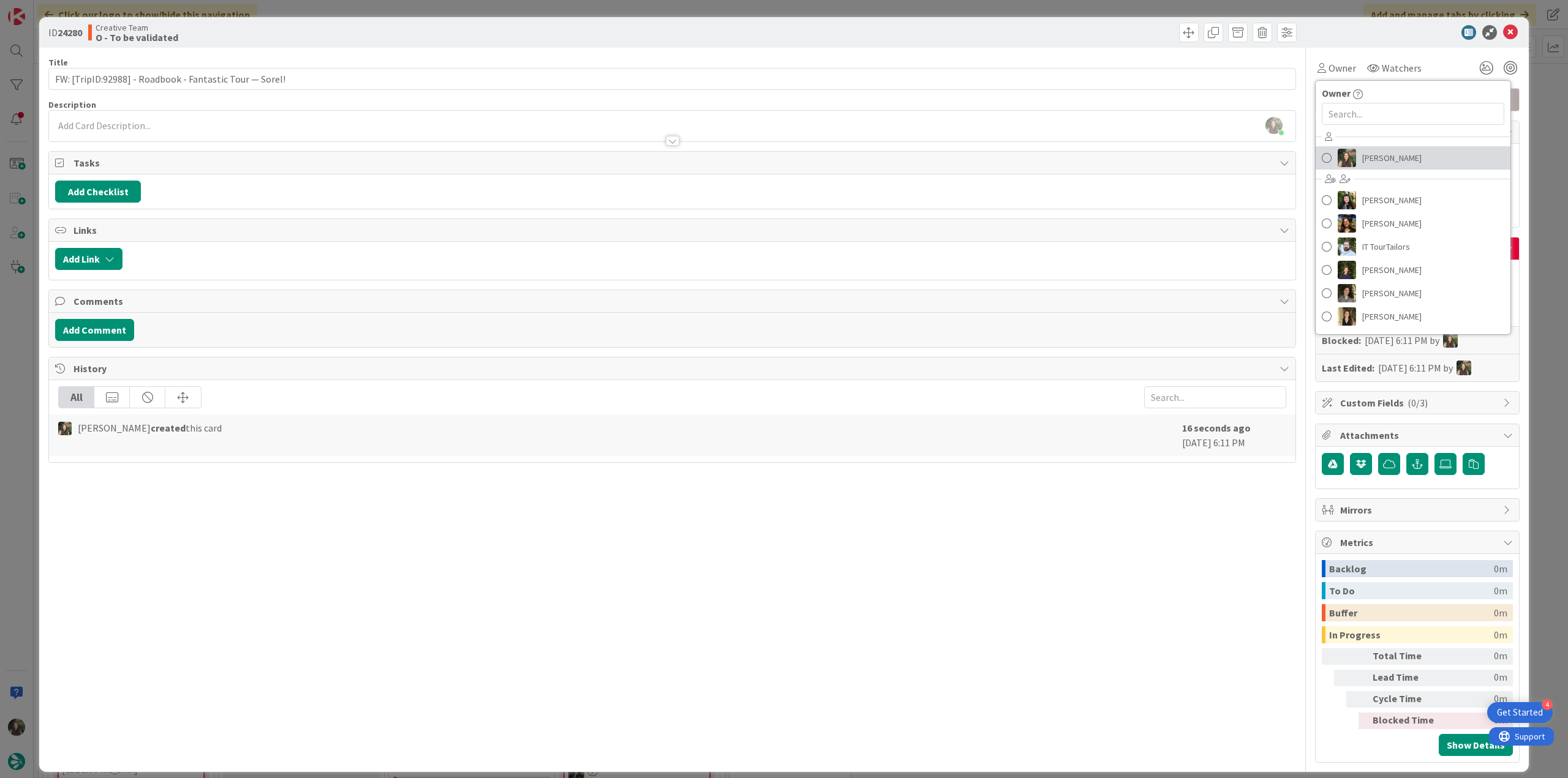
click at [1362, 150] on span "[PERSON_NAME]" at bounding box center [1392, 157] width 59 height 18
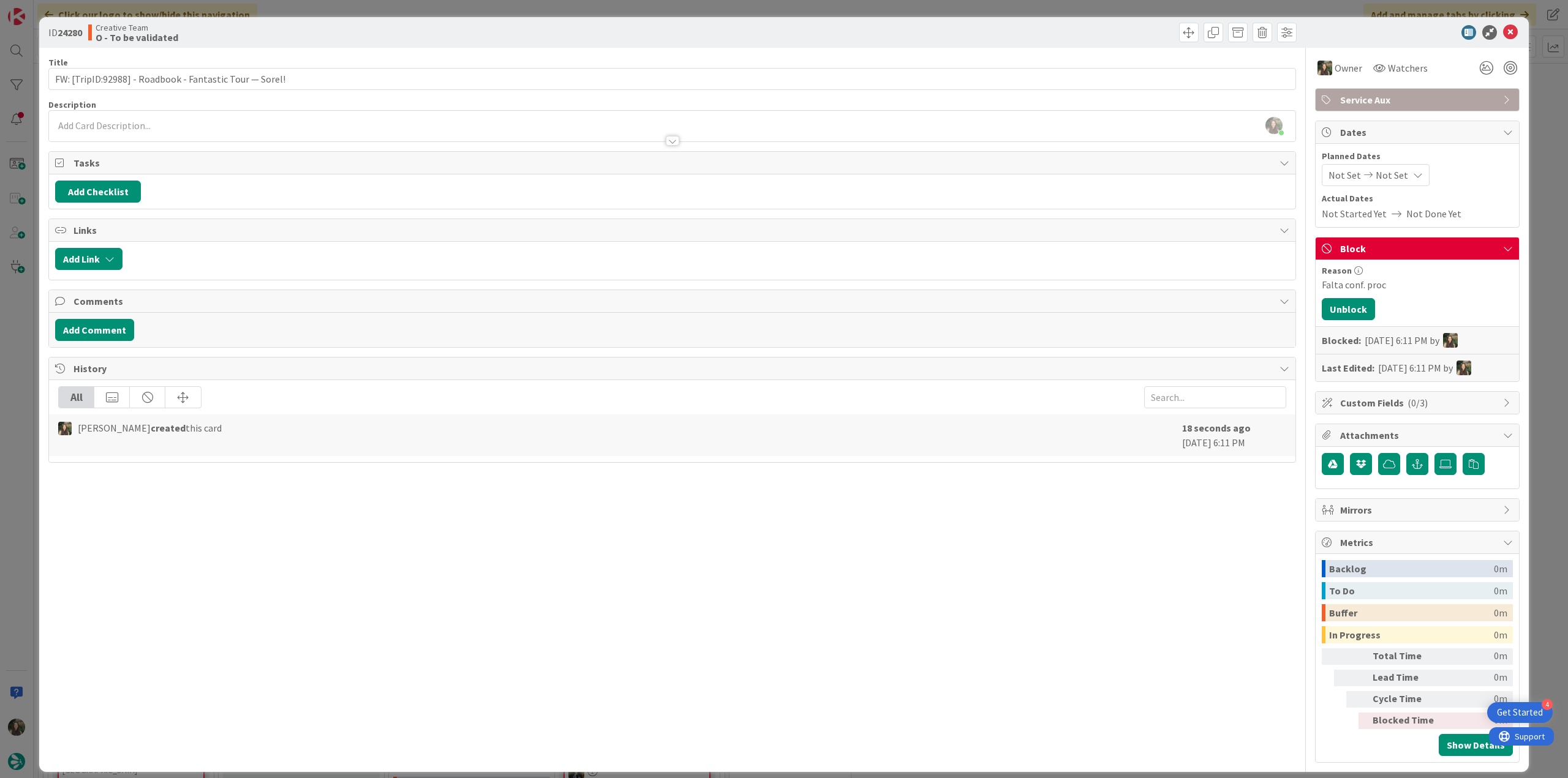
click at [1528, 86] on div "ID 24280 Creative Team O - To be validated Title 55 / 128 FW: [TripID:92988] - …" at bounding box center [784, 389] width 1568 height 778
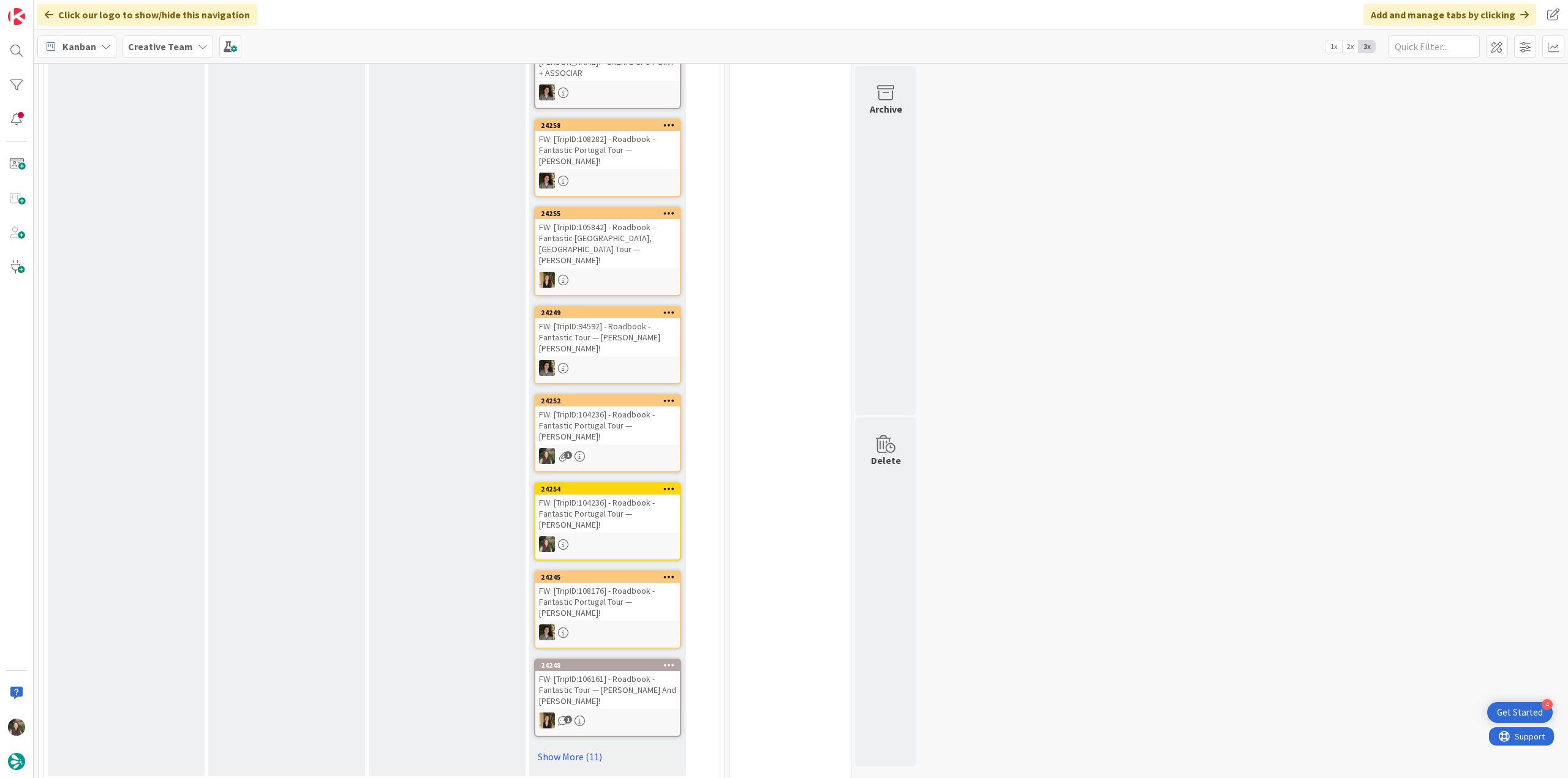
scroll to position [919, 0]
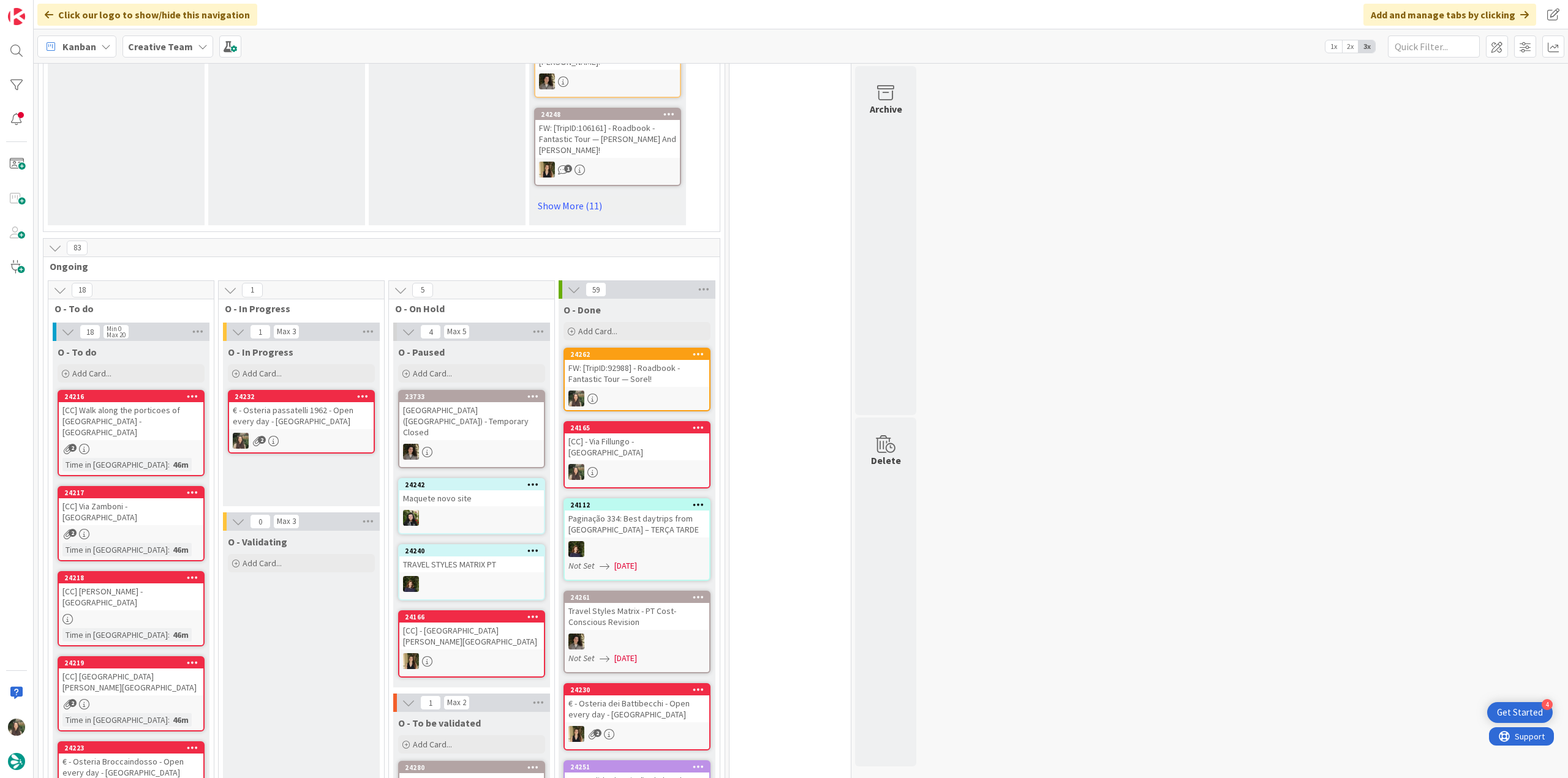
click at [306, 402] on div "€ - Osteria passatelli 1962 - Open every day - [GEOGRAPHIC_DATA]" at bounding box center [301, 416] width 145 height 27
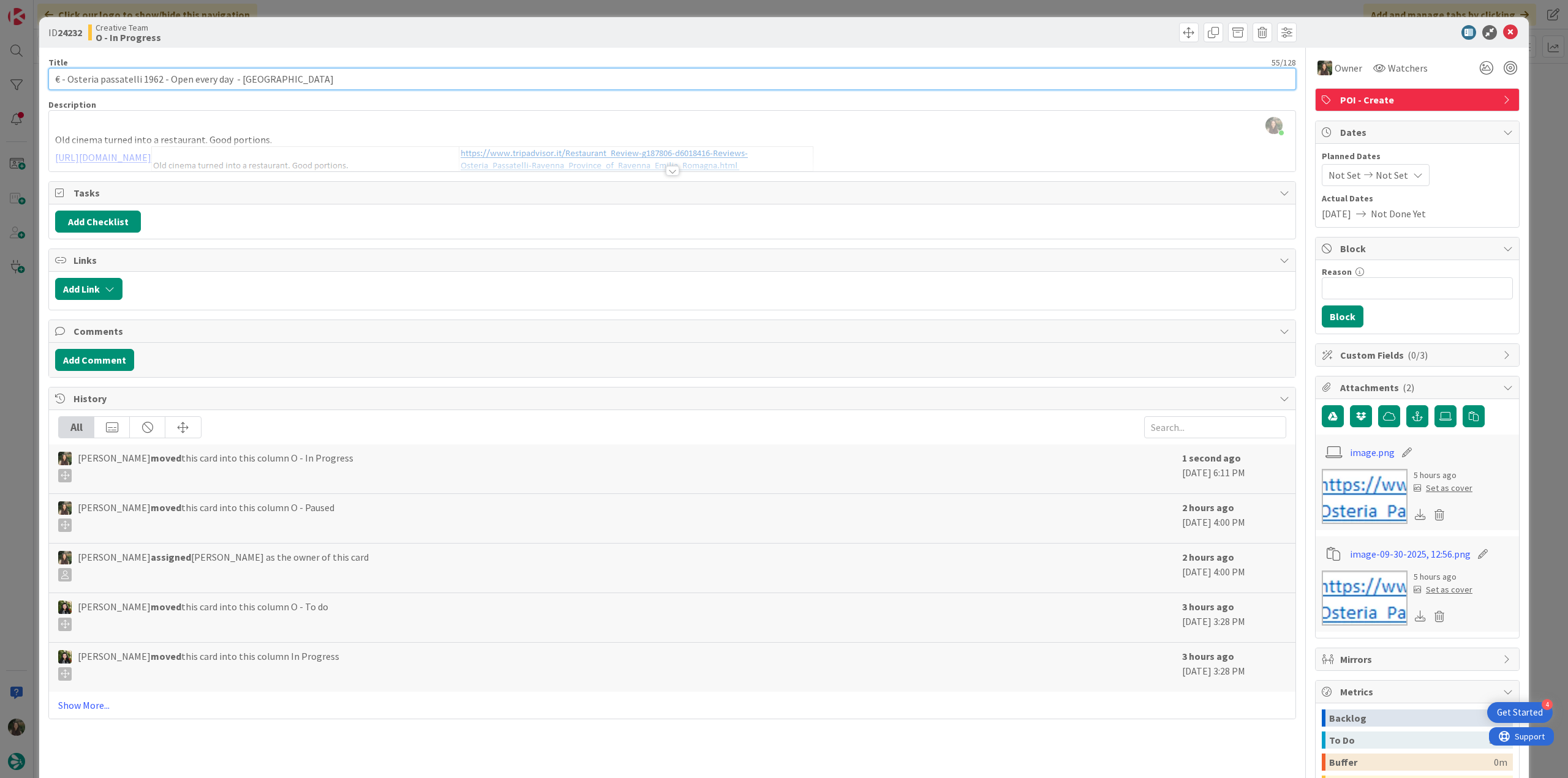
drag, startPoint x: 229, startPoint y: 79, endPoint x: 47, endPoint y: 80, distance: 182.0
click at [38, 78] on div "ID 24232 Creative Team O - In Progress Title 55 / 128 € - Osteria passatelli 19…" at bounding box center [784, 389] width 1568 height 778
click at [216, 77] on input "€ - Osteria passatelli 1962 - Open every day - [GEOGRAPHIC_DATA]" at bounding box center [672, 79] width 1248 height 22
drag, startPoint x: 161, startPoint y: 78, endPoint x: 70, endPoint y: 75, distance: 91.0
click at [70, 75] on input "€ - Osteria passatelli 1962 - Open every day - [GEOGRAPHIC_DATA]" at bounding box center [672, 79] width 1248 height 22
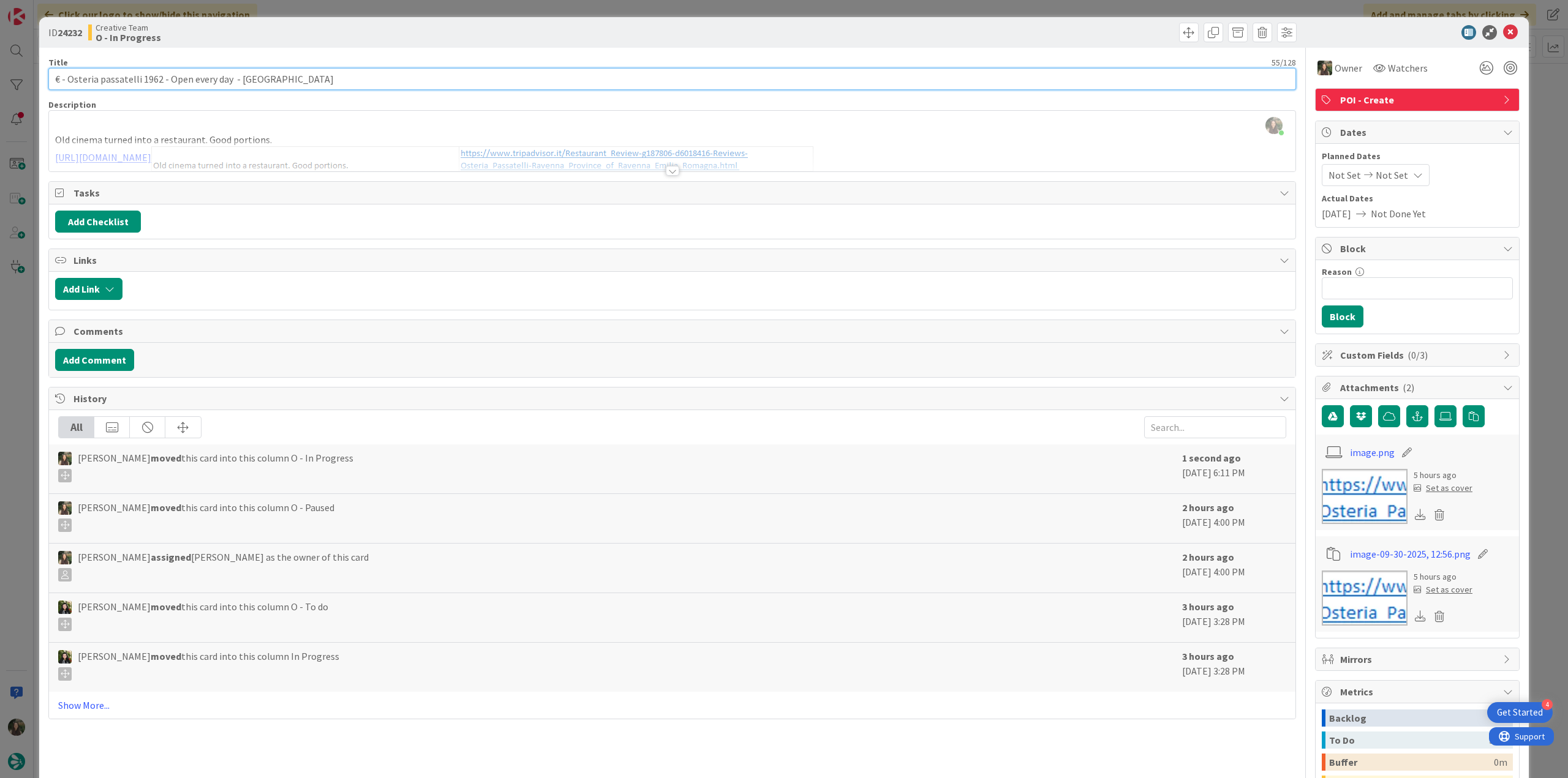
click at [157, 75] on input "€ - Osteria passatelli 1962 - Open every day - [GEOGRAPHIC_DATA]" at bounding box center [672, 79] width 1248 height 22
click at [156, 75] on input "€ - Osteria passatelli 1962 - Open every day - [GEOGRAPHIC_DATA]" at bounding box center [672, 79] width 1248 height 22
click at [159, 83] on input "€ - Osteria passatelli 1962 - Open every day - [GEOGRAPHIC_DATA]" at bounding box center [672, 79] width 1248 height 22
click at [152, 80] on input "€ - Osteria passatelli 1962 - Open every day - [GEOGRAPHIC_DATA]" at bounding box center [672, 79] width 1248 height 22
click at [161, 80] on input "€ - Osteria passatelli 1962 - Open every day - [GEOGRAPHIC_DATA]" at bounding box center [672, 79] width 1248 height 22
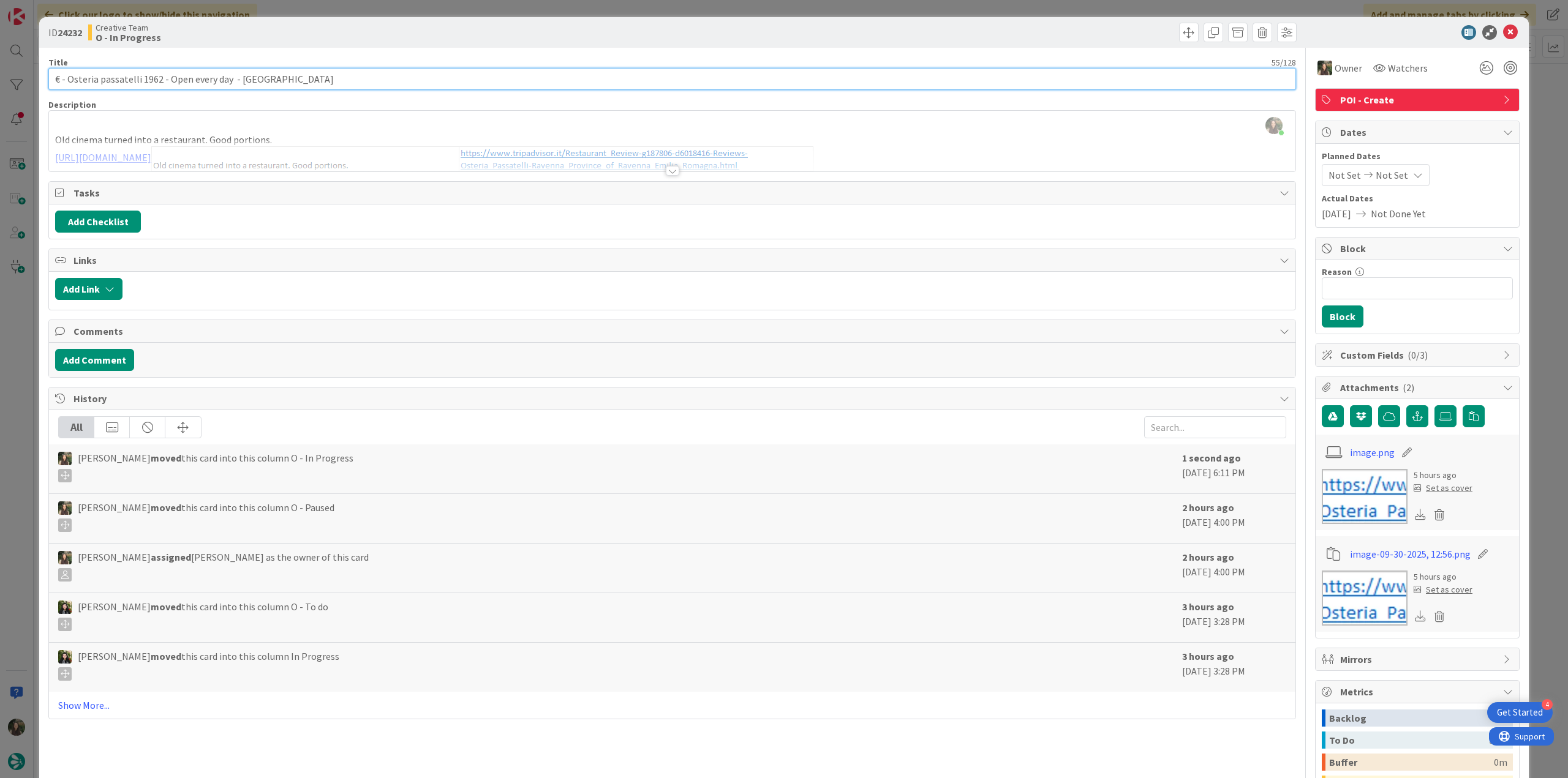
click at [181, 76] on input "€ - Osteria passatelli 1962 - Open every day - [GEOGRAPHIC_DATA]" at bounding box center [672, 79] width 1248 height 22
drag, startPoint x: 157, startPoint y: 78, endPoint x: 68, endPoint y: 79, distance: 89.0
click at [68, 79] on input "€ - Osteria passatelli 1962 - Open every day - [GEOGRAPHIC_DATA]" at bounding box center [672, 79] width 1248 height 22
click at [22, 357] on div "ID 24232 Creative Team O - In Progress Title 55 / 128 € - Osteria passatelli 19…" at bounding box center [784, 389] width 1568 height 778
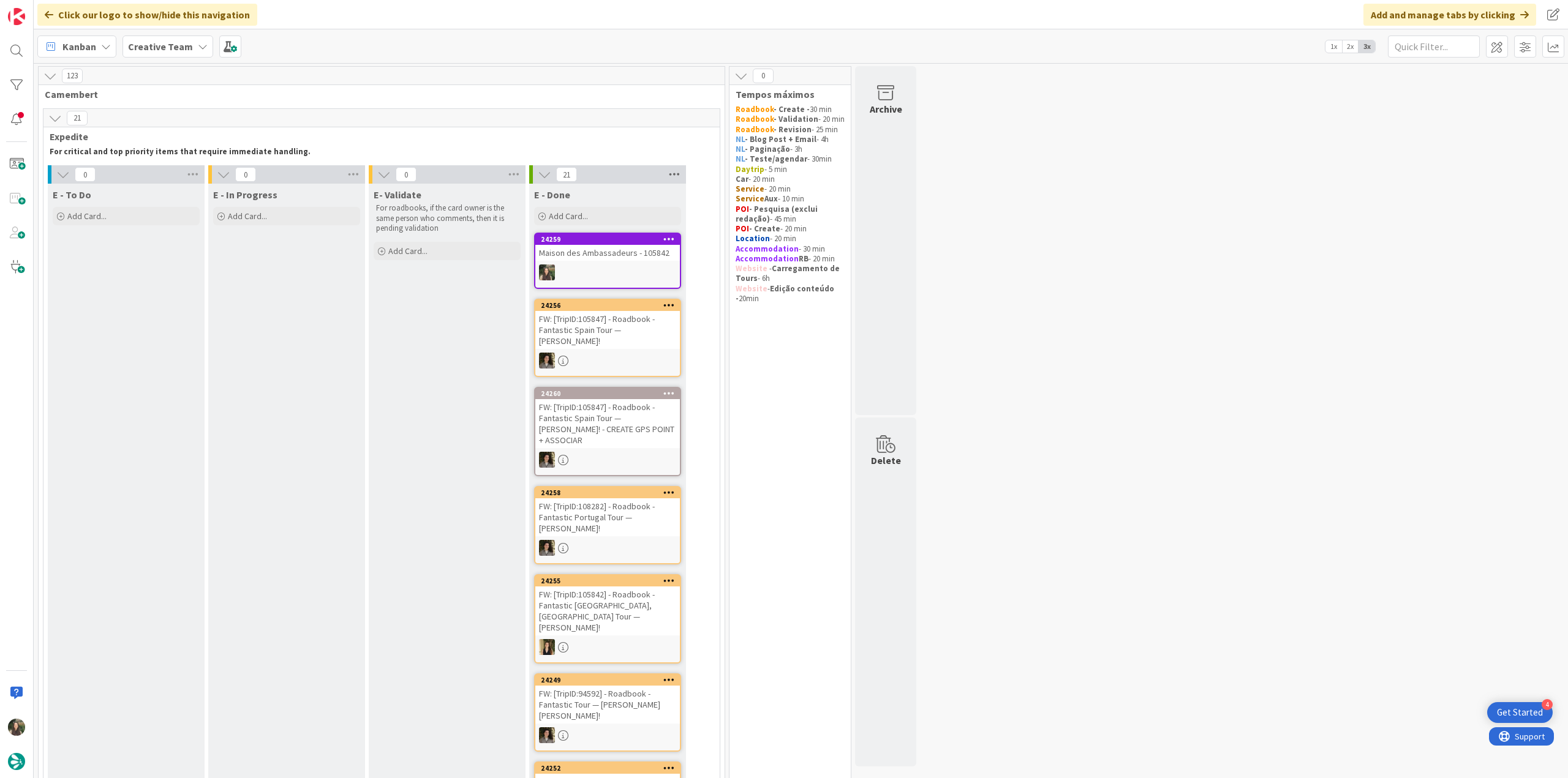
click at [668, 174] on icon at bounding box center [675, 174] width 16 height 18
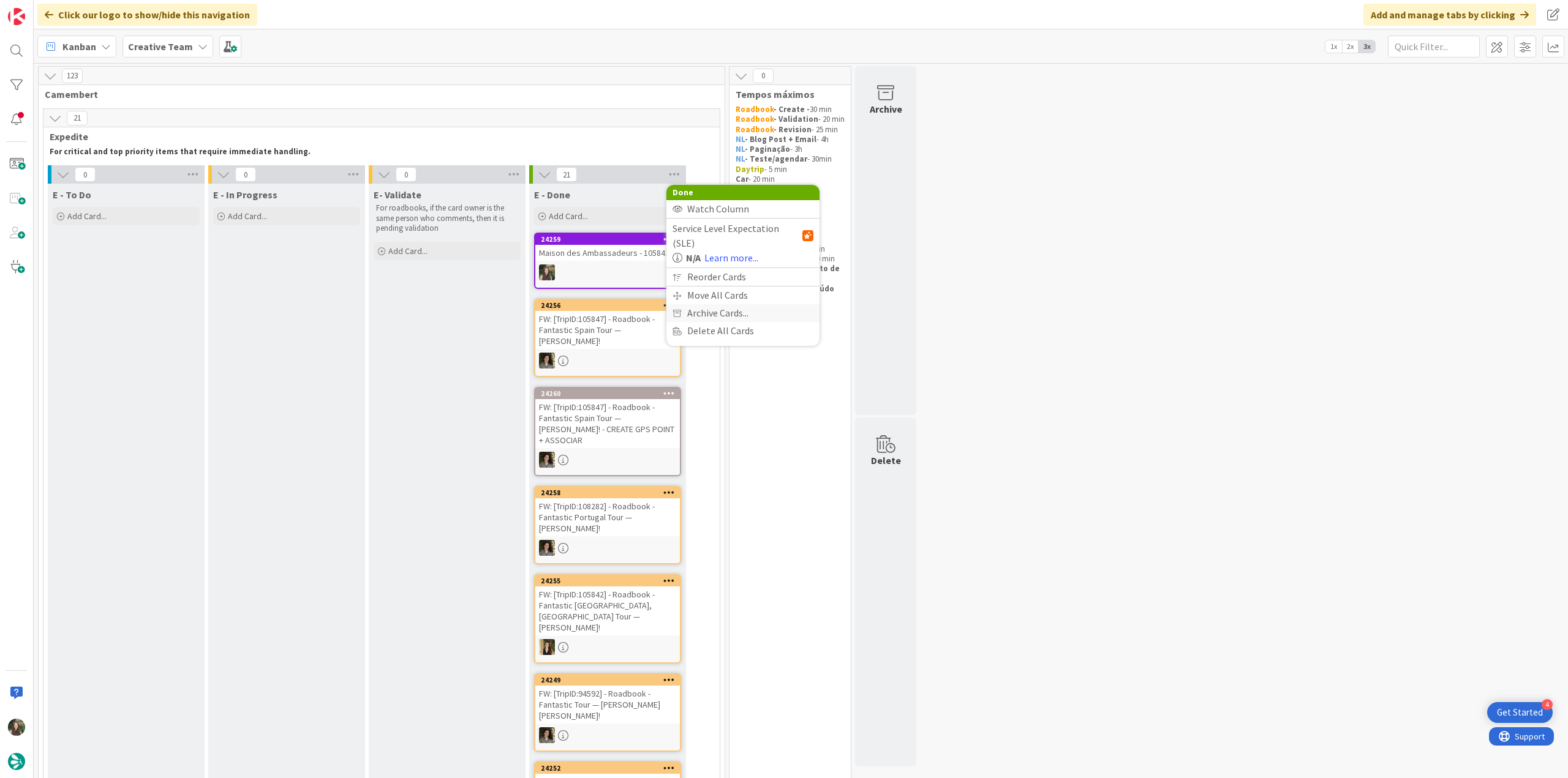
click at [708, 304] on span "Archive Cards..." at bounding box center [718, 313] width 61 height 17
click at [717, 338] on span "Archive Now" at bounding box center [723, 338] width 55 height 18
click at [707, 258] on button "Archive All" at bounding box center [703, 256] width 62 height 22
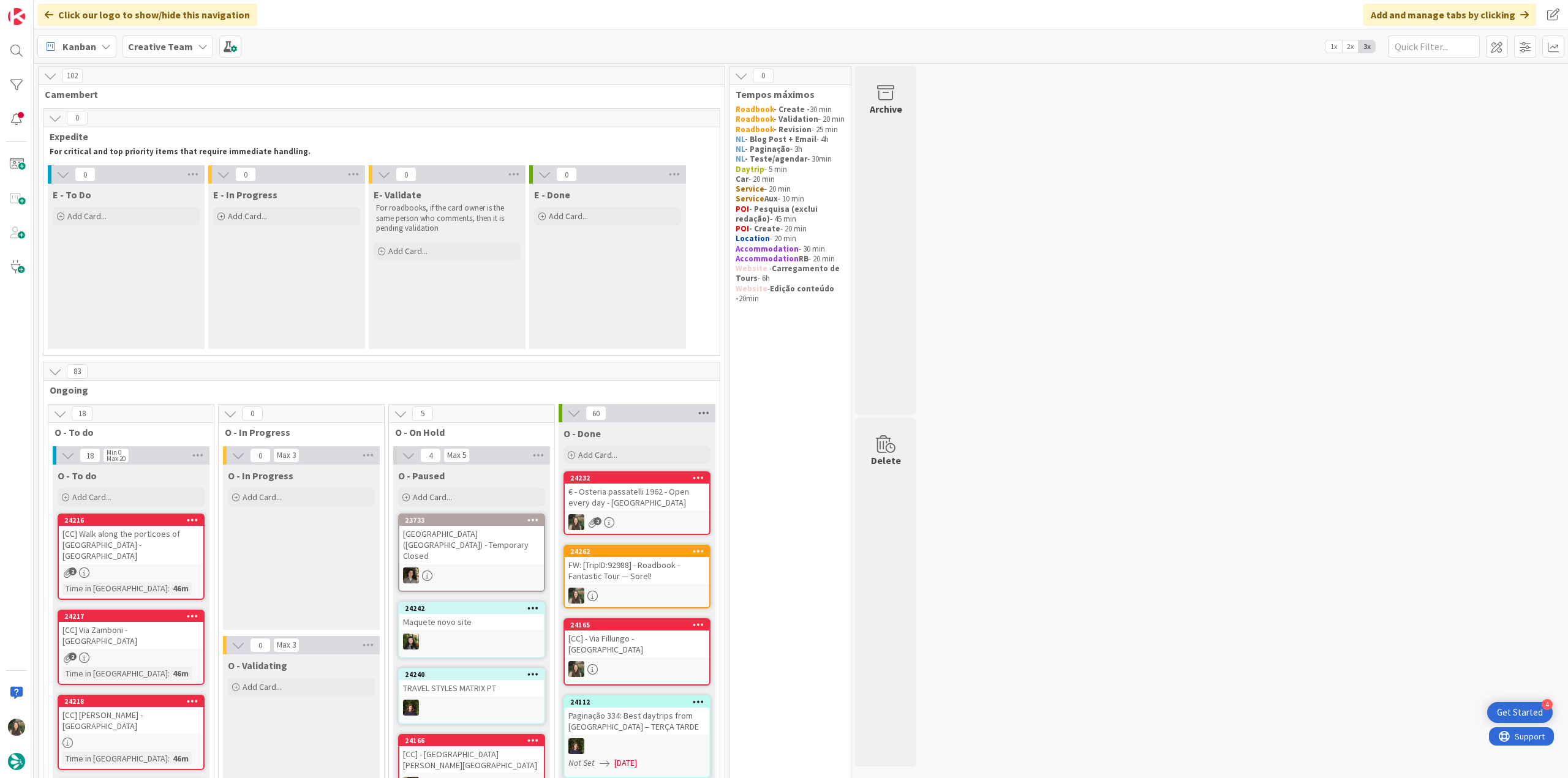
click at [701, 412] on icon at bounding box center [704, 413] width 16 height 18
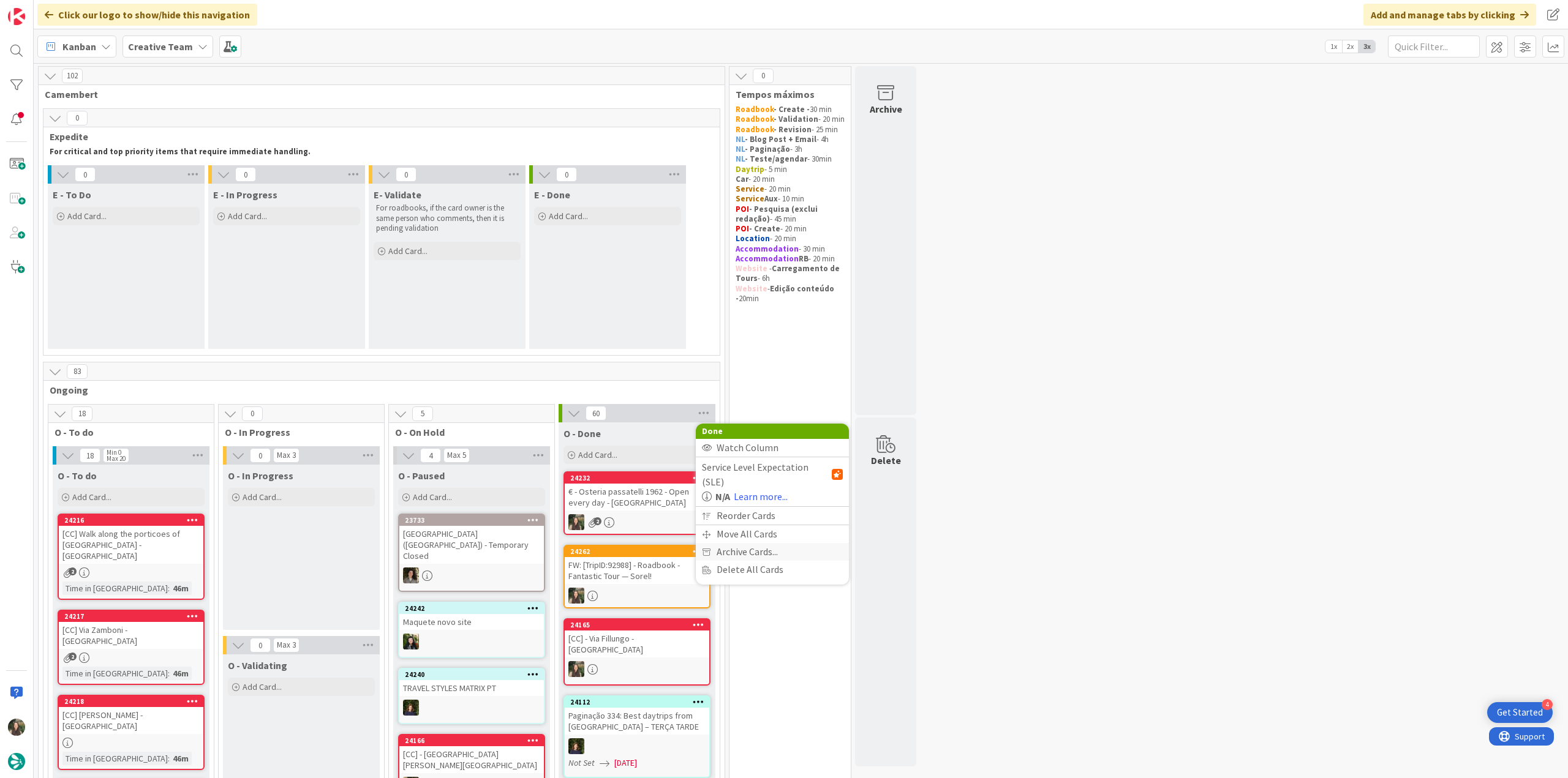
click at [730, 543] on span "Archive Cards..." at bounding box center [747, 552] width 61 height 17
click at [722, 572] on button "Archive Now" at bounding box center [742, 576] width 81 height 20
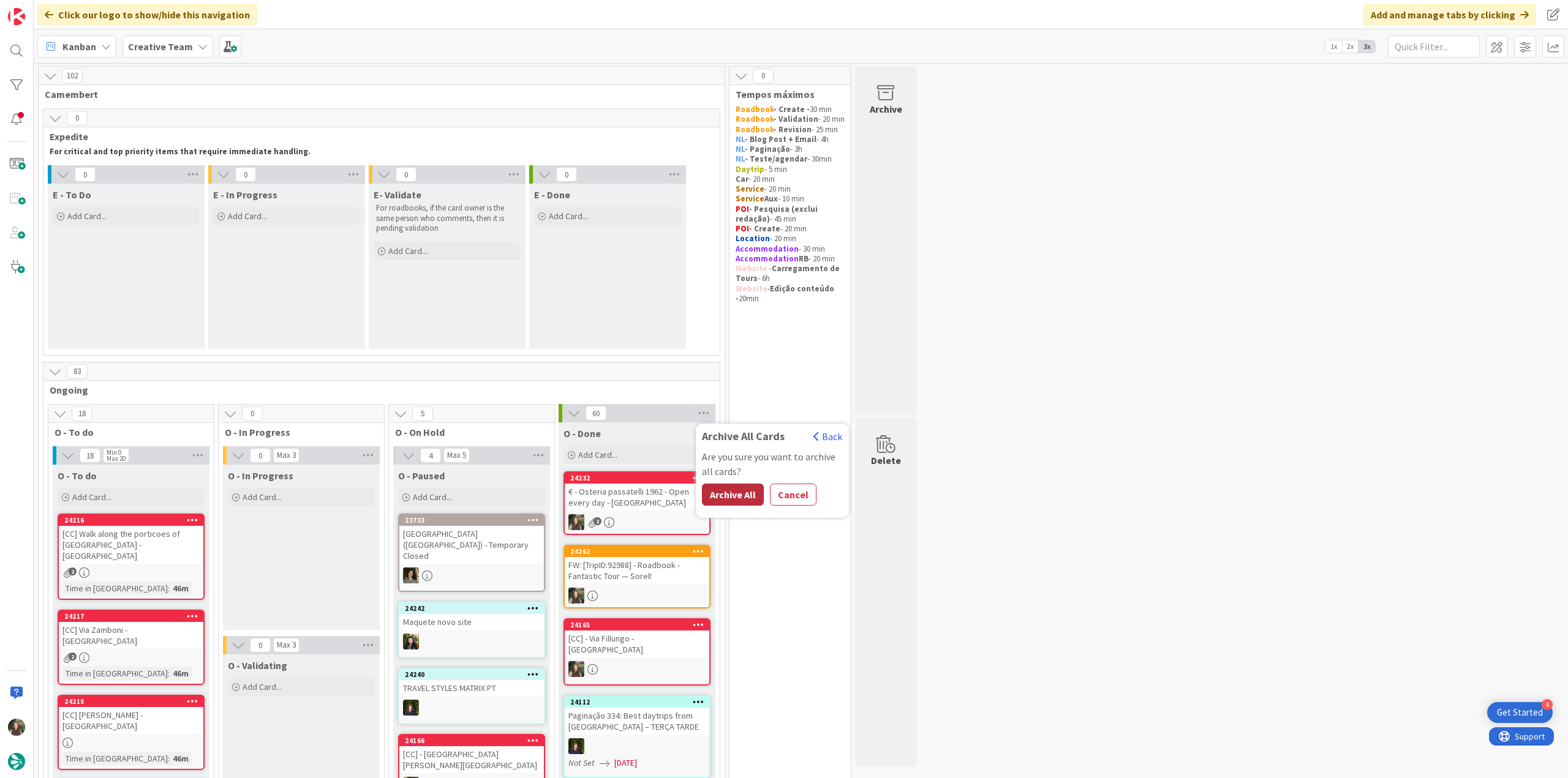
click at [740, 495] on button "Archive All" at bounding box center [733, 495] width 62 height 22
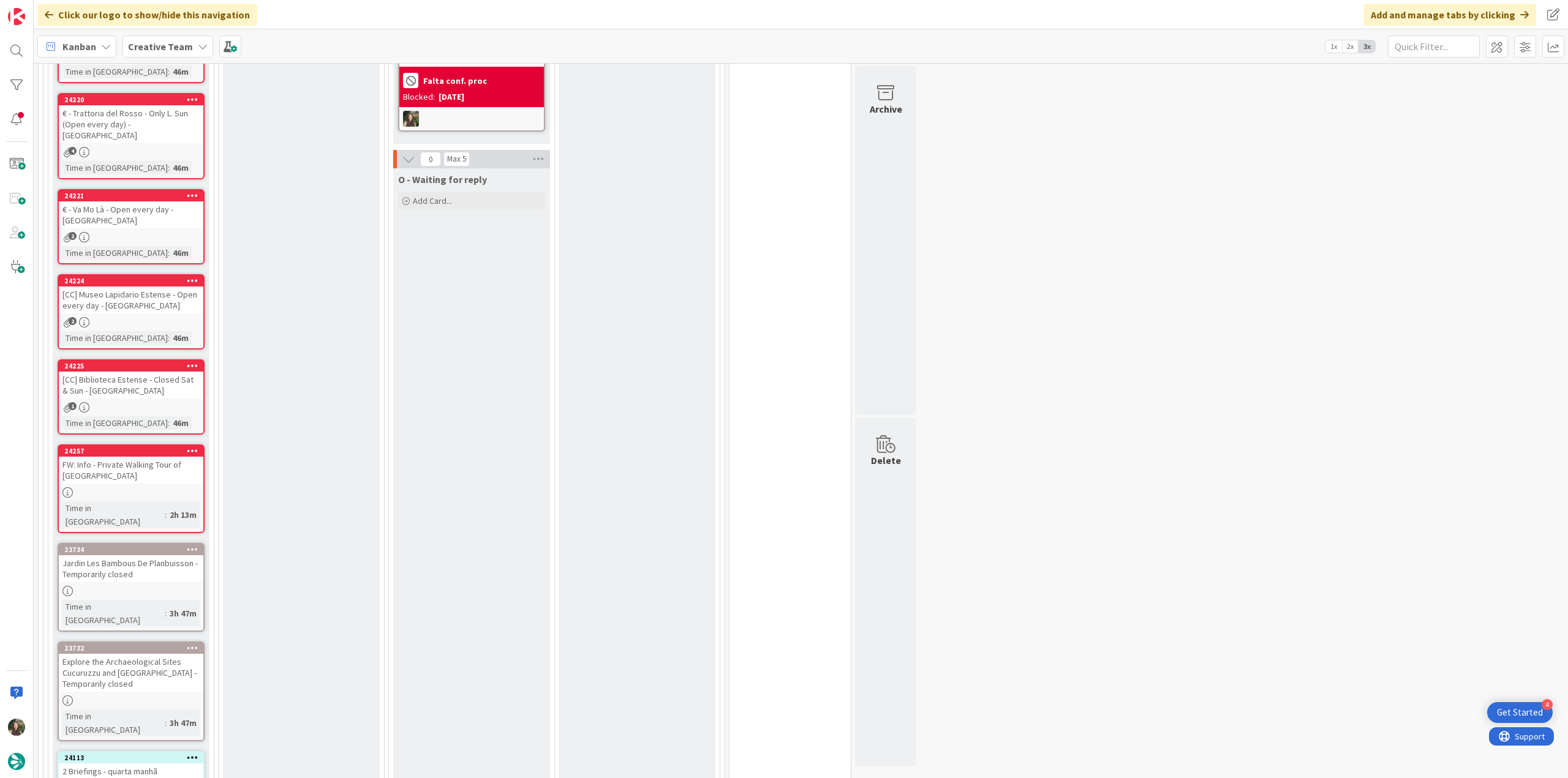
scroll to position [1281, 0]
